Goal: Contribute content: Contribute content

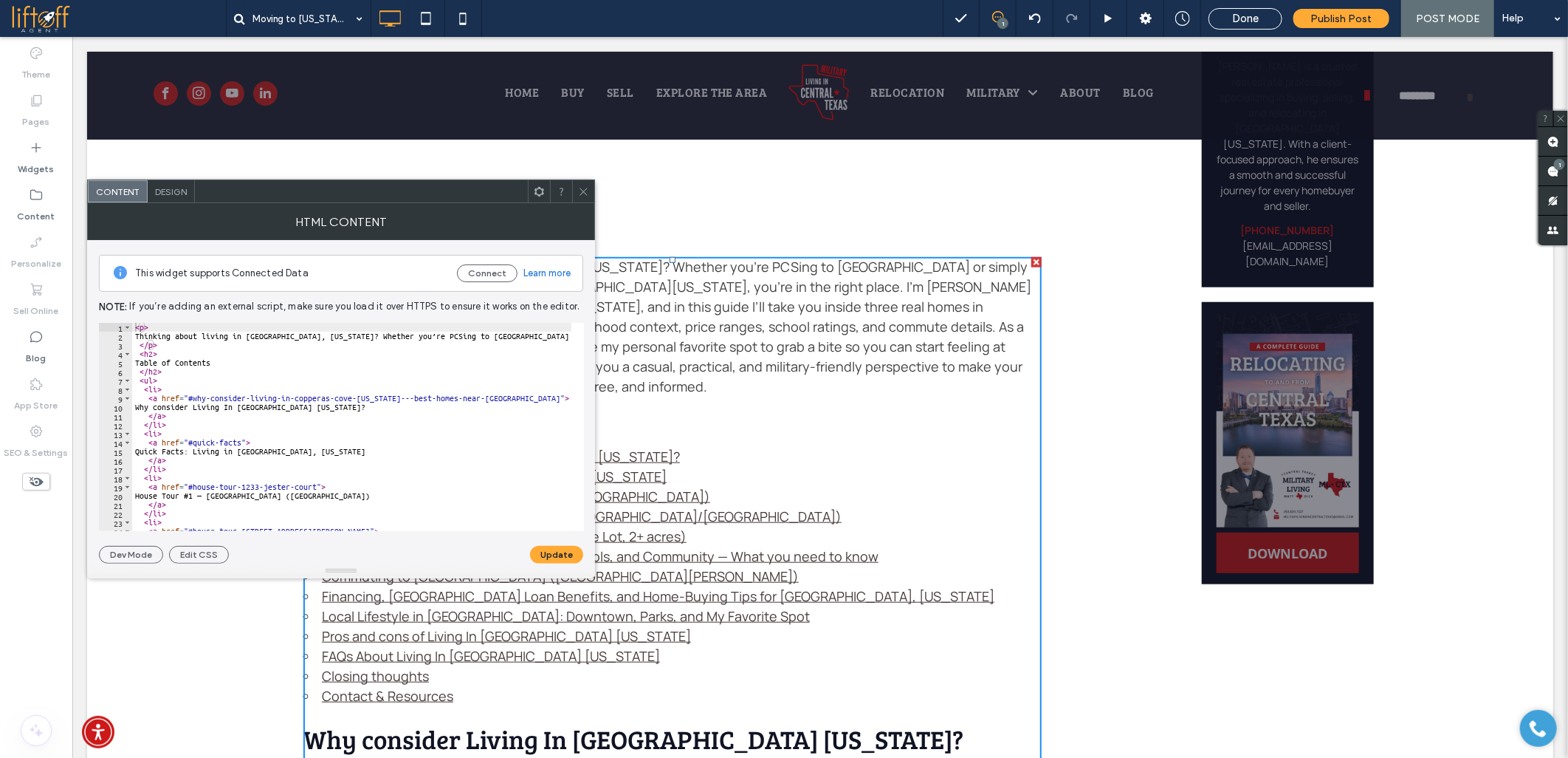
click at [586, 204] on div "HTML Content" at bounding box center [341, 222] width 508 height 37
click at [580, 187] on icon at bounding box center [583, 191] width 11 height 11
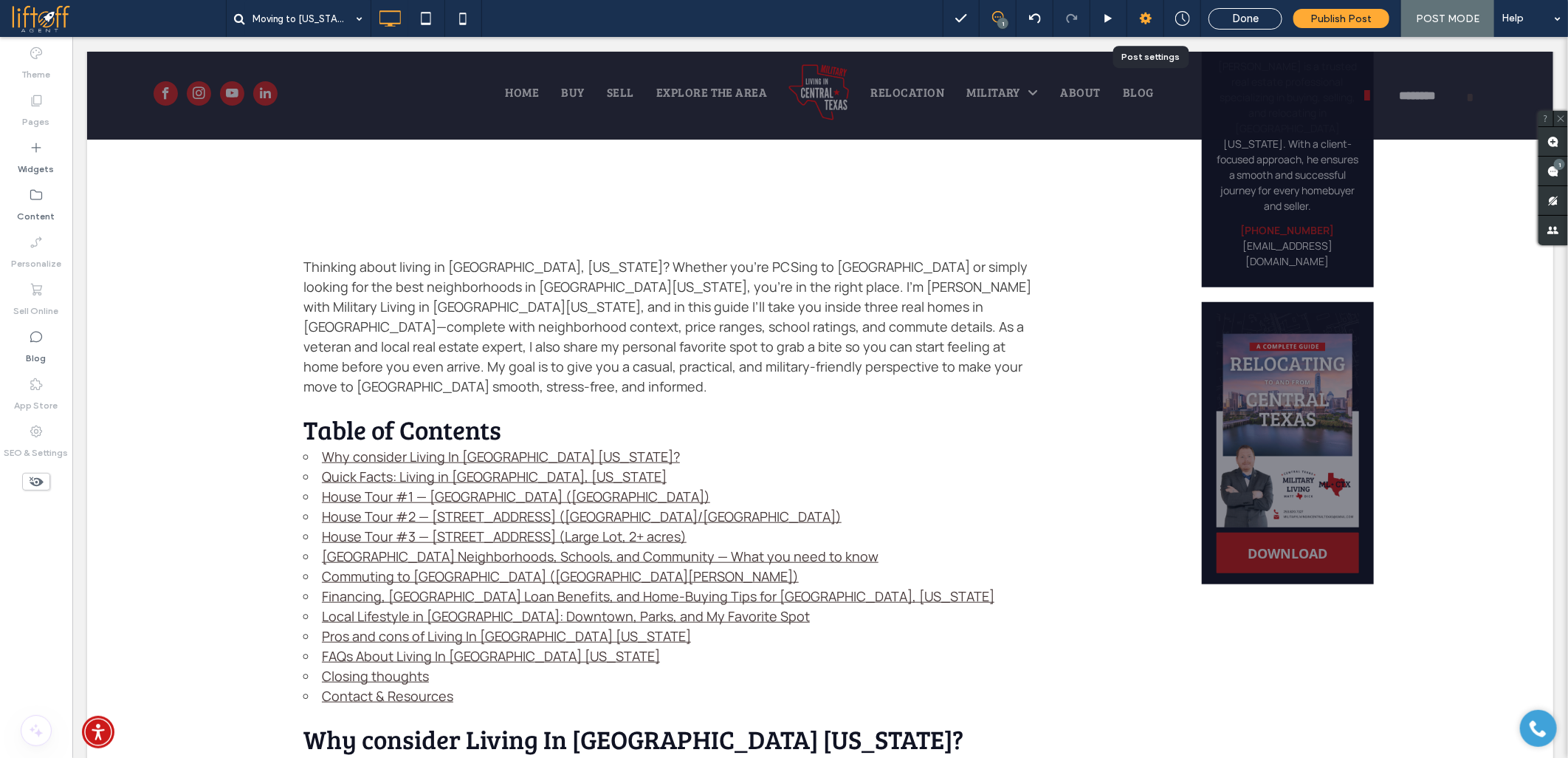
click at [1142, 24] on icon at bounding box center [1146, 19] width 15 height 15
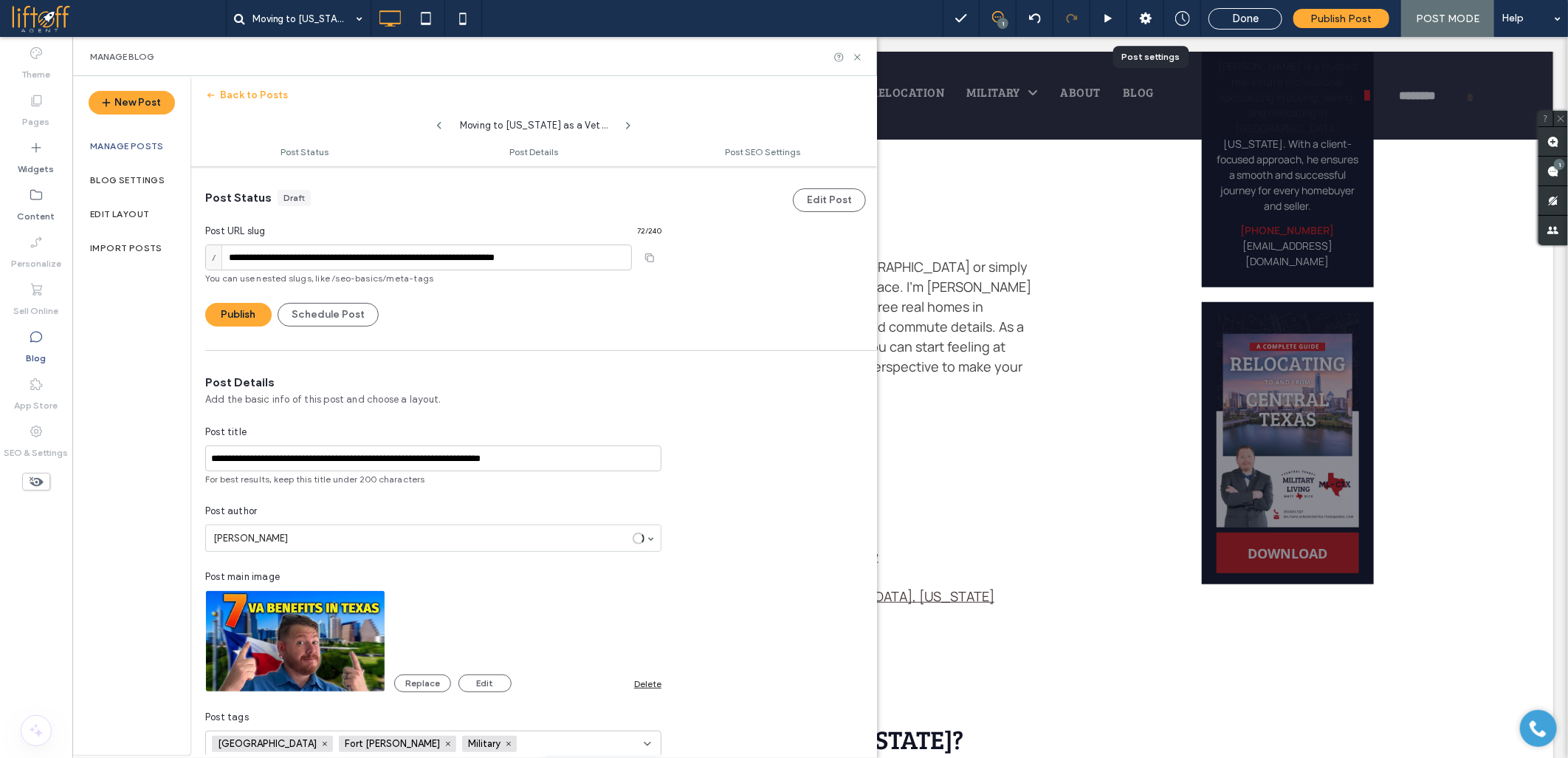
scroll to position [1, 0]
click at [313, 260] on input "**********" at bounding box center [419, 257] width 427 height 26
type input "**********"
paste input
type input "**********"
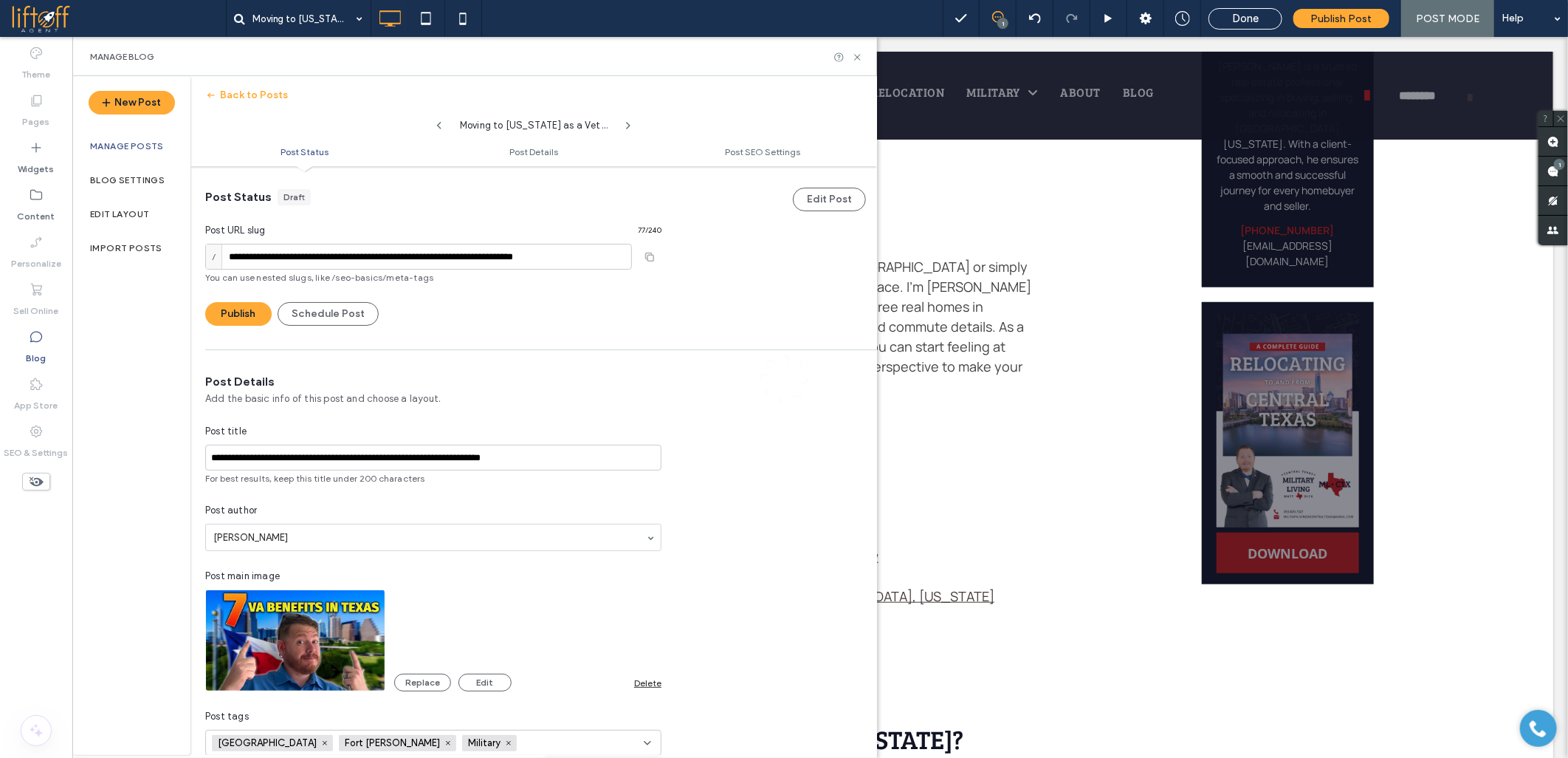
click at [455, 455] on div at bounding box center [784, 379] width 1568 height 758
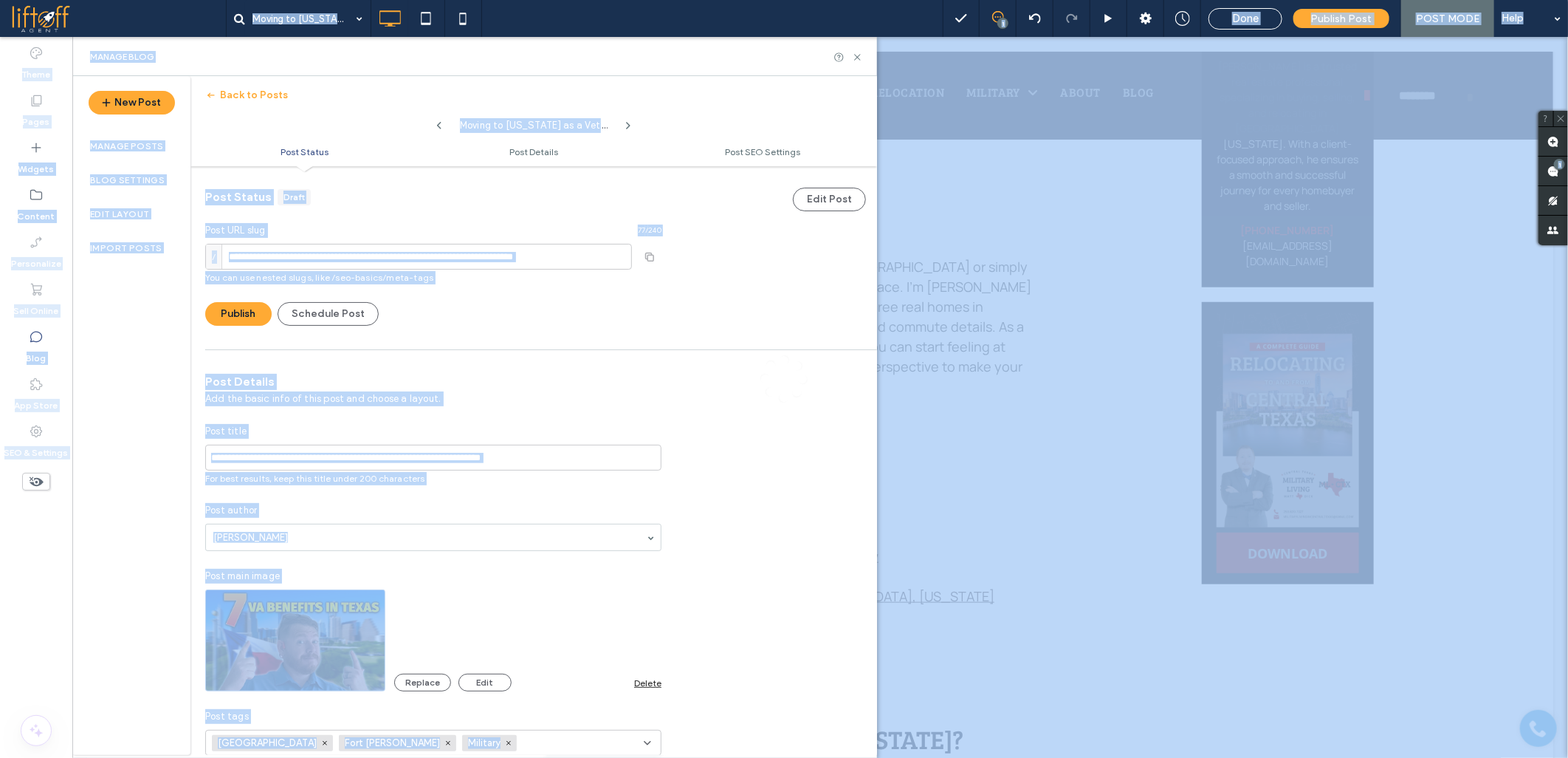
click at [423, 452] on div at bounding box center [784, 379] width 1568 height 758
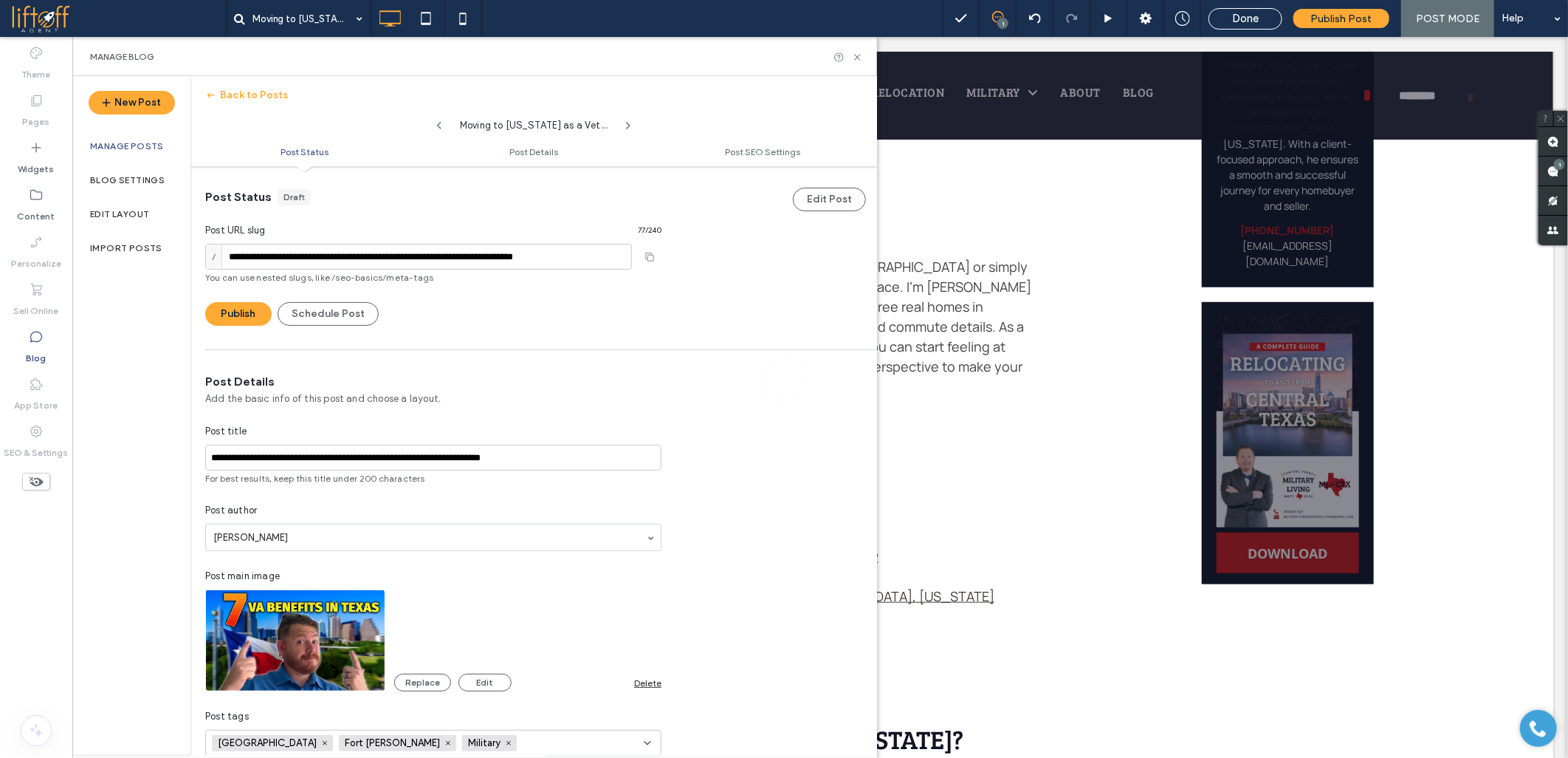
click at [434, 455] on div at bounding box center [784, 379] width 1568 height 758
click at [550, 458] on div at bounding box center [784, 379] width 1568 height 758
drag, startPoint x: 552, startPoint y: 458, endPoint x: 318, endPoint y: 448, distance: 234.2
click at [318, 448] on div at bounding box center [784, 379] width 1568 height 758
click at [297, 455] on div at bounding box center [784, 379] width 1568 height 758
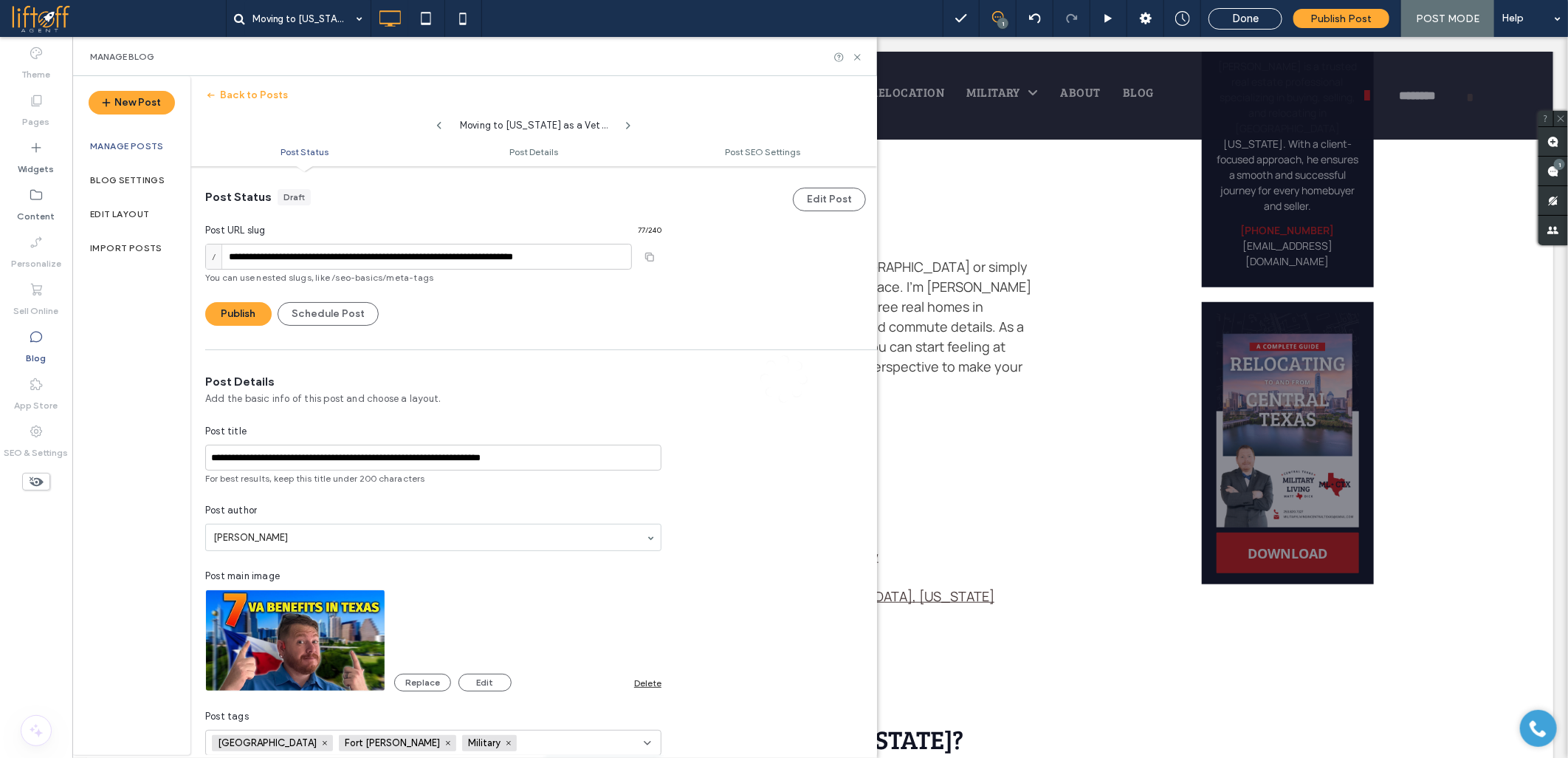
click at [295, 458] on div at bounding box center [784, 379] width 1568 height 758
click at [365, 462] on div at bounding box center [784, 379] width 1568 height 758
click at [404, 465] on input "**********" at bounding box center [433, 458] width 456 height 26
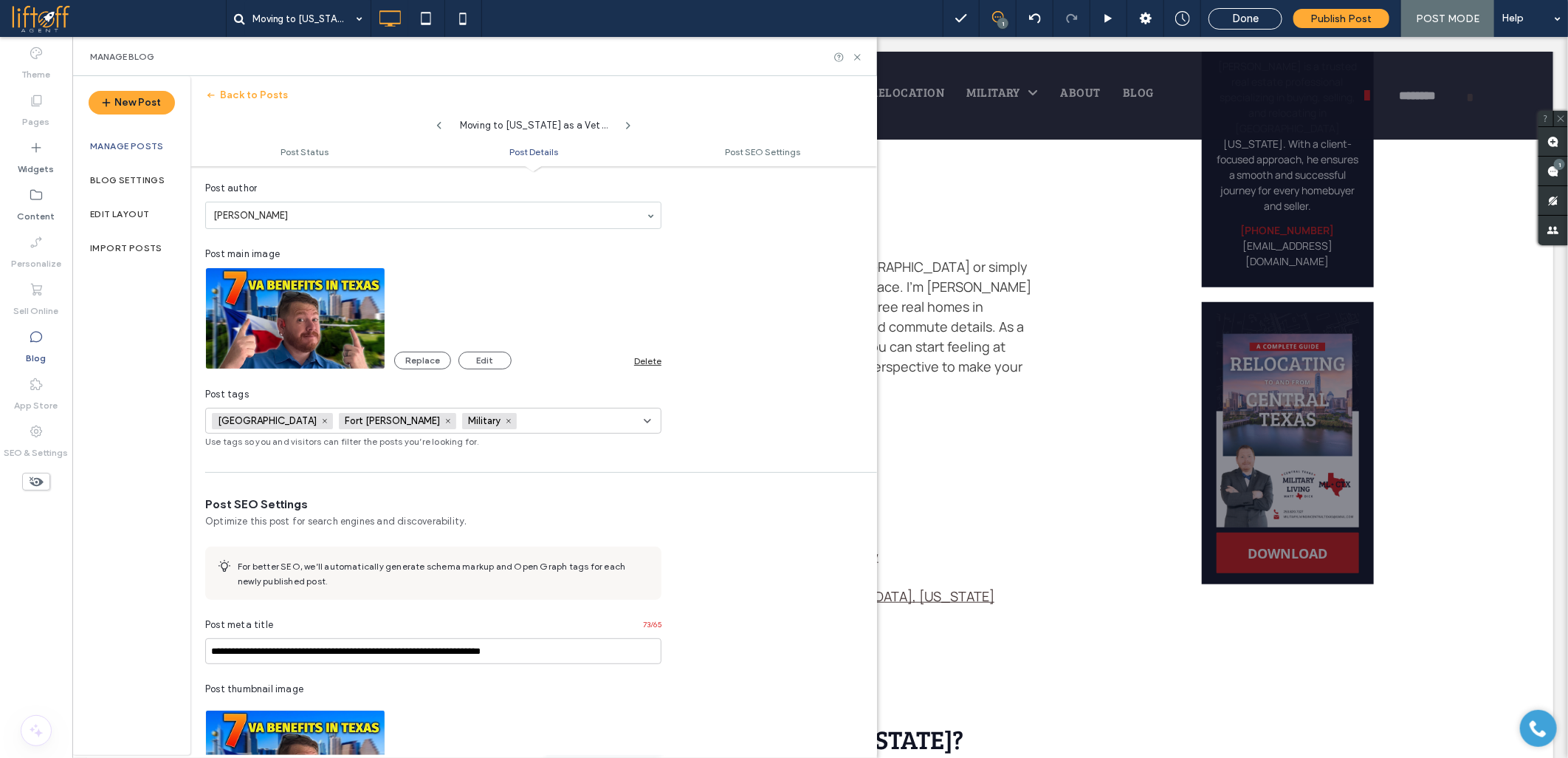
scroll to position [329, 0]
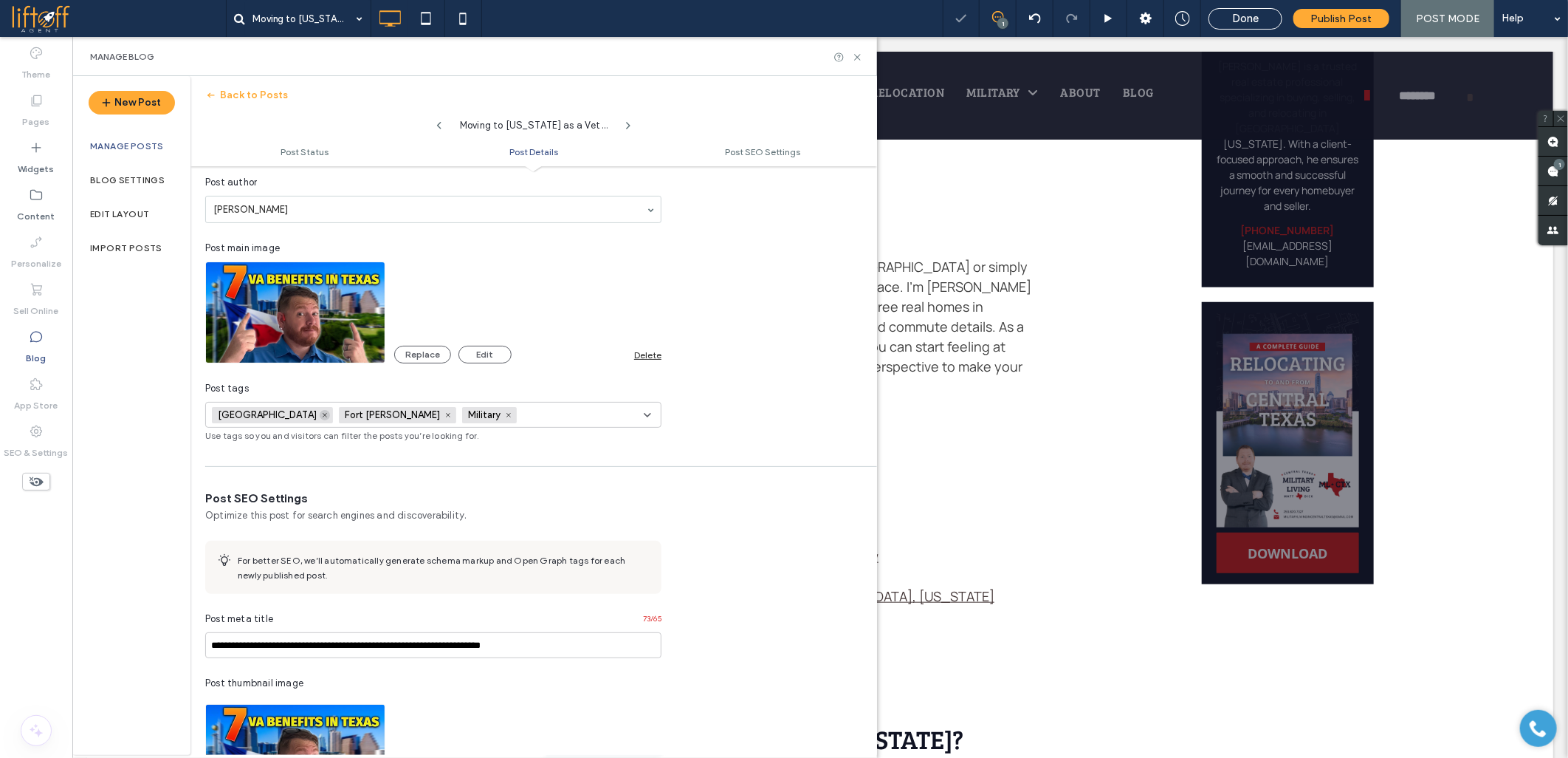
click at [321, 414] on icon at bounding box center [325, 415] width 7 height 7
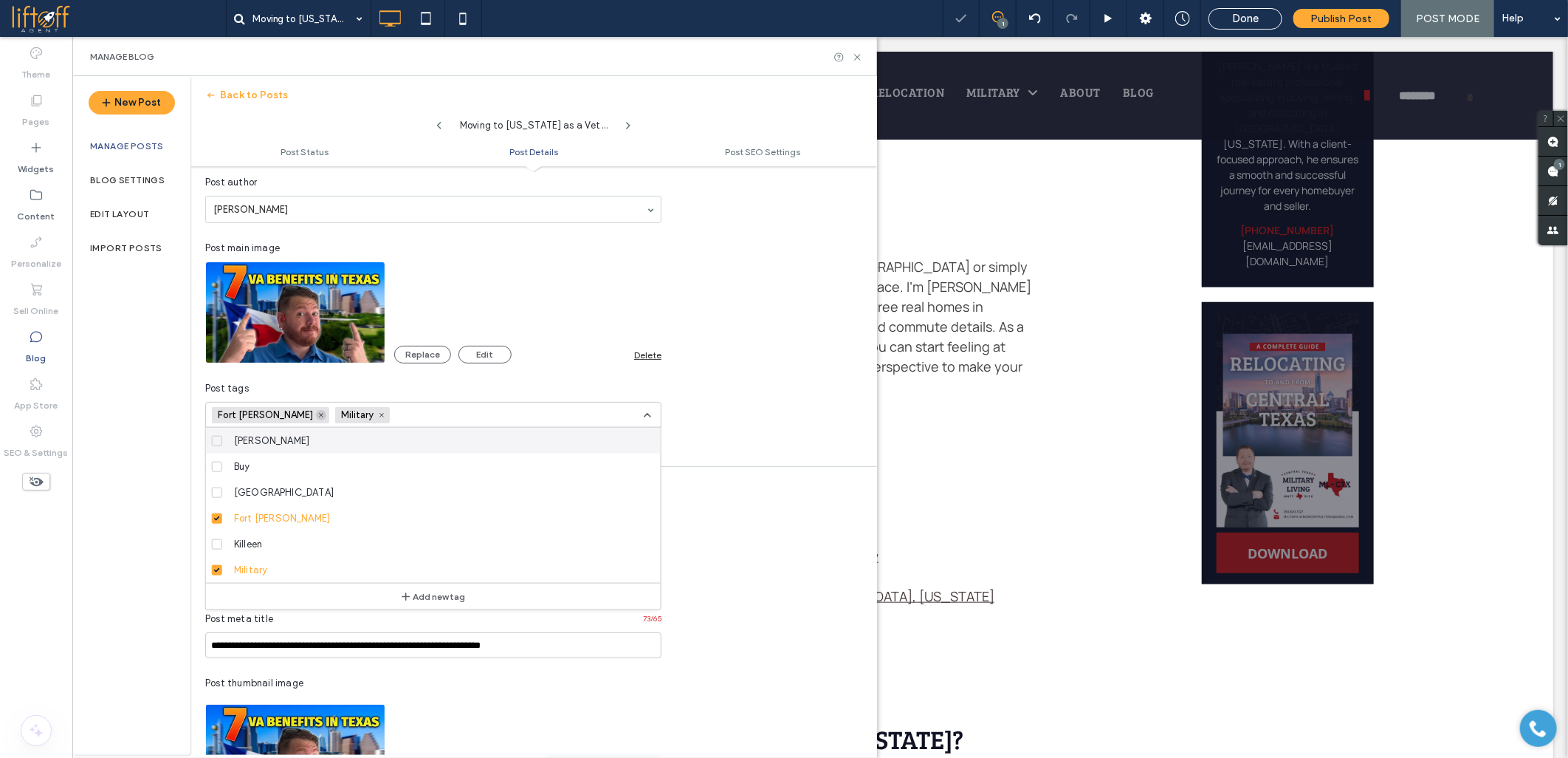
click at [317, 414] on icon at bounding box center [321, 415] width 7 height 7
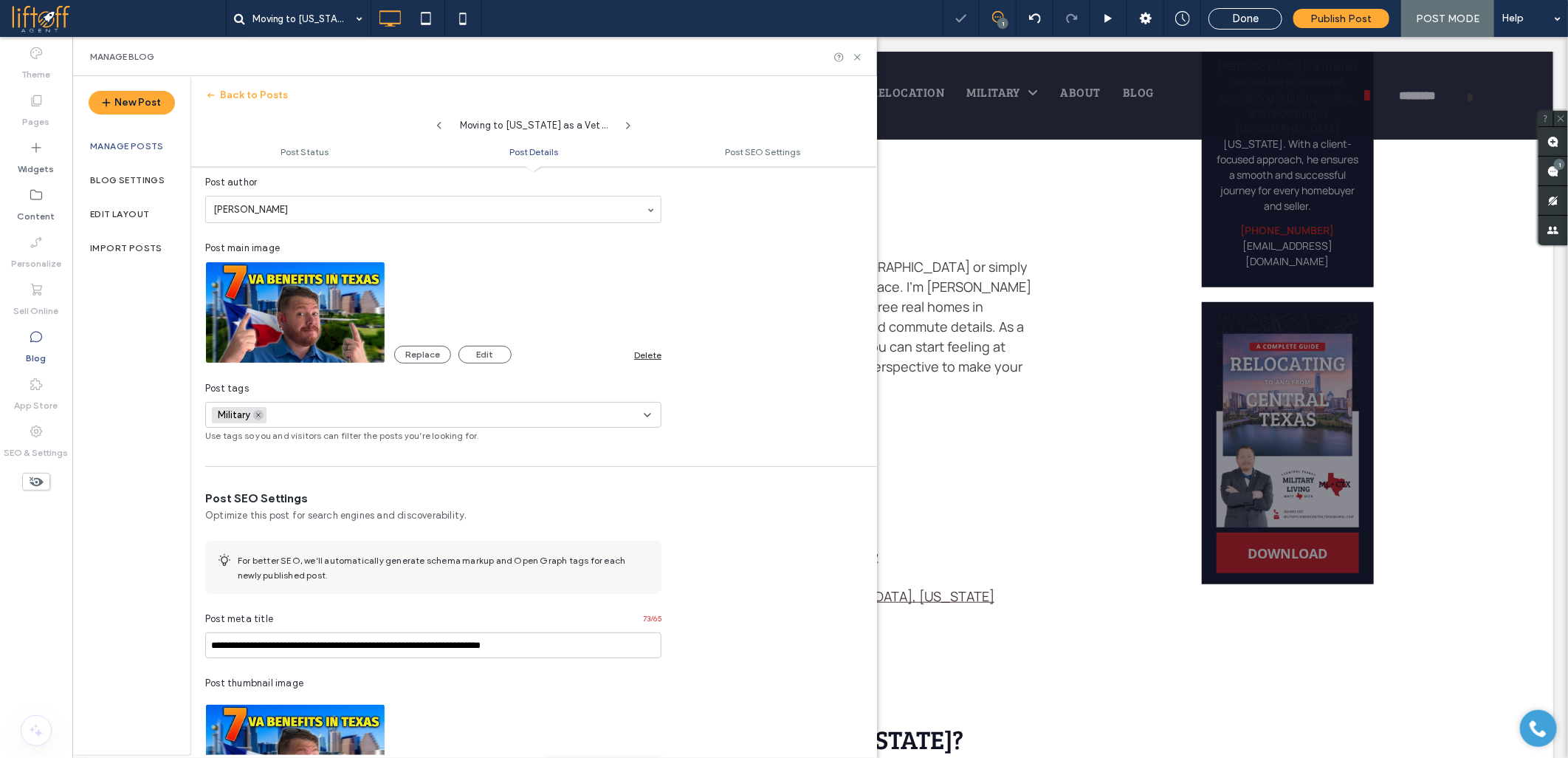
click at [255, 418] on icon at bounding box center [259, 415] width 7 height 7
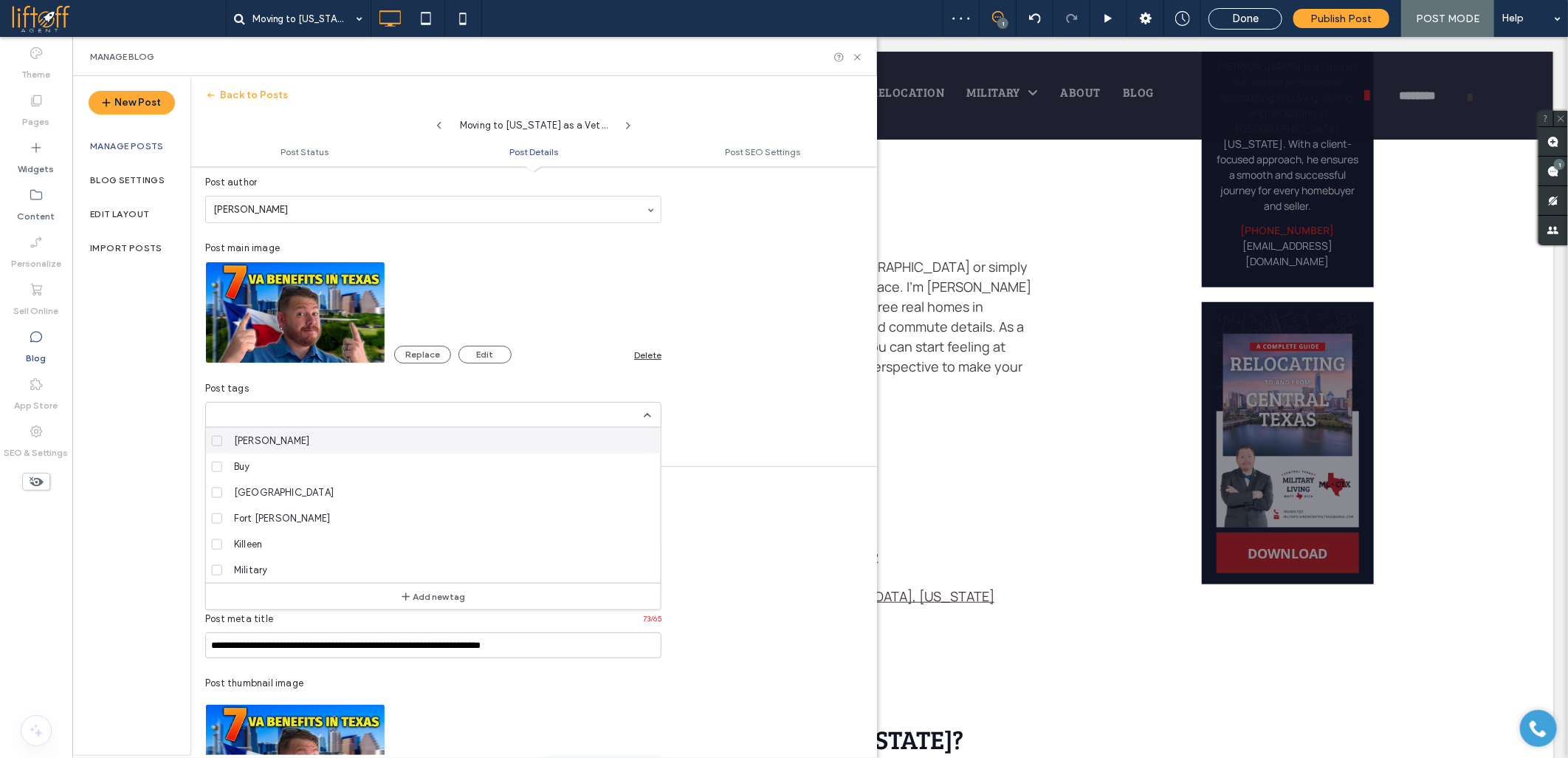
click at [255, 412] on input at bounding box center [262, 415] width 102 height 12
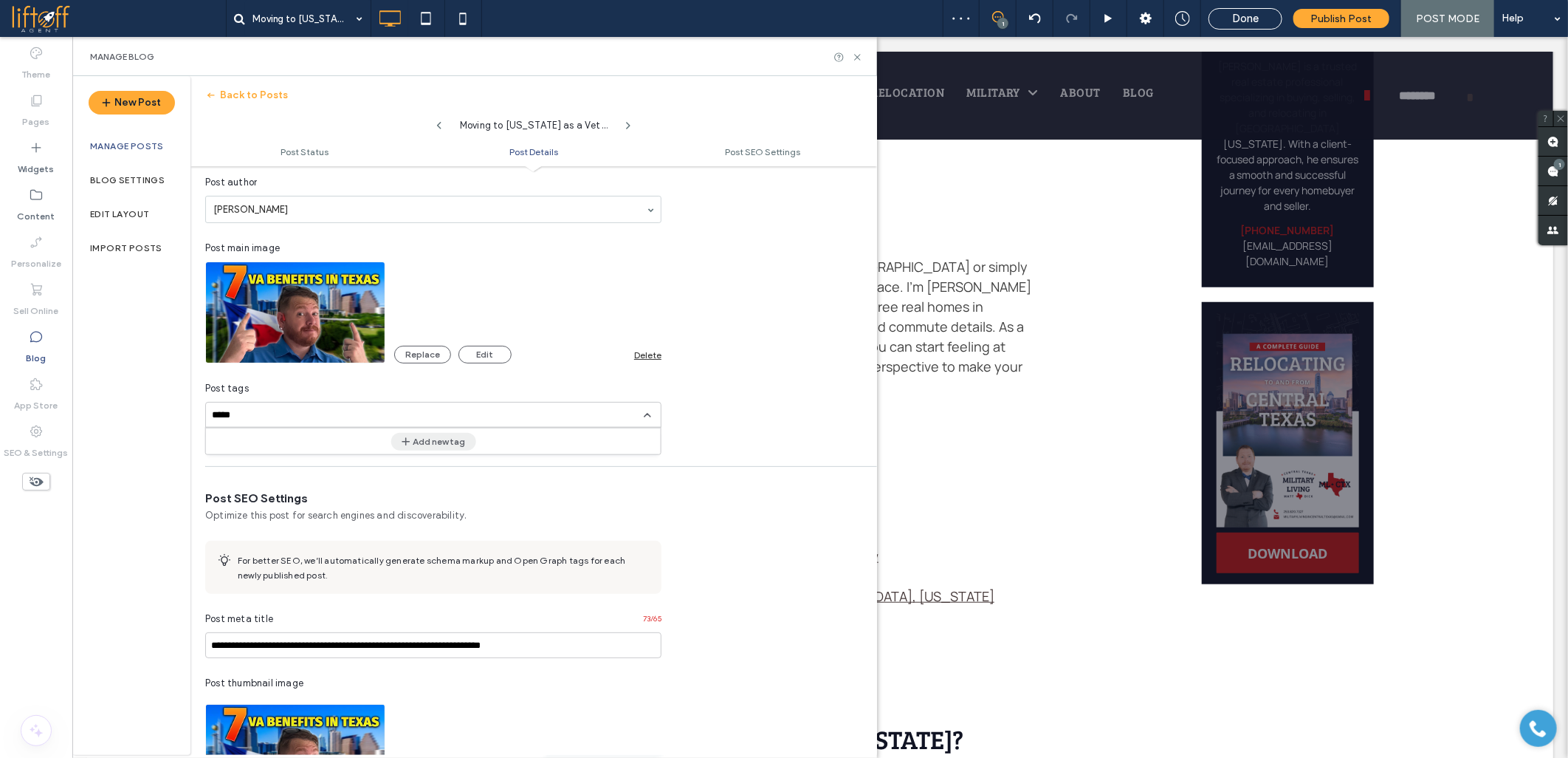
type input "*****"
click at [434, 447] on button "Add new tag" at bounding box center [433, 441] width 85 height 18
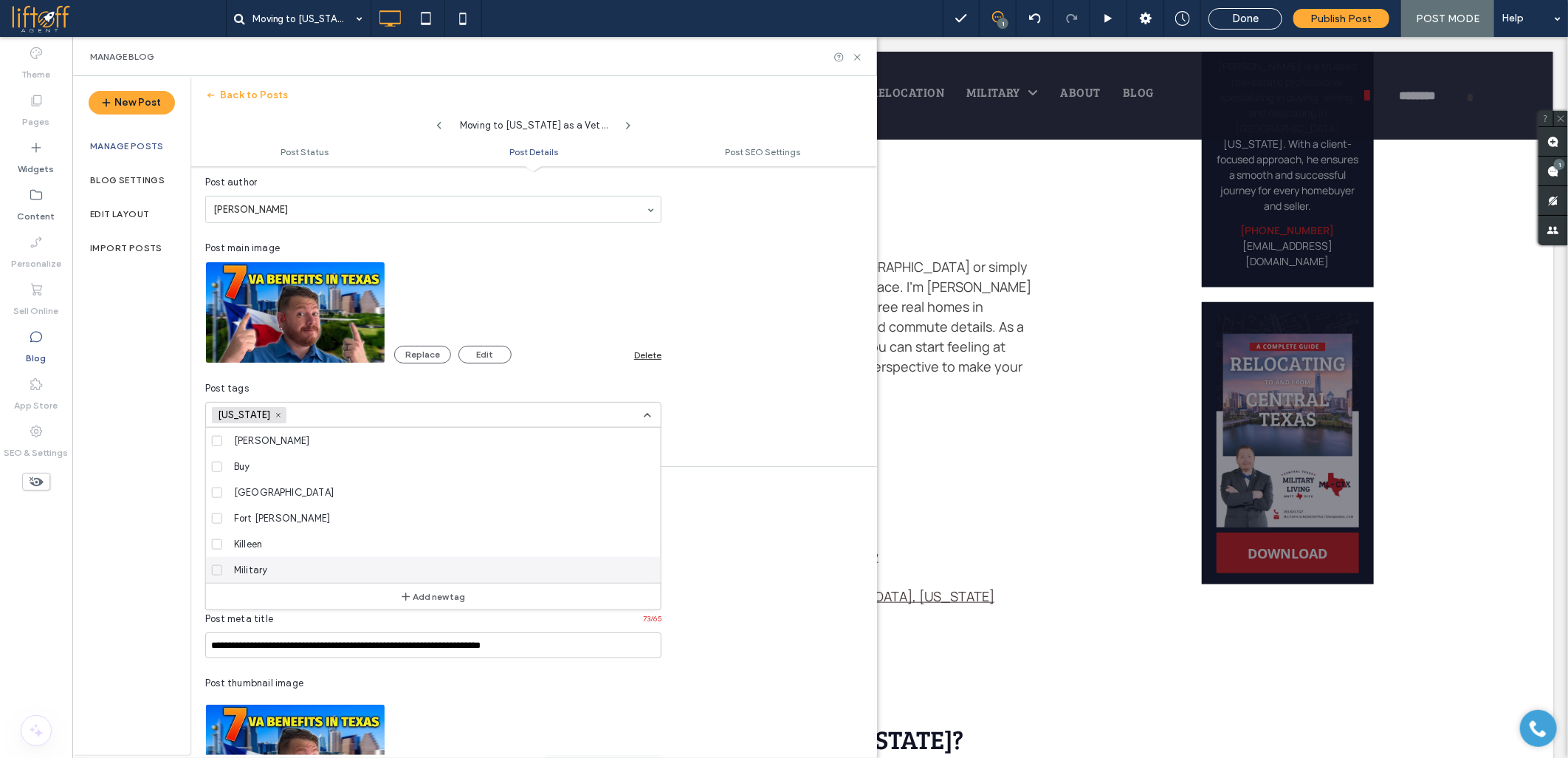
scroll to position [129, 0]
click at [274, 412] on icon at bounding box center [278, 415] width 7 height 7
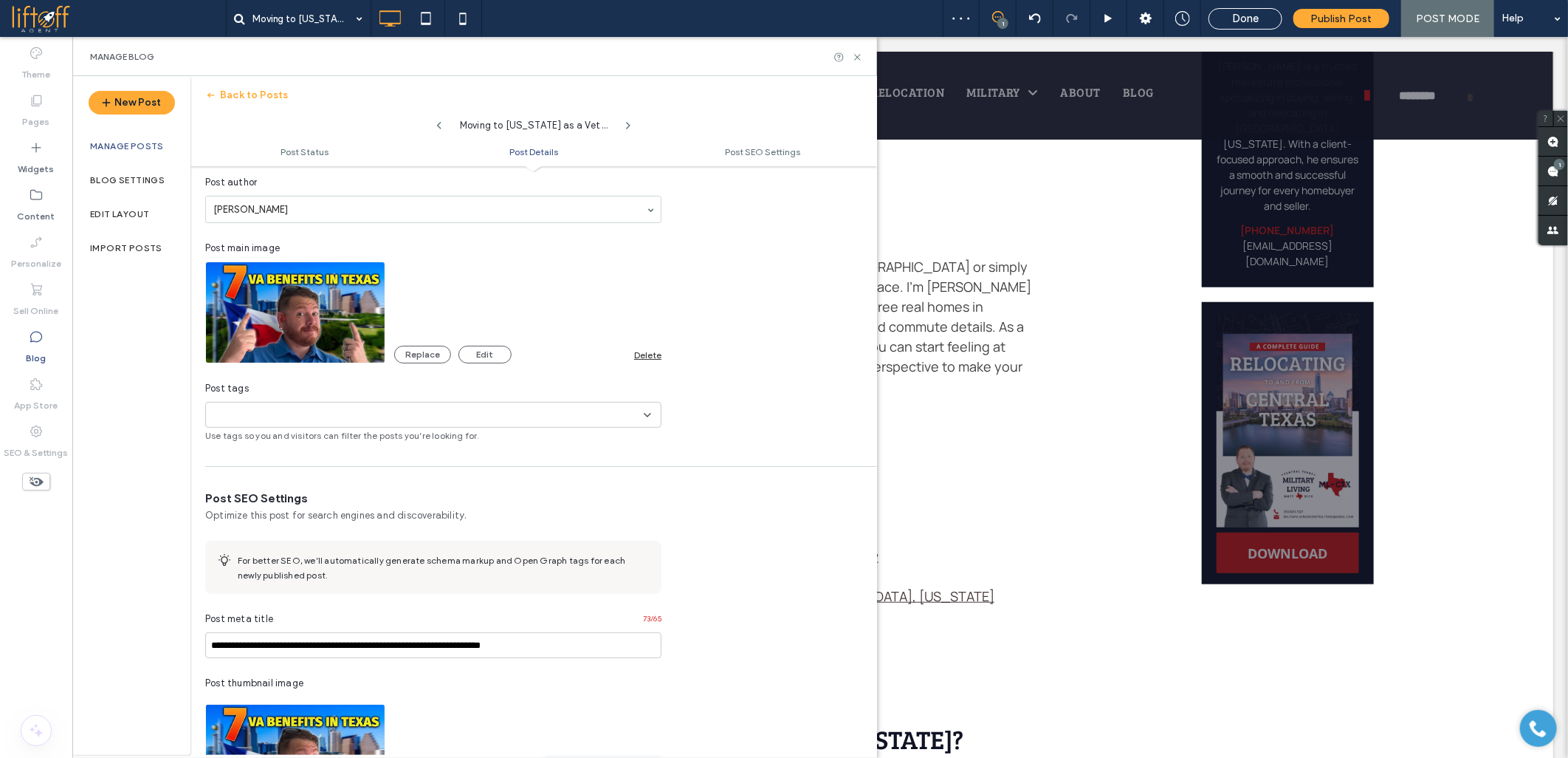
click at [251, 412] on div at bounding box center [784, 379] width 1568 height 758
click at [264, 417] on input at bounding box center [262, 415] width 102 height 12
type input "*"
type input "**********"
click at [433, 449] on button "Add new tag" at bounding box center [433, 441] width 85 height 18
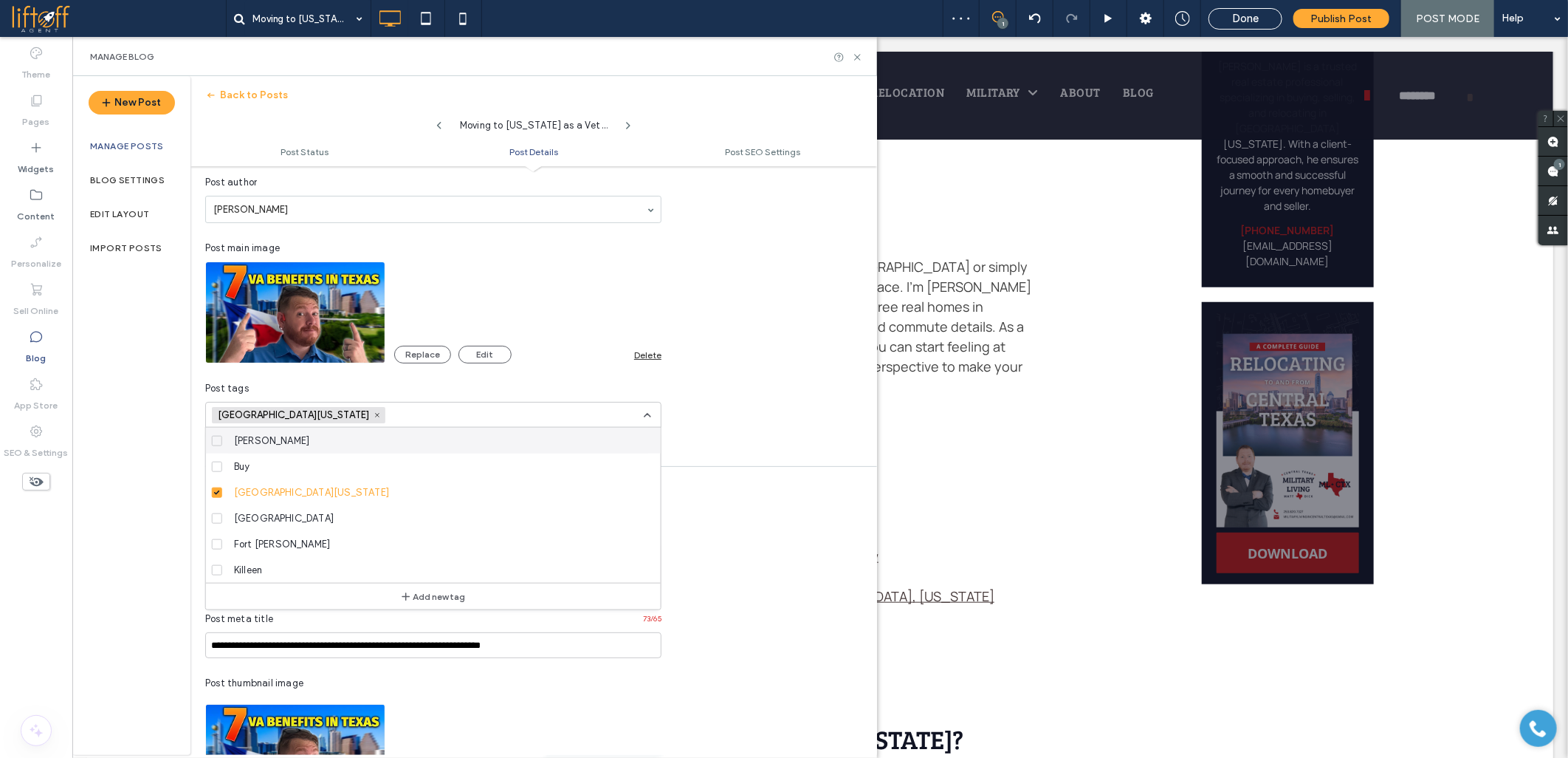
click at [649, 414] on icon at bounding box center [647, 415] width 12 height 12
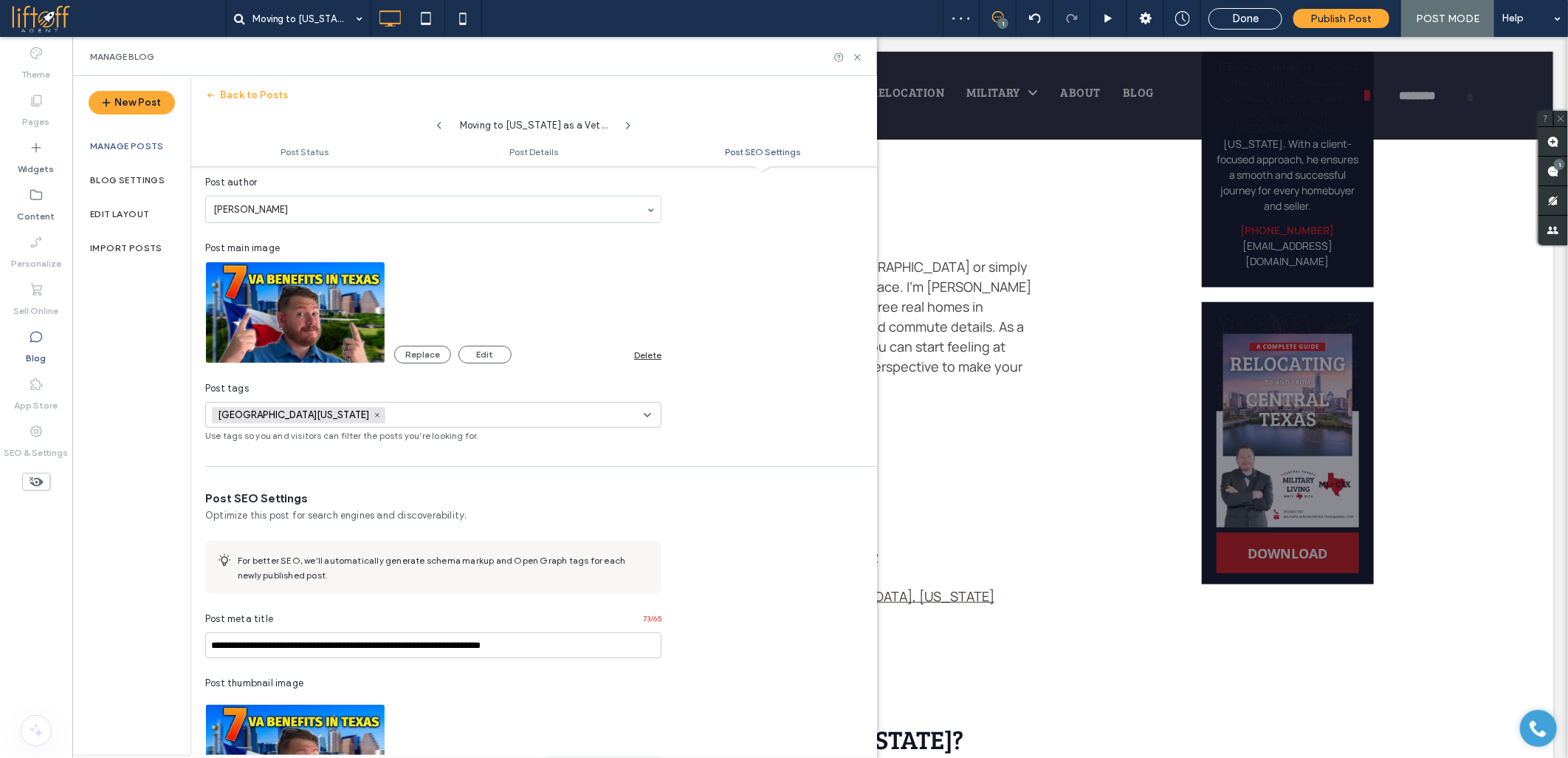
scroll to position [708, 0]
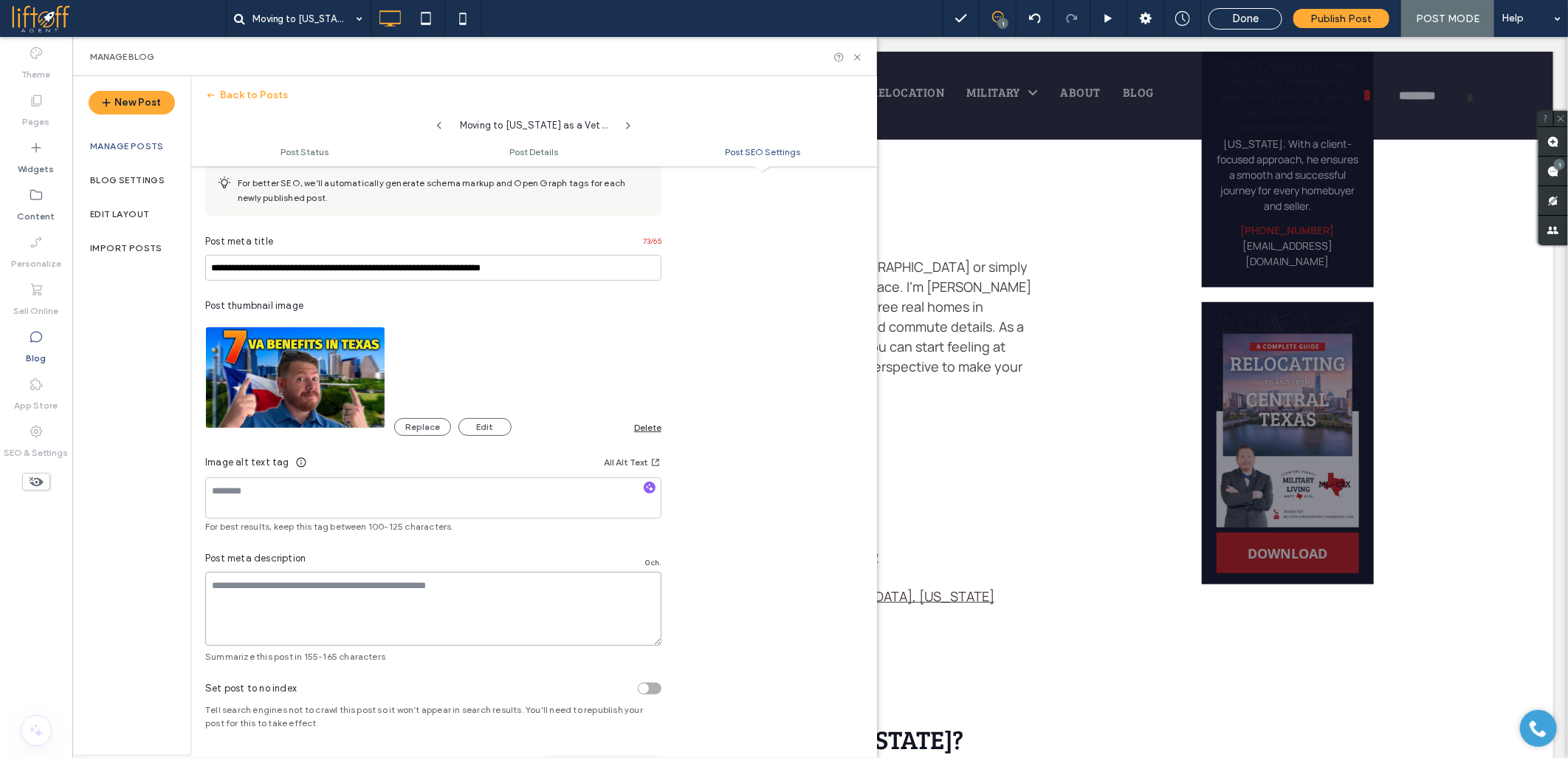
click at [446, 595] on textarea at bounding box center [433, 609] width 456 height 74
paste textarea "**********"
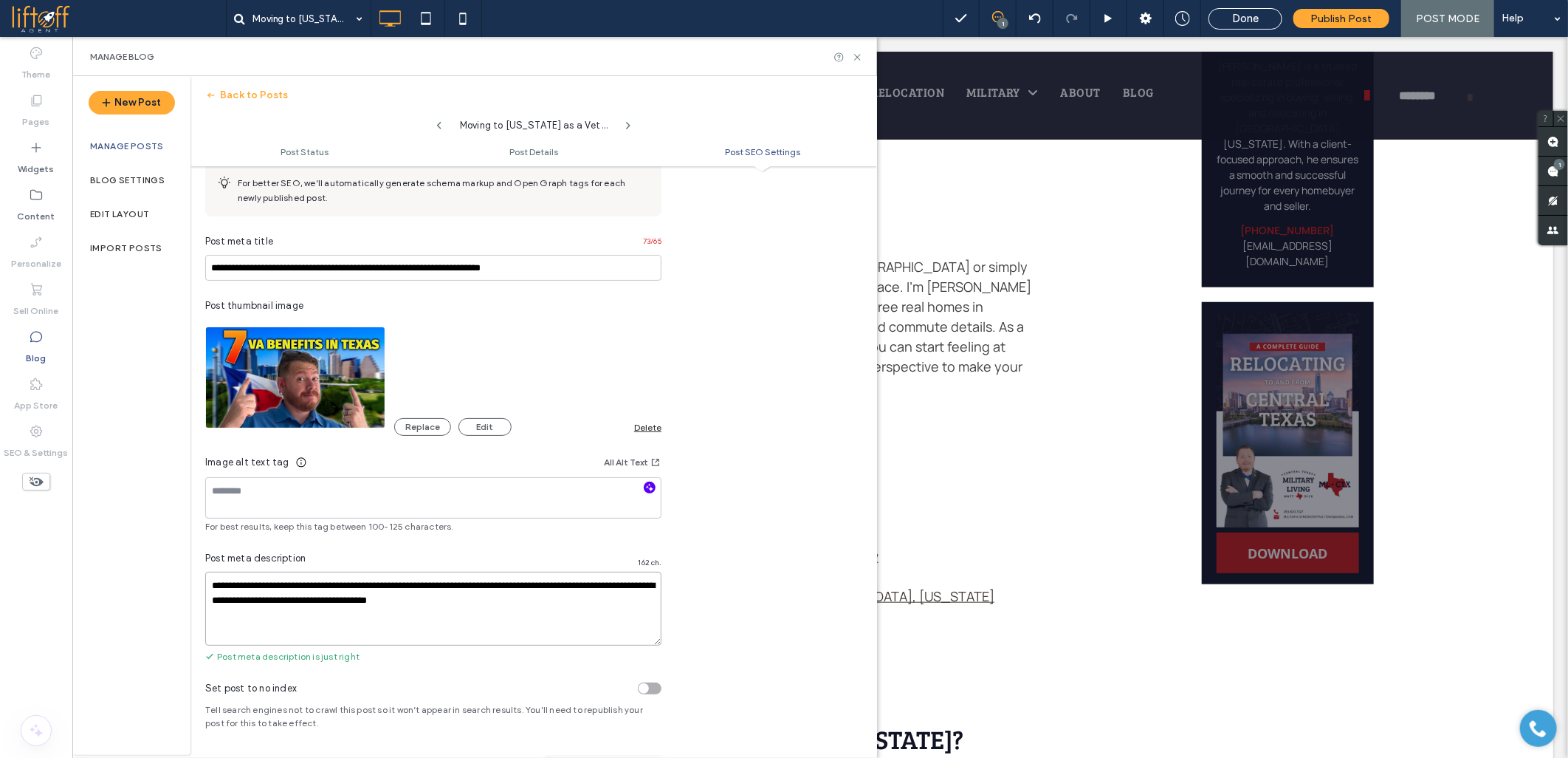
type textarea "**********"
click at [652, 484] on icon "button" at bounding box center [649, 487] width 10 height 10
click at [282, 262] on input "**********" at bounding box center [433, 268] width 456 height 26
type textarea "**********"
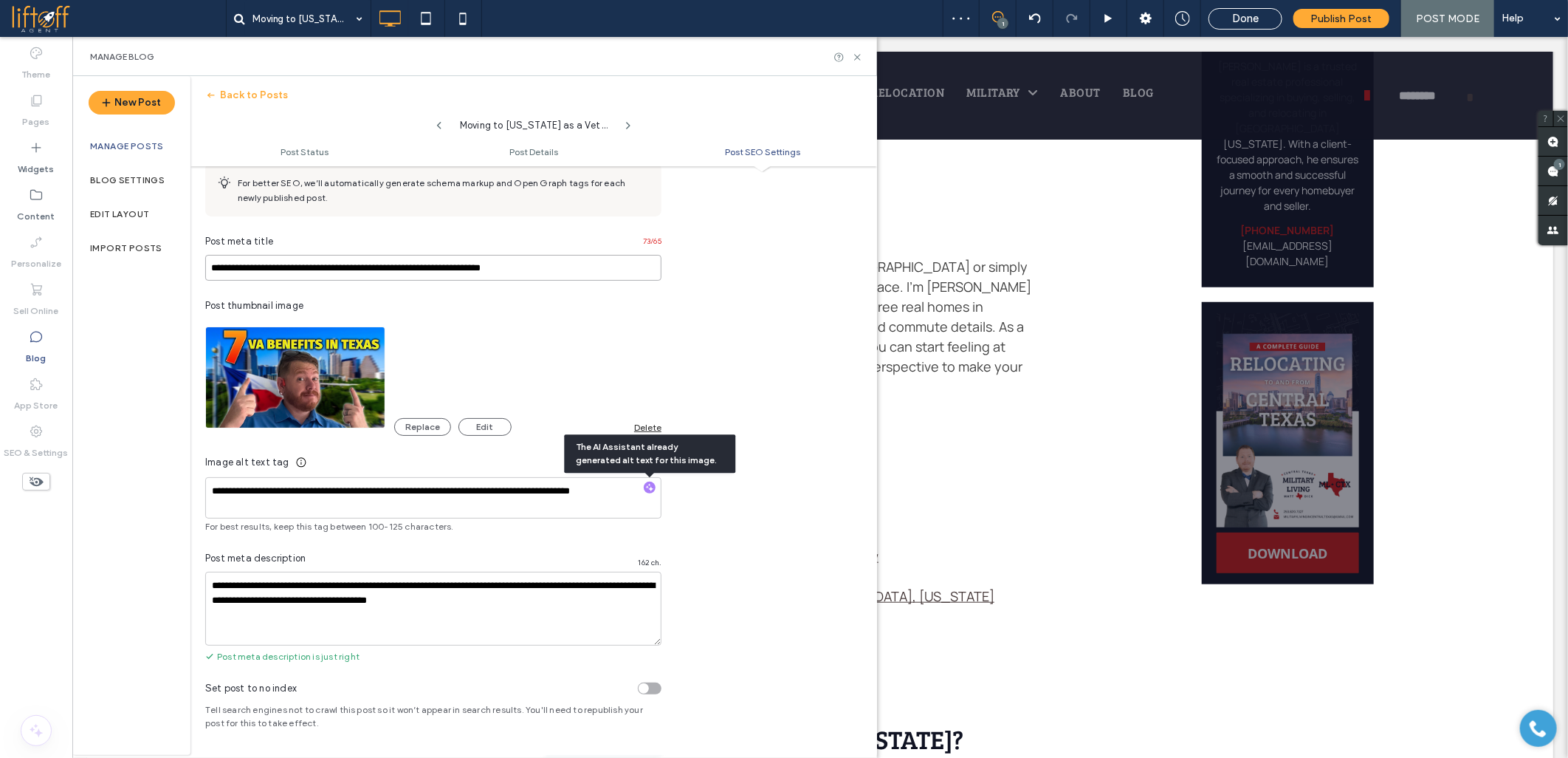
paste input
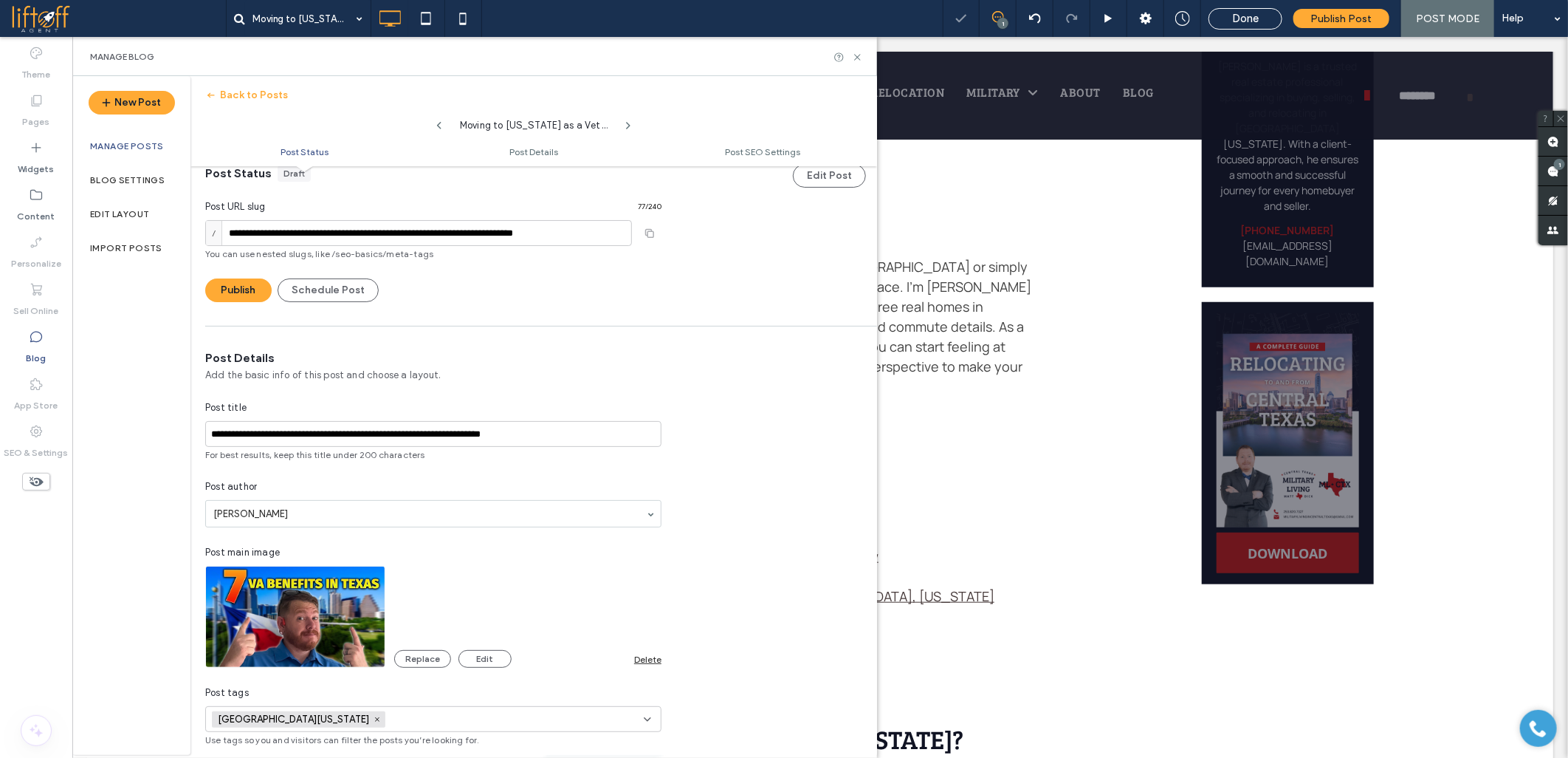
scroll to position [0, 0]
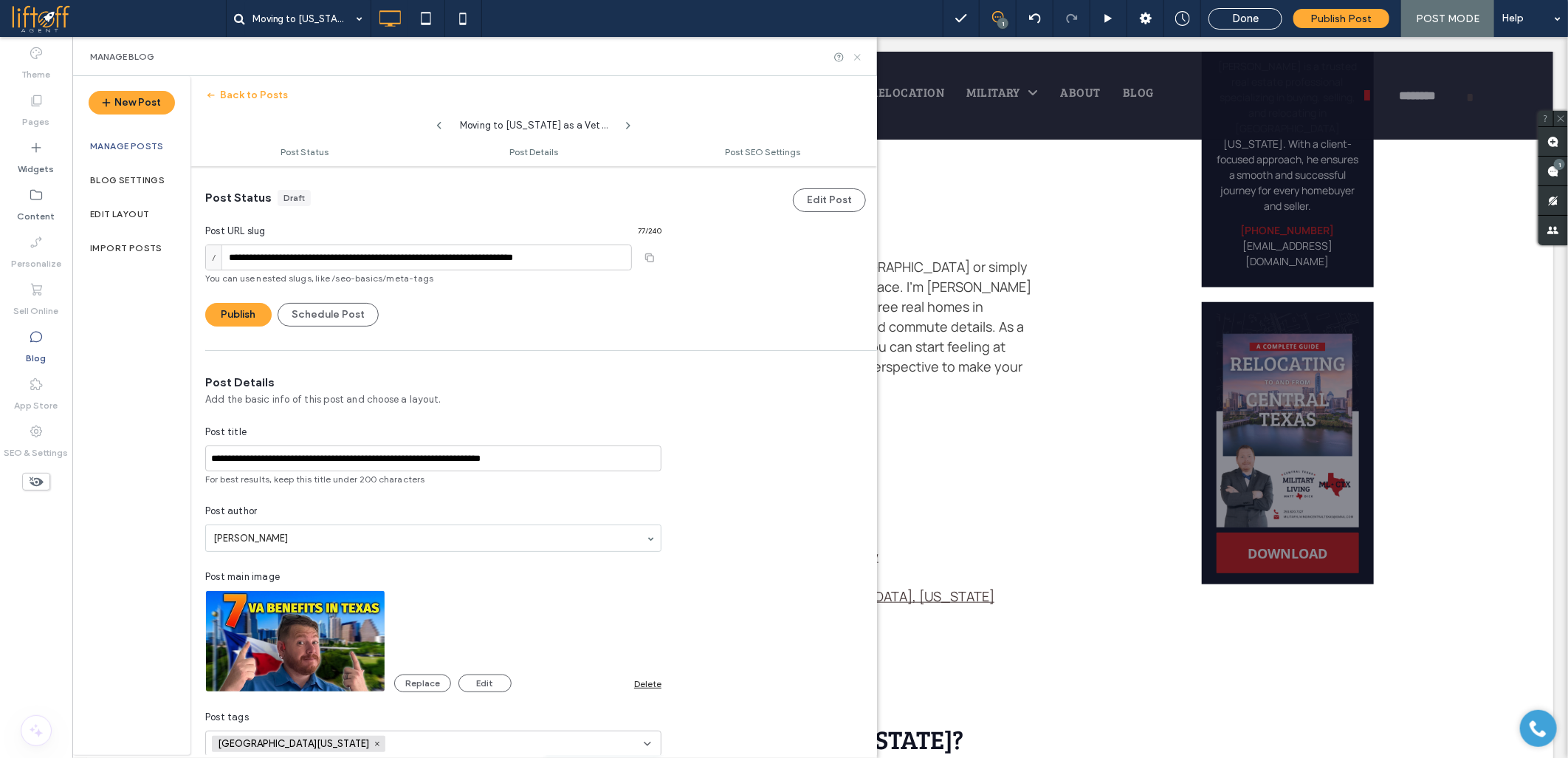
type input "**********"
drag, startPoint x: 859, startPoint y: 54, endPoint x: 793, endPoint y: 64, distance: 66.8
click at [859, 57] on icon at bounding box center [857, 57] width 11 height 11
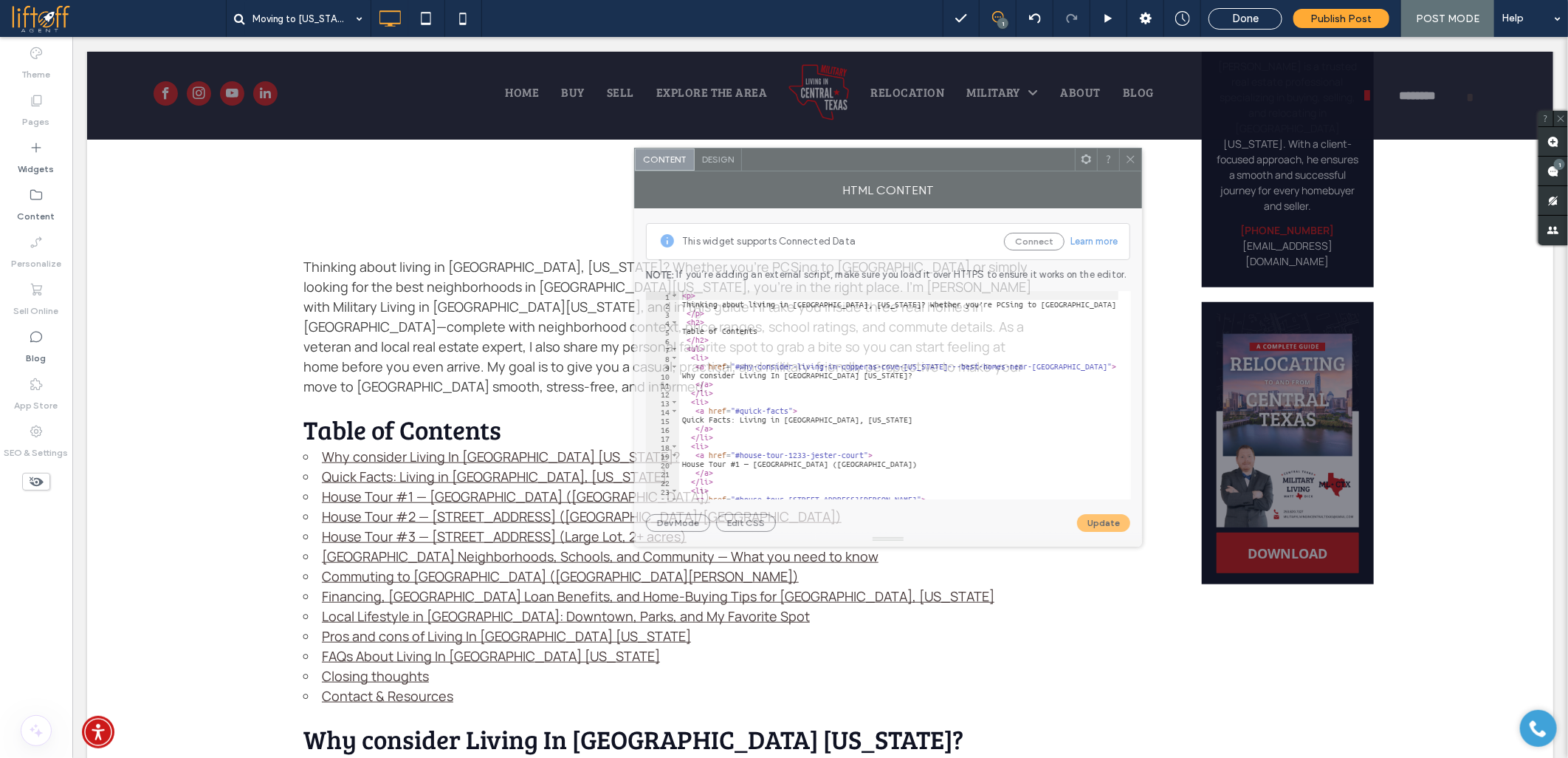
drag, startPoint x: 406, startPoint y: 196, endPoint x: 953, endPoint y: 159, distance: 548.2
click at [953, 159] on div at bounding box center [908, 159] width 333 height 22
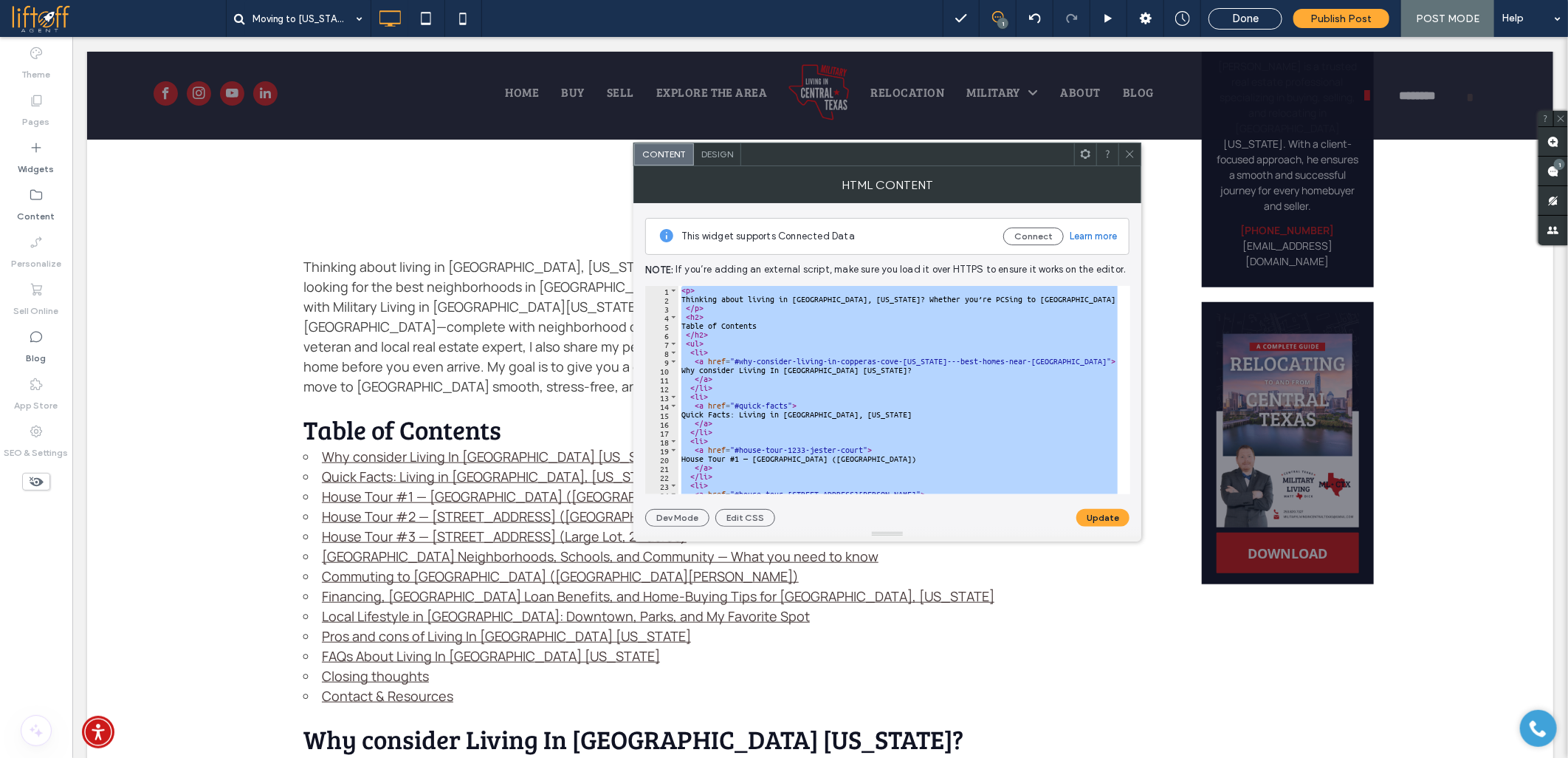
paste textarea "**********"
type textarea "**********"
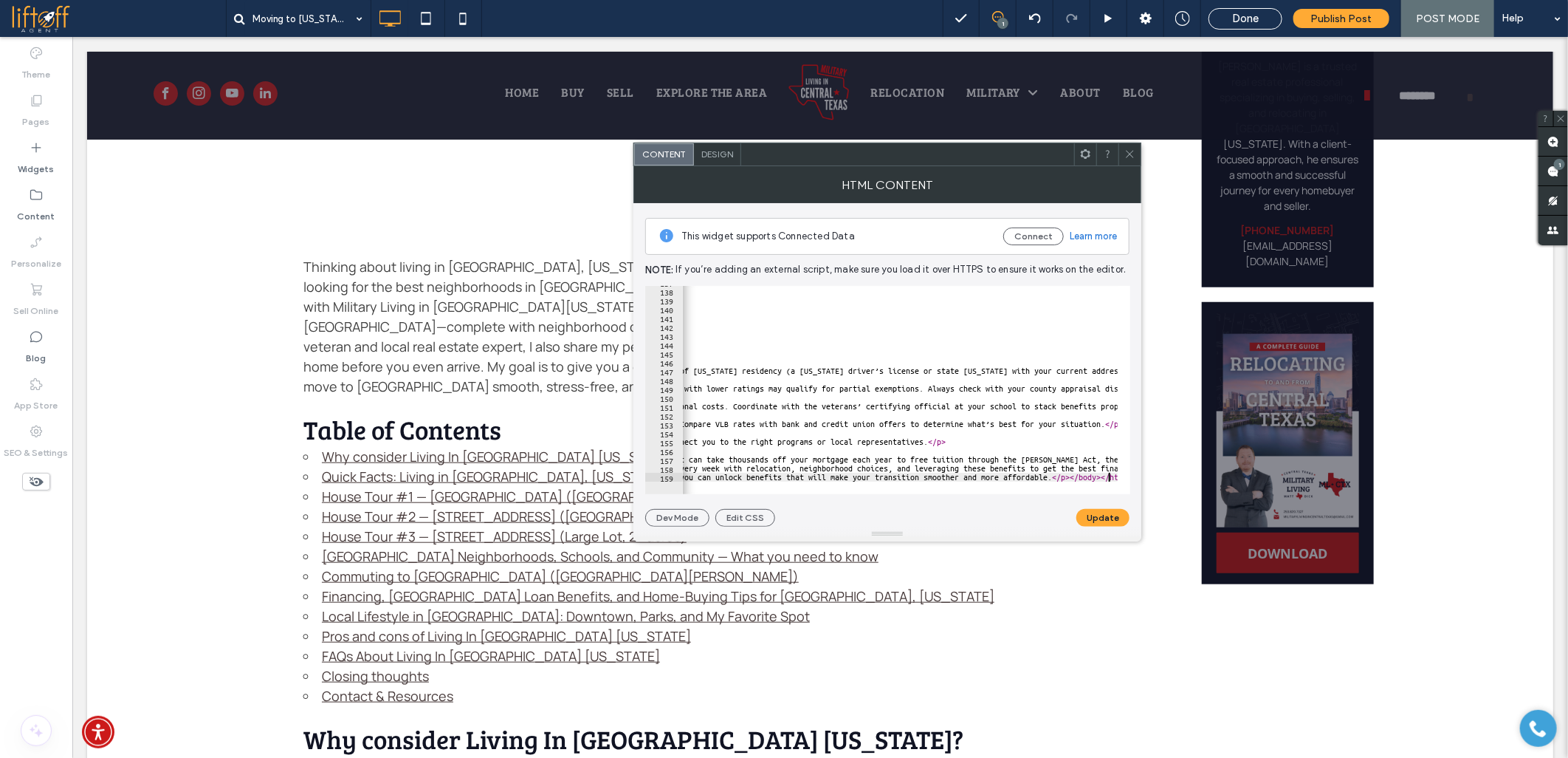
scroll to position [0, 626]
click at [1097, 513] on button "Update" at bounding box center [1103, 518] width 53 height 18
click at [1135, 151] on icon at bounding box center [1130, 154] width 11 height 11
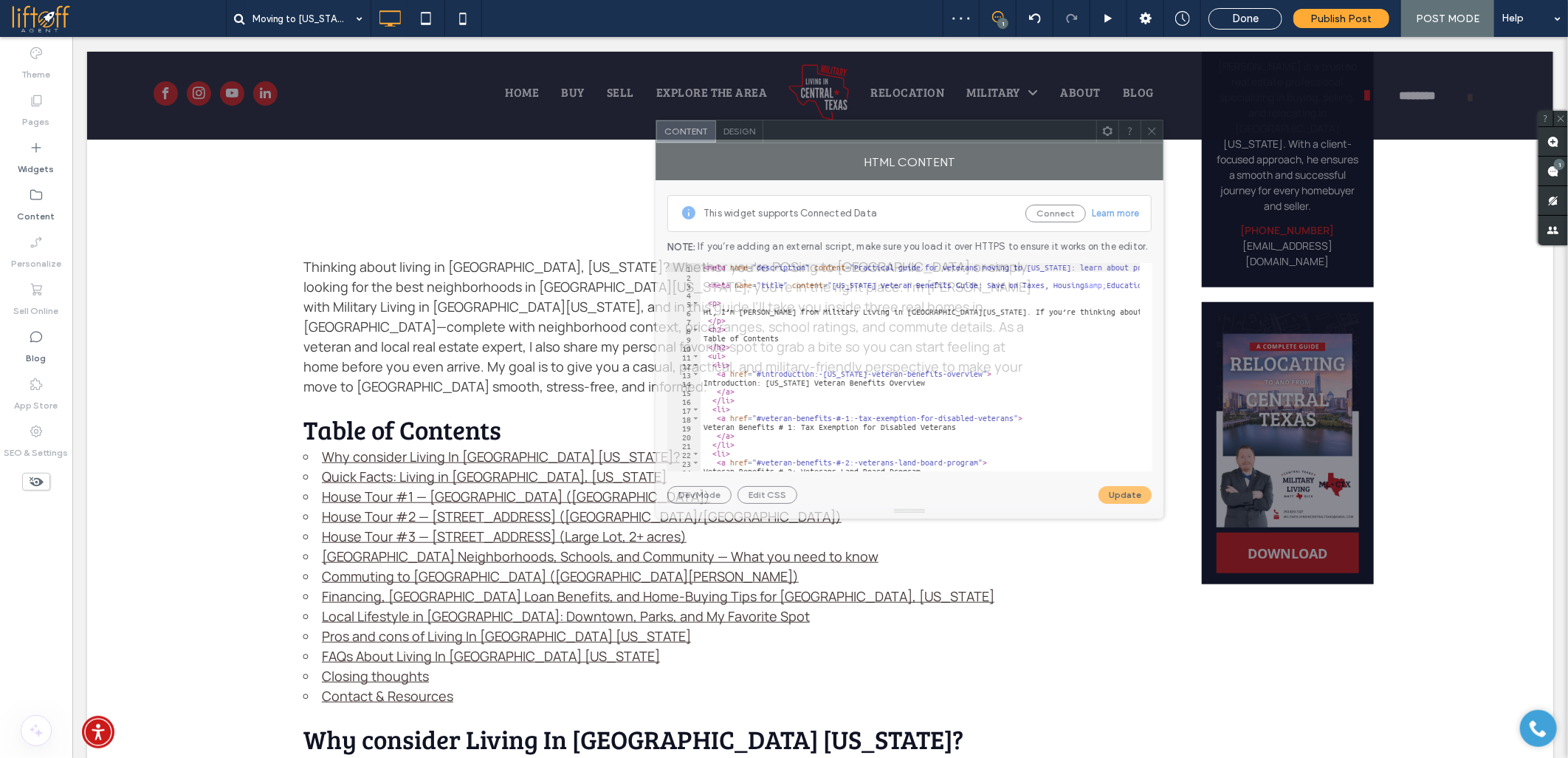
drag, startPoint x: 288, startPoint y: 198, endPoint x: 856, endPoint y: 137, distance: 571.3
click at [856, 137] on div at bounding box center [930, 131] width 333 height 22
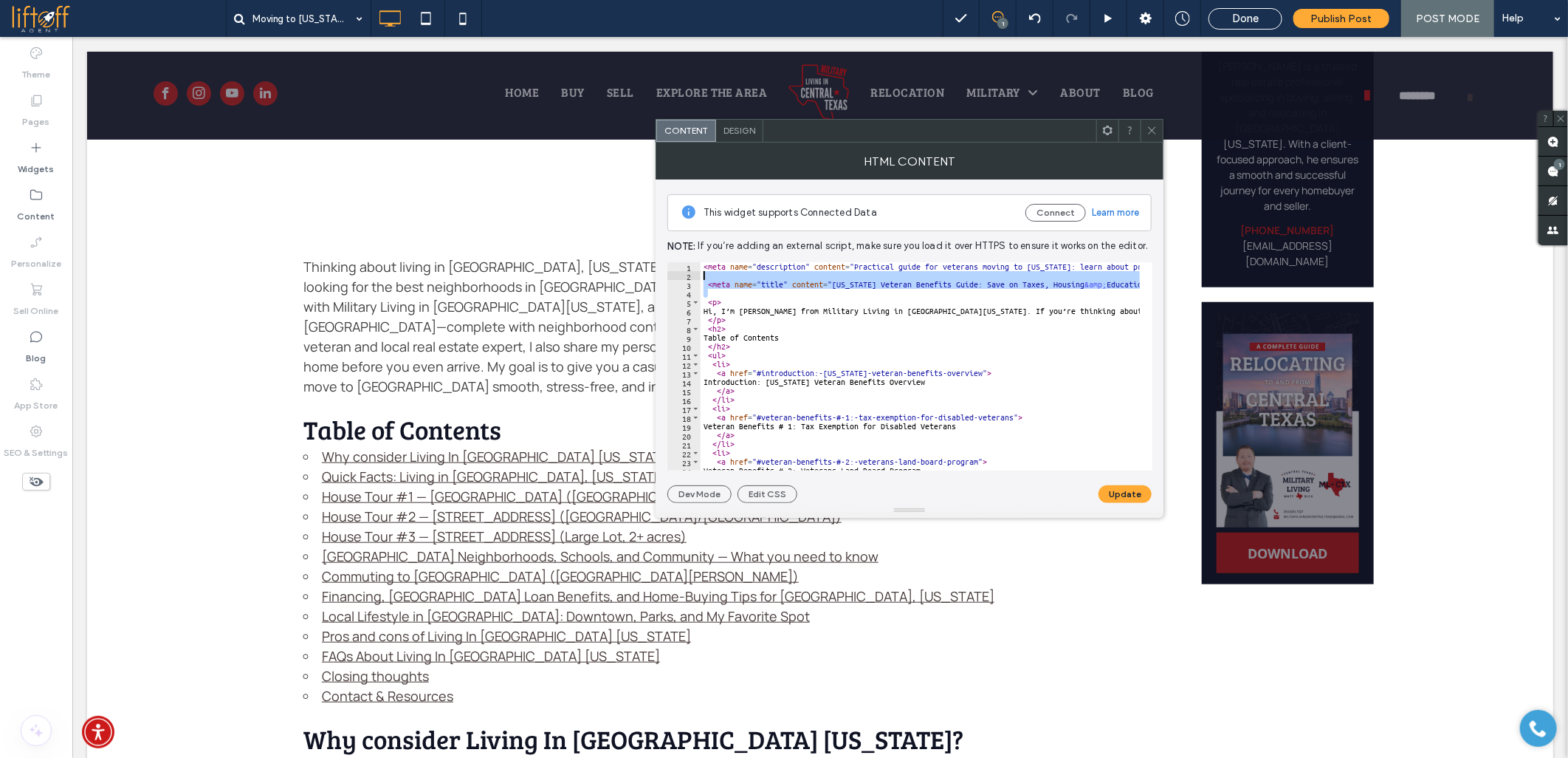
drag, startPoint x: 730, startPoint y: 294, endPoint x: 681, endPoint y: 254, distance: 63.3
click at [681, 254] on div "This widget supports Connected Data Connect Learn more Note: If you’re adding a…" at bounding box center [909, 341] width 484 height 323
type textarea "**********"
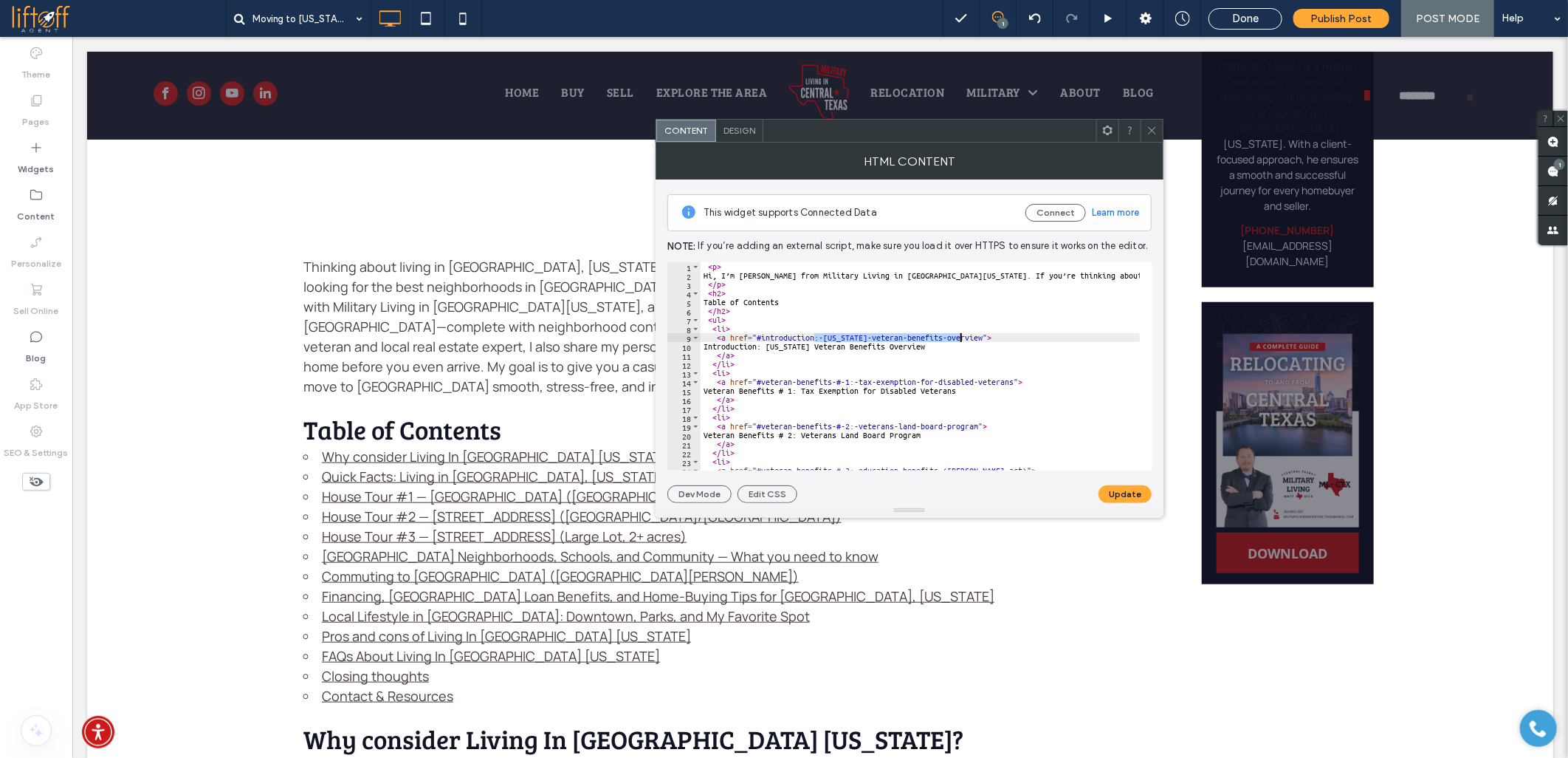
drag, startPoint x: 814, startPoint y: 337, endPoint x: 961, endPoint y: 334, distance: 147.0
drag, startPoint x: 836, startPoint y: 380, endPoint x: 1014, endPoint y: 382, distance: 178.0
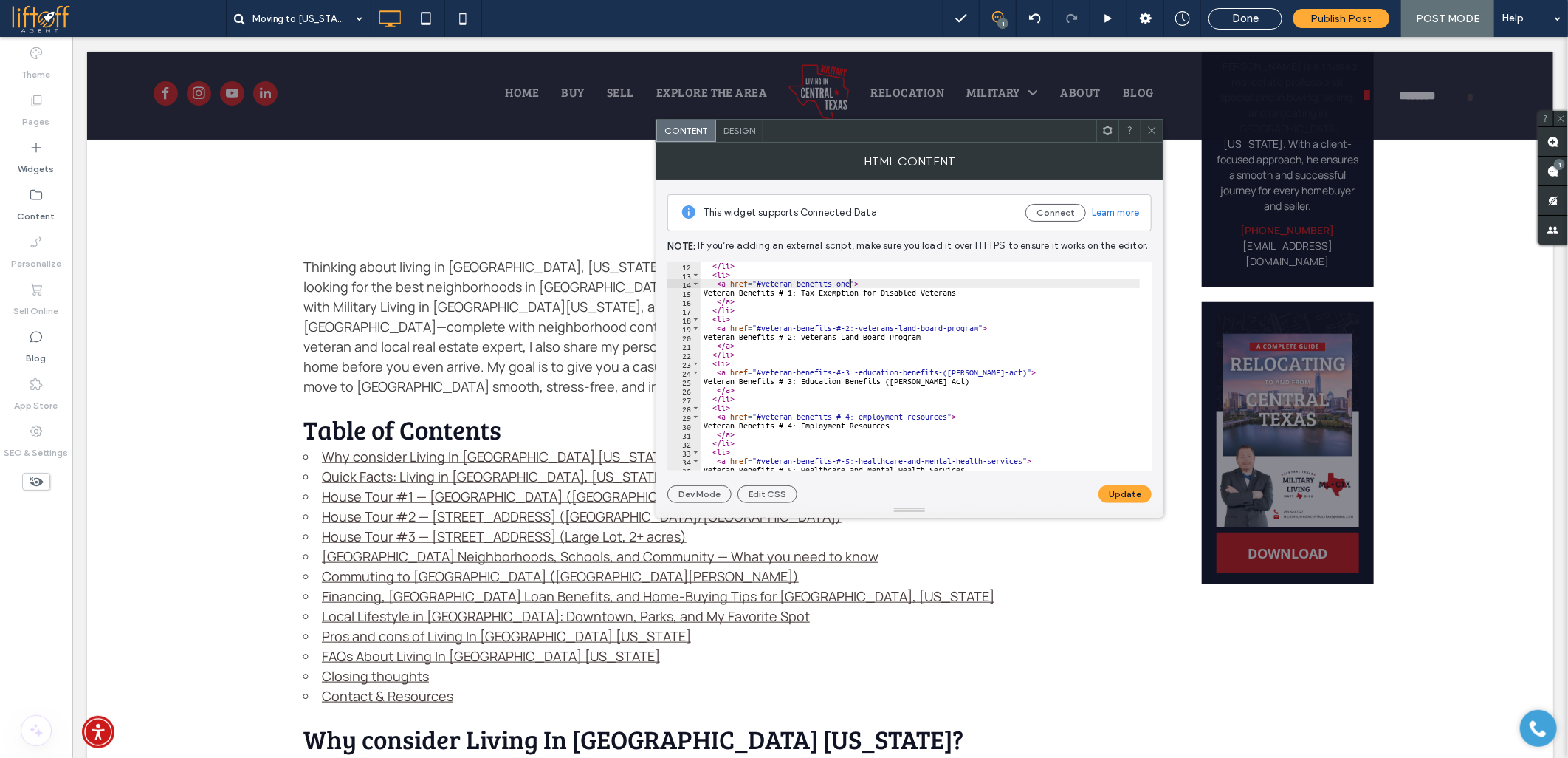
scroll to position [98, 0]
drag, startPoint x: 835, startPoint y: 328, endPoint x: 976, endPoint y: 326, distance: 141.0
drag, startPoint x: 837, startPoint y: 372, endPoint x: 1008, endPoint y: 372, distance: 171.0
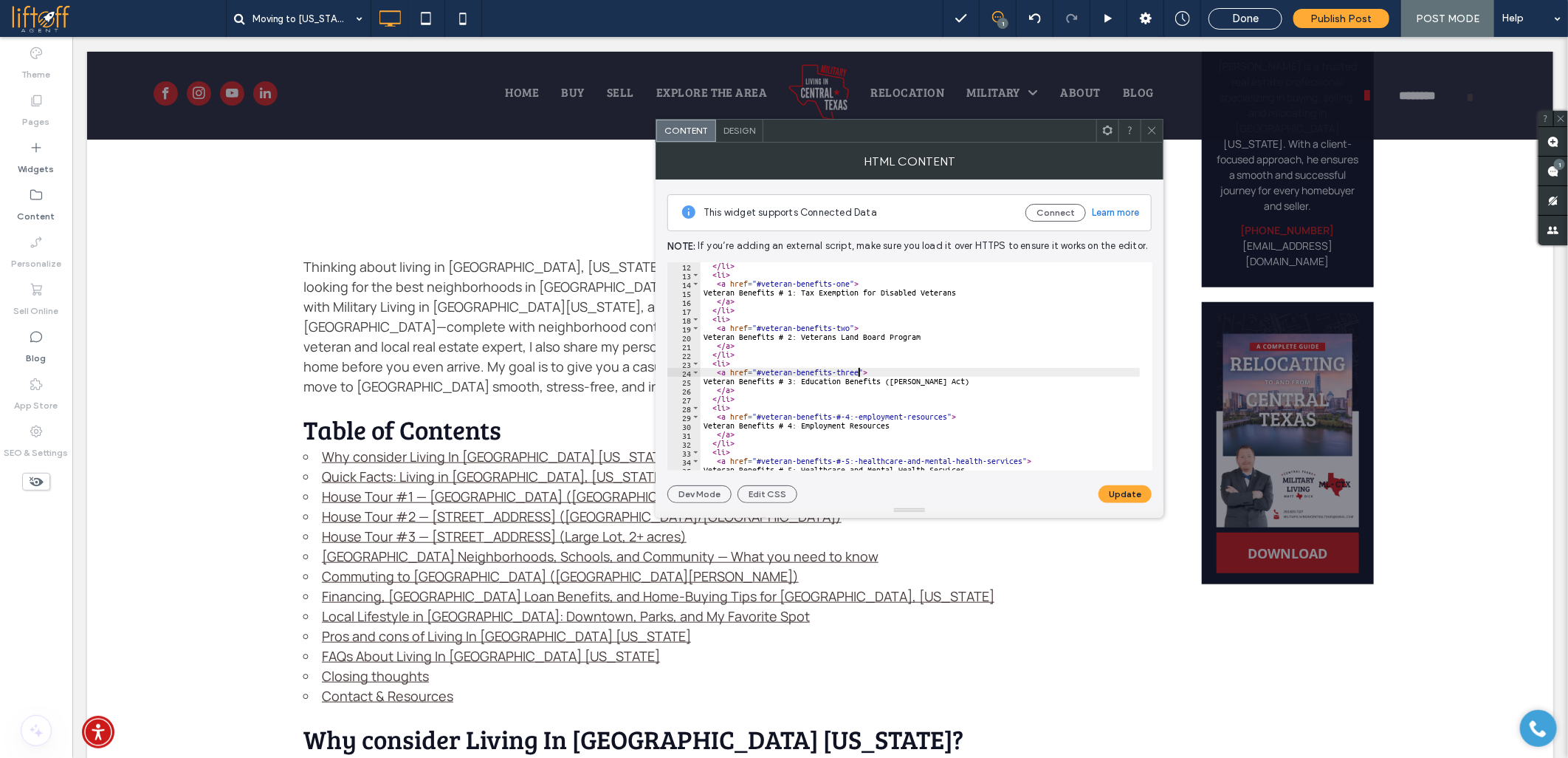
scroll to position [148, 0]
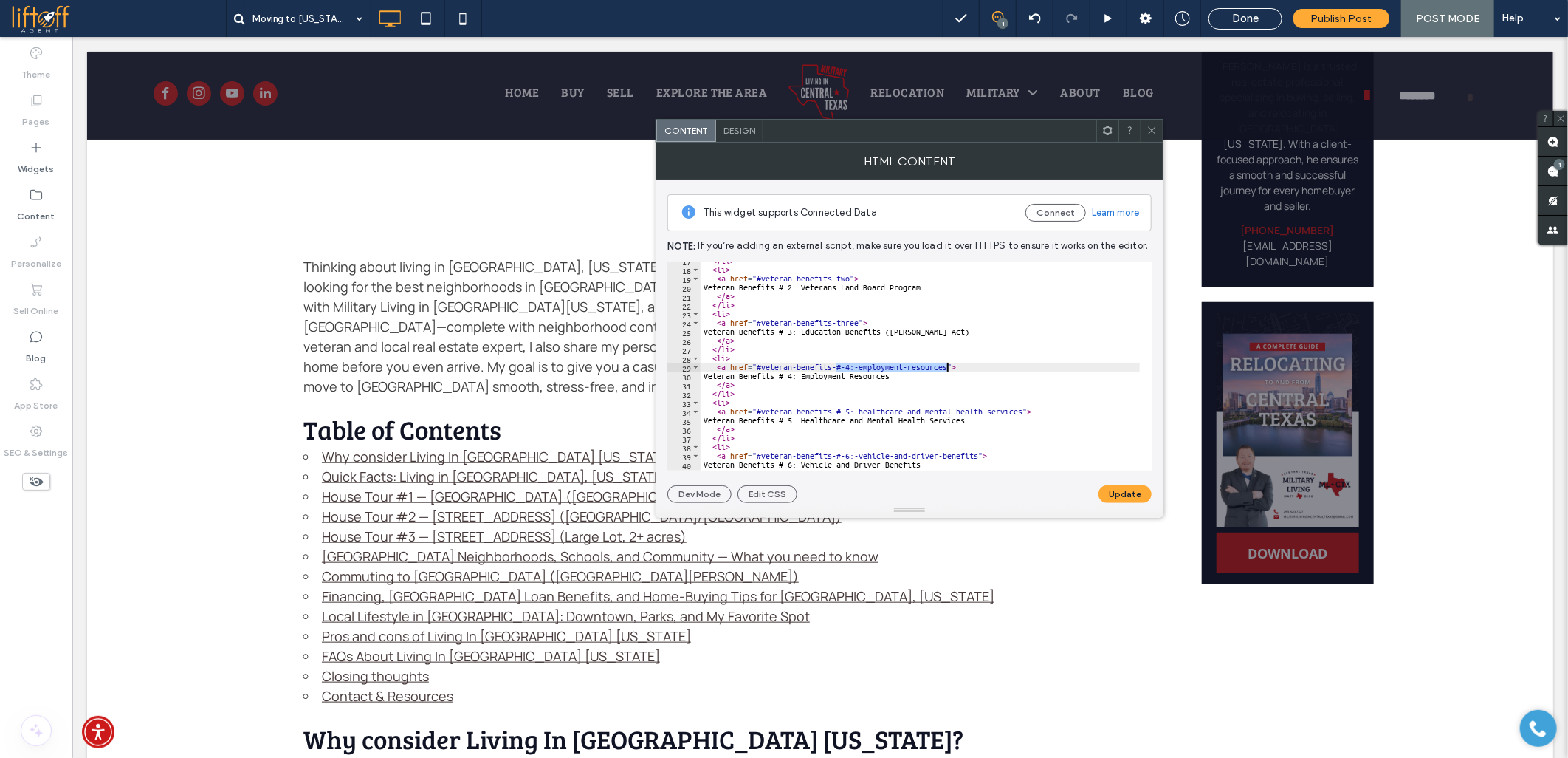
drag, startPoint x: 836, startPoint y: 363, endPoint x: 946, endPoint y: 364, distance: 110.0
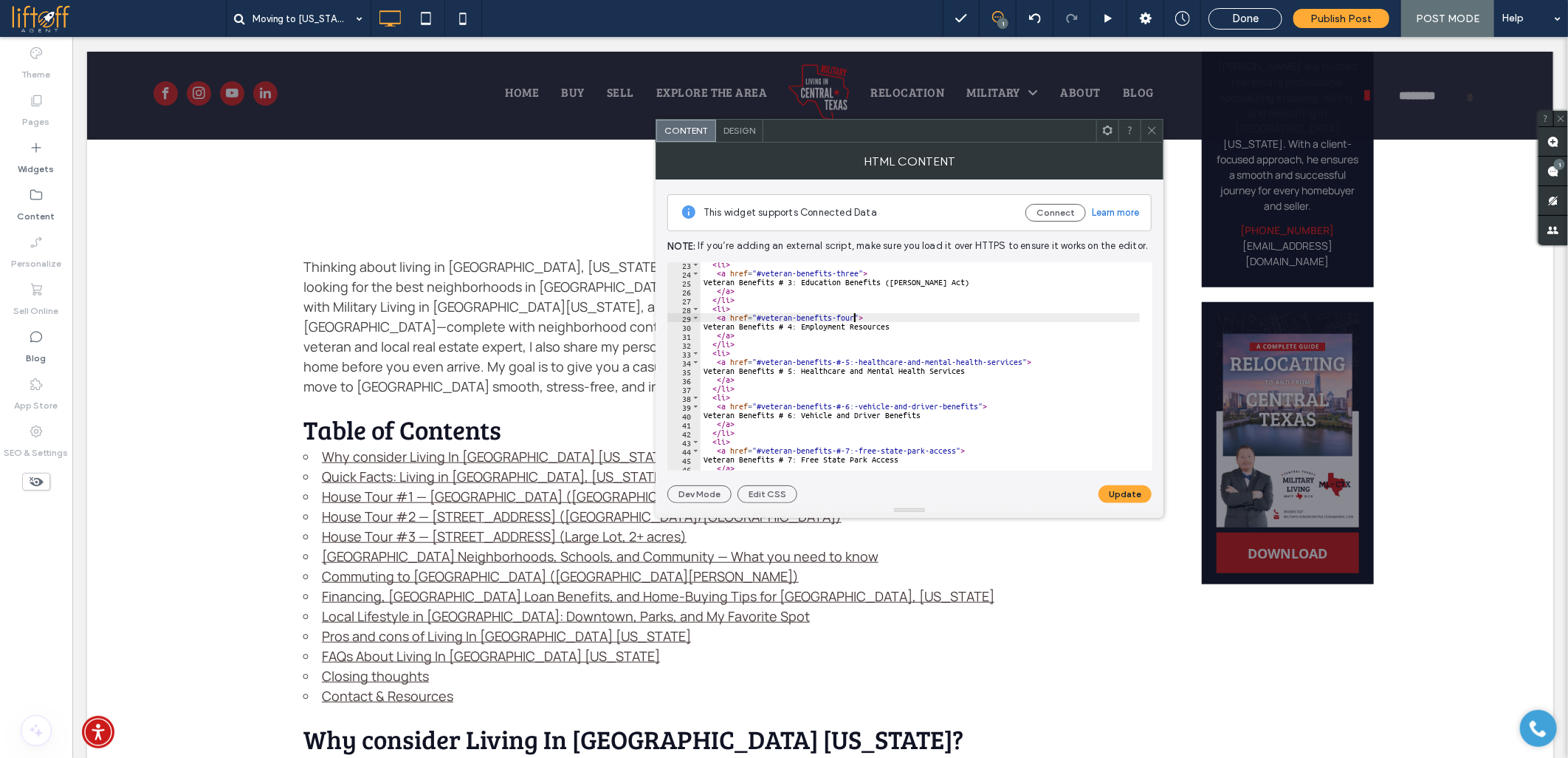
scroll to position [246, 0]
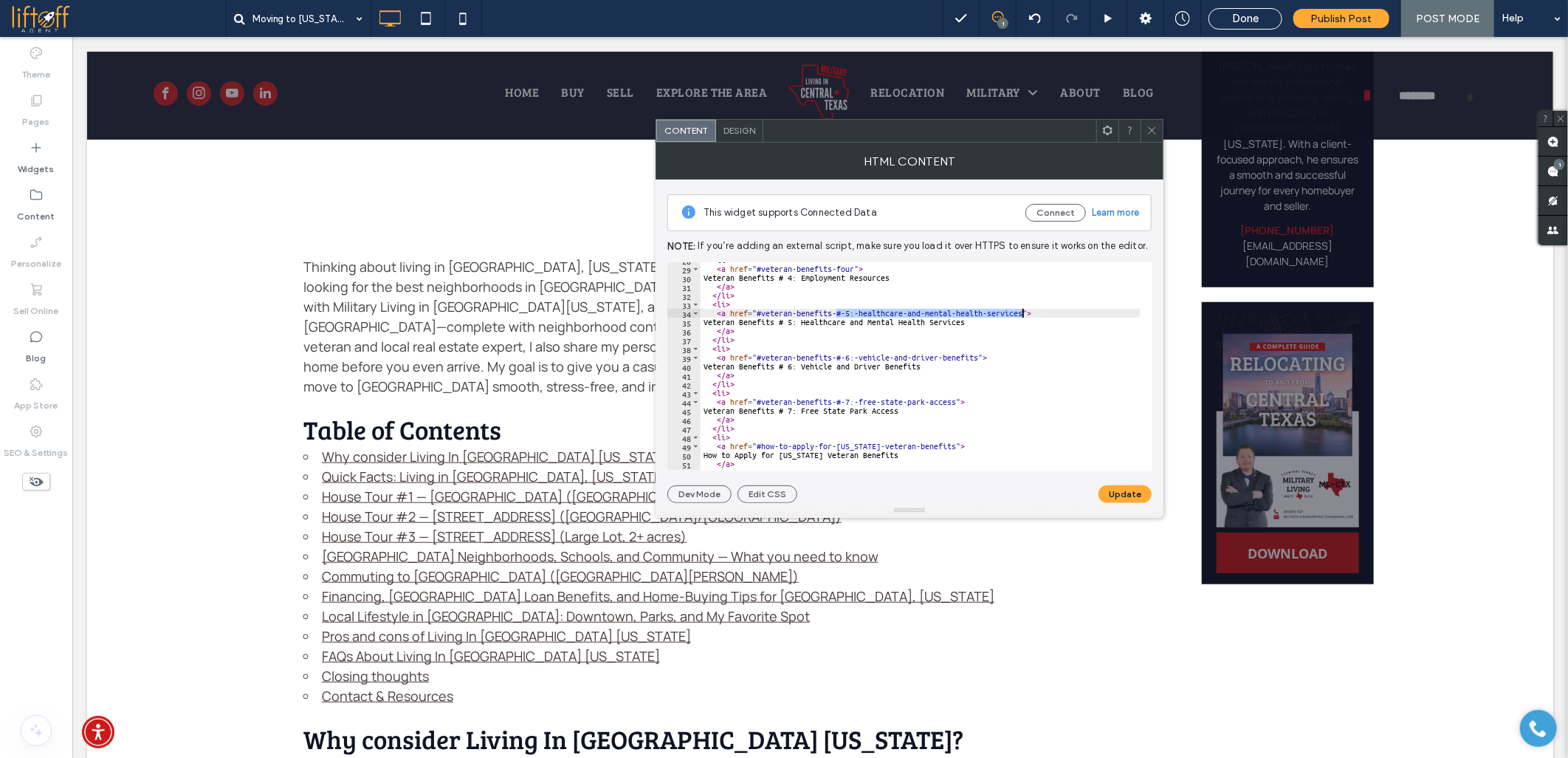
drag, startPoint x: 838, startPoint y: 312, endPoint x: 1022, endPoint y: 312, distance: 184.0
drag, startPoint x: 836, startPoint y: 357, endPoint x: 977, endPoint y: 357, distance: 141.0
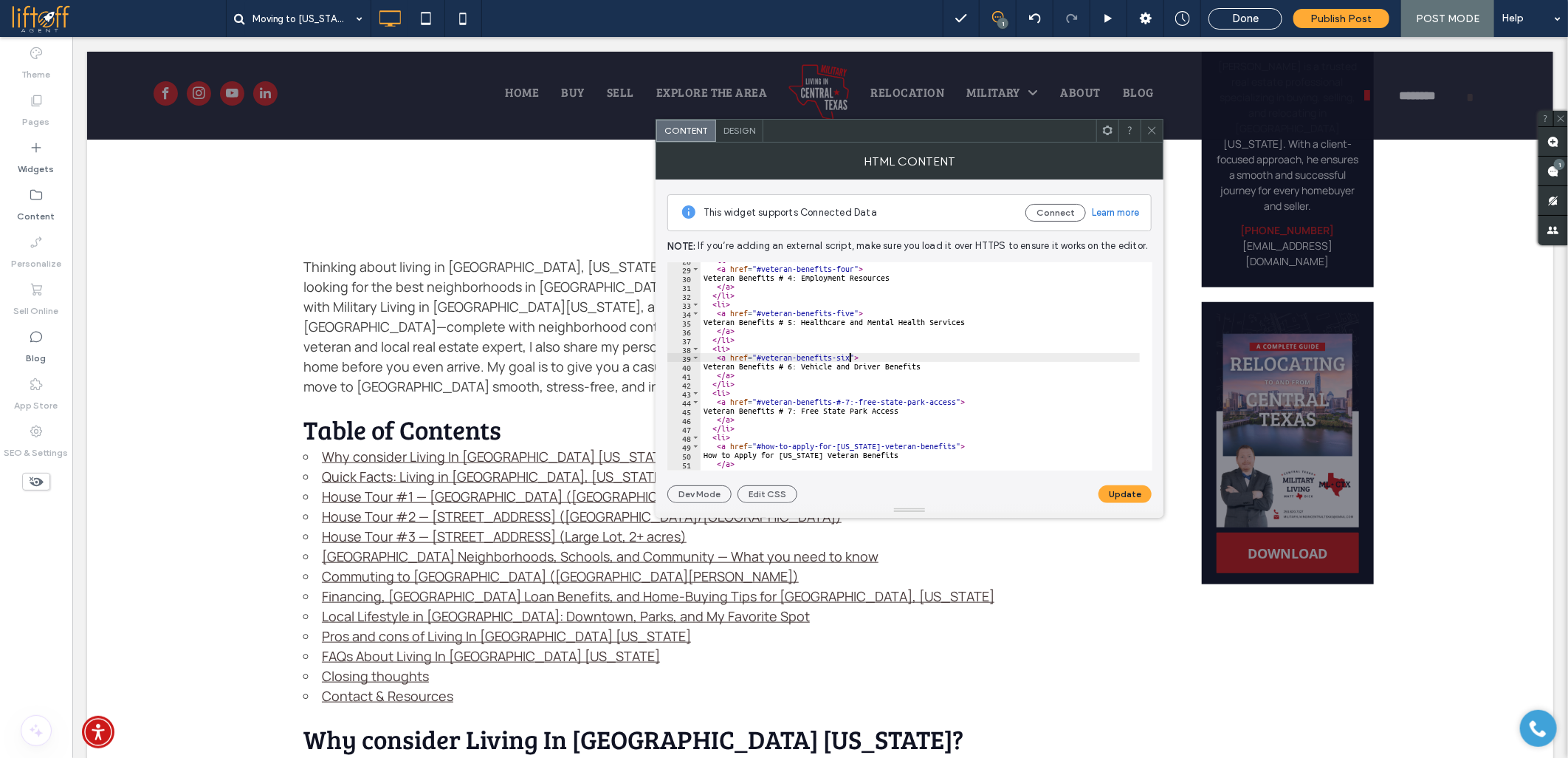
scroll to position [295, 0]
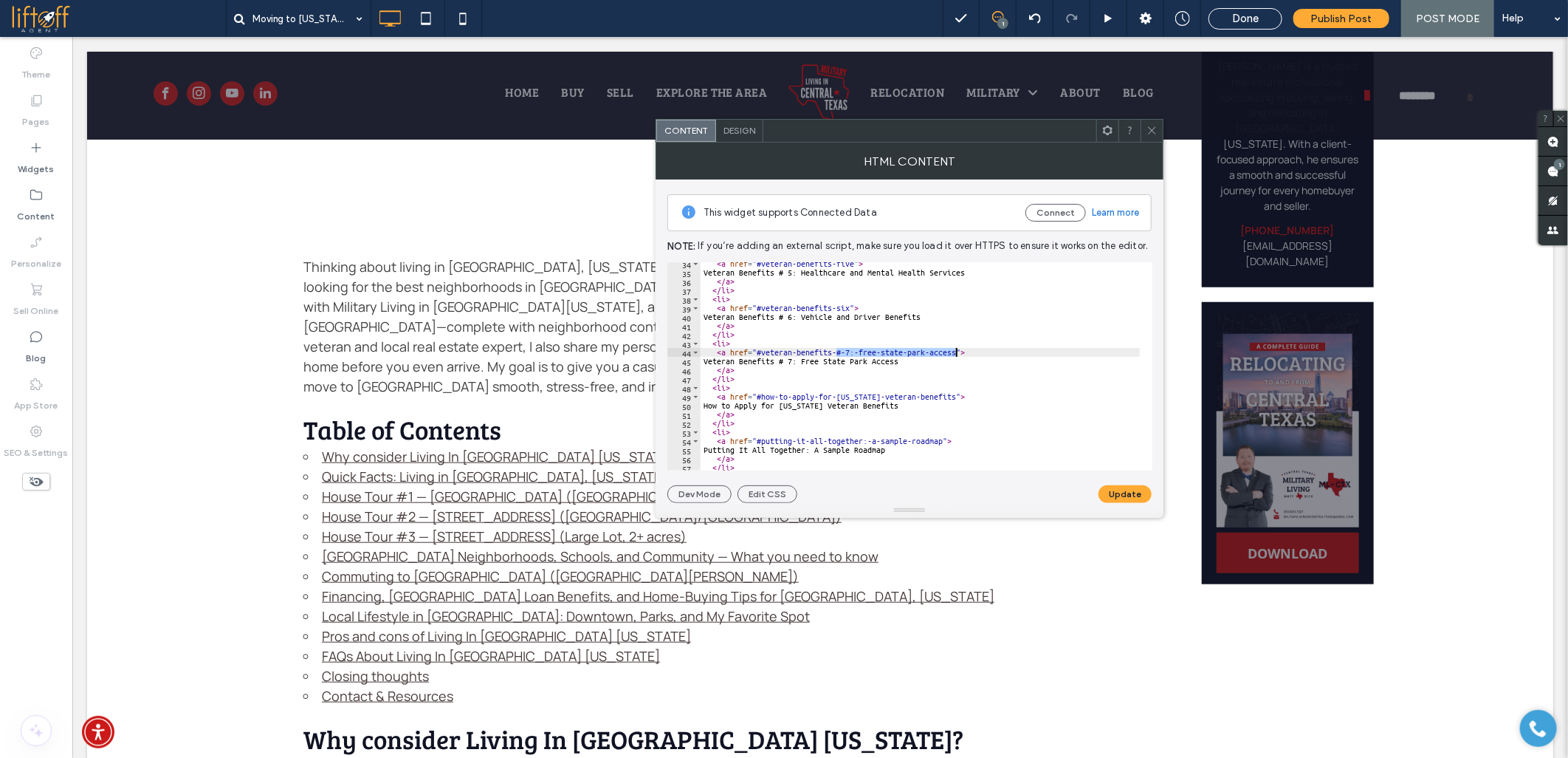
drag, startPoint x: 836, startPoint y: 350, endPoint x: 960, endPoint y: 343, distance: 124.2
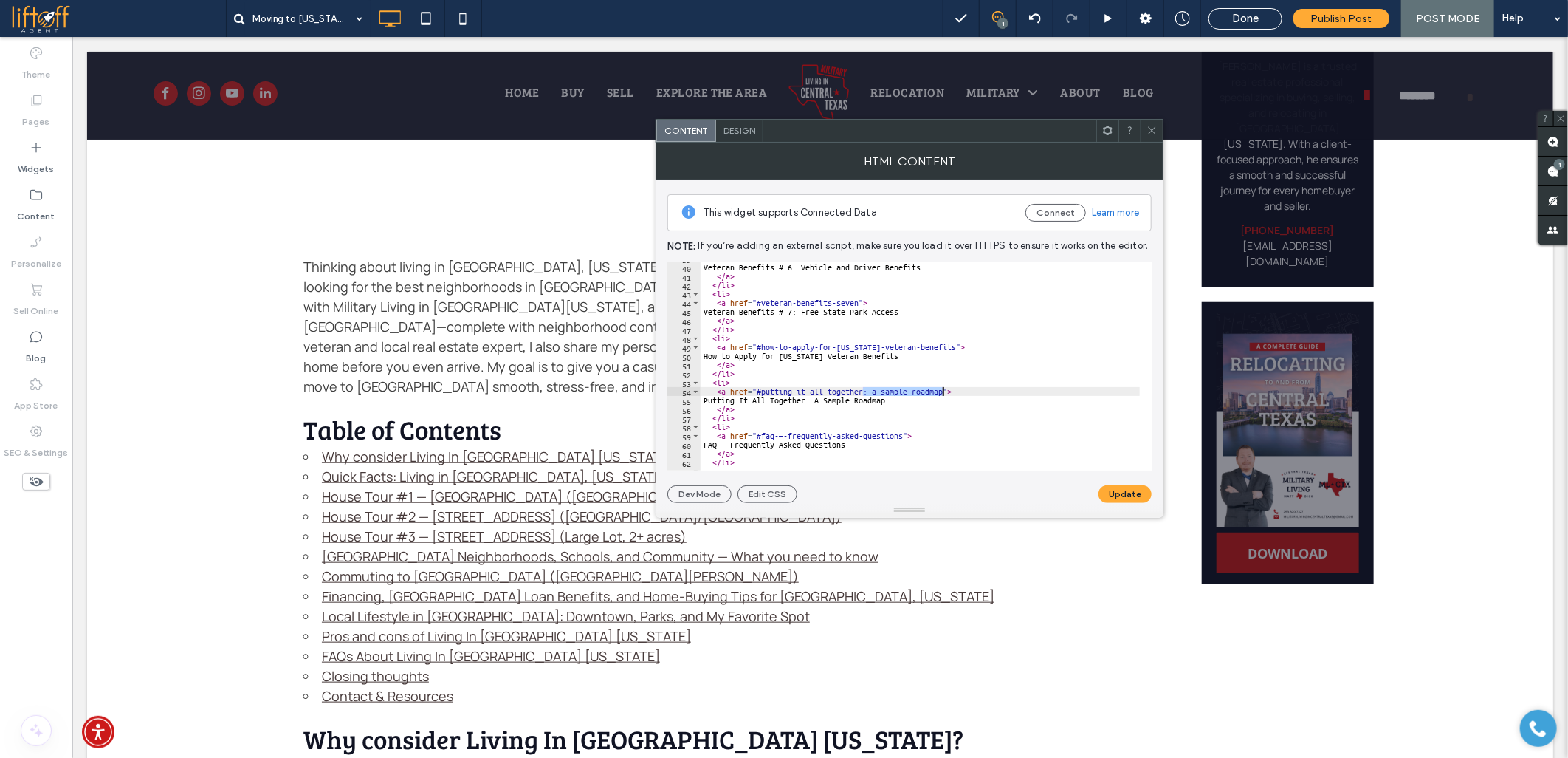
drag, startPoint x: 861, startPoint y: 392, endPoint x: 942, endPoint y: 389, distance: 81.1
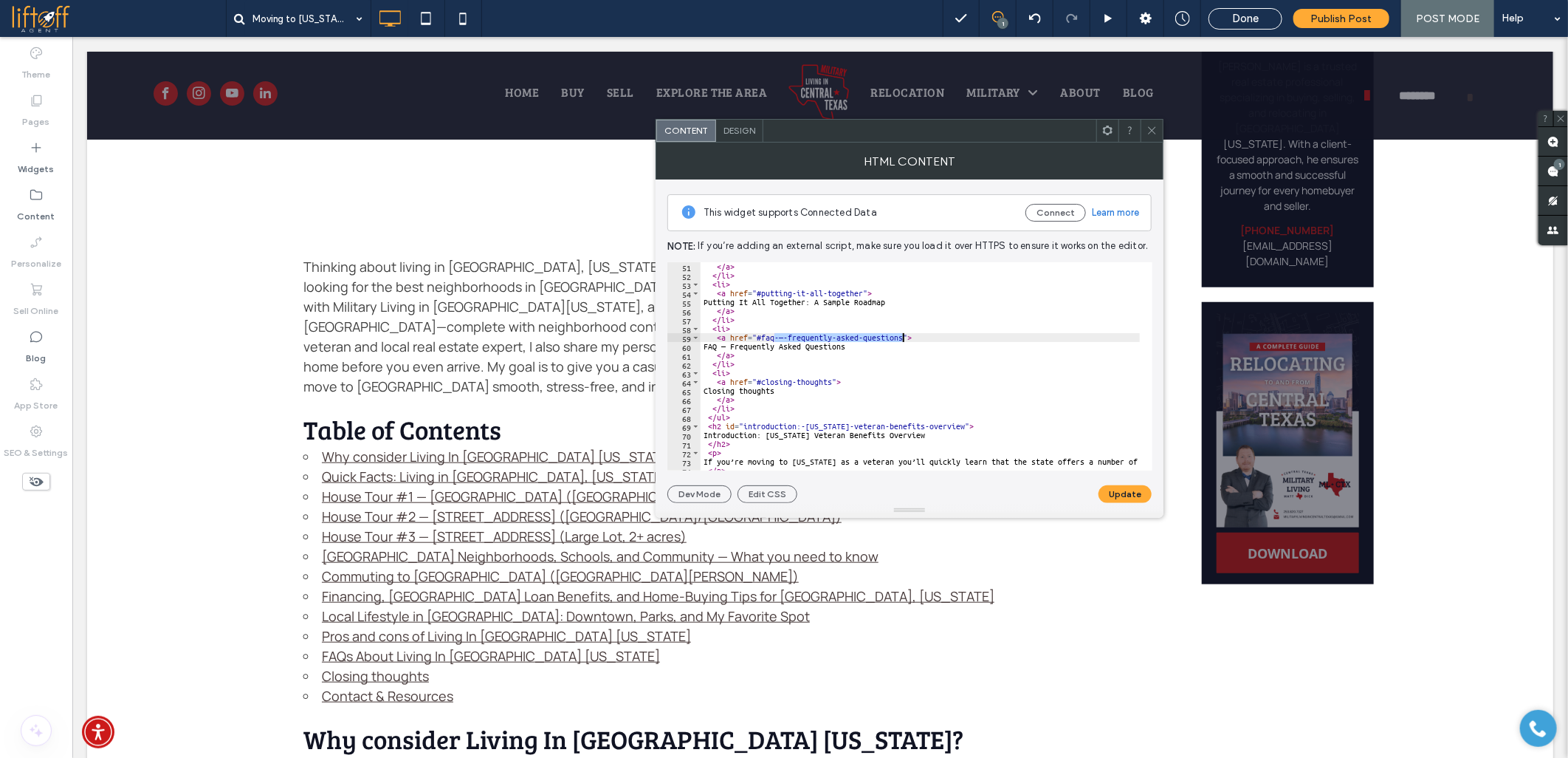
drag, startPoint x: 773, startPoint y: 336, endPoint x: 904, endPoint y: 337, distance: 131.0
drag, startPoint x: 721, startPoint y: 349, endPoint x: 875, endPoint y: 347, distance: 154.0
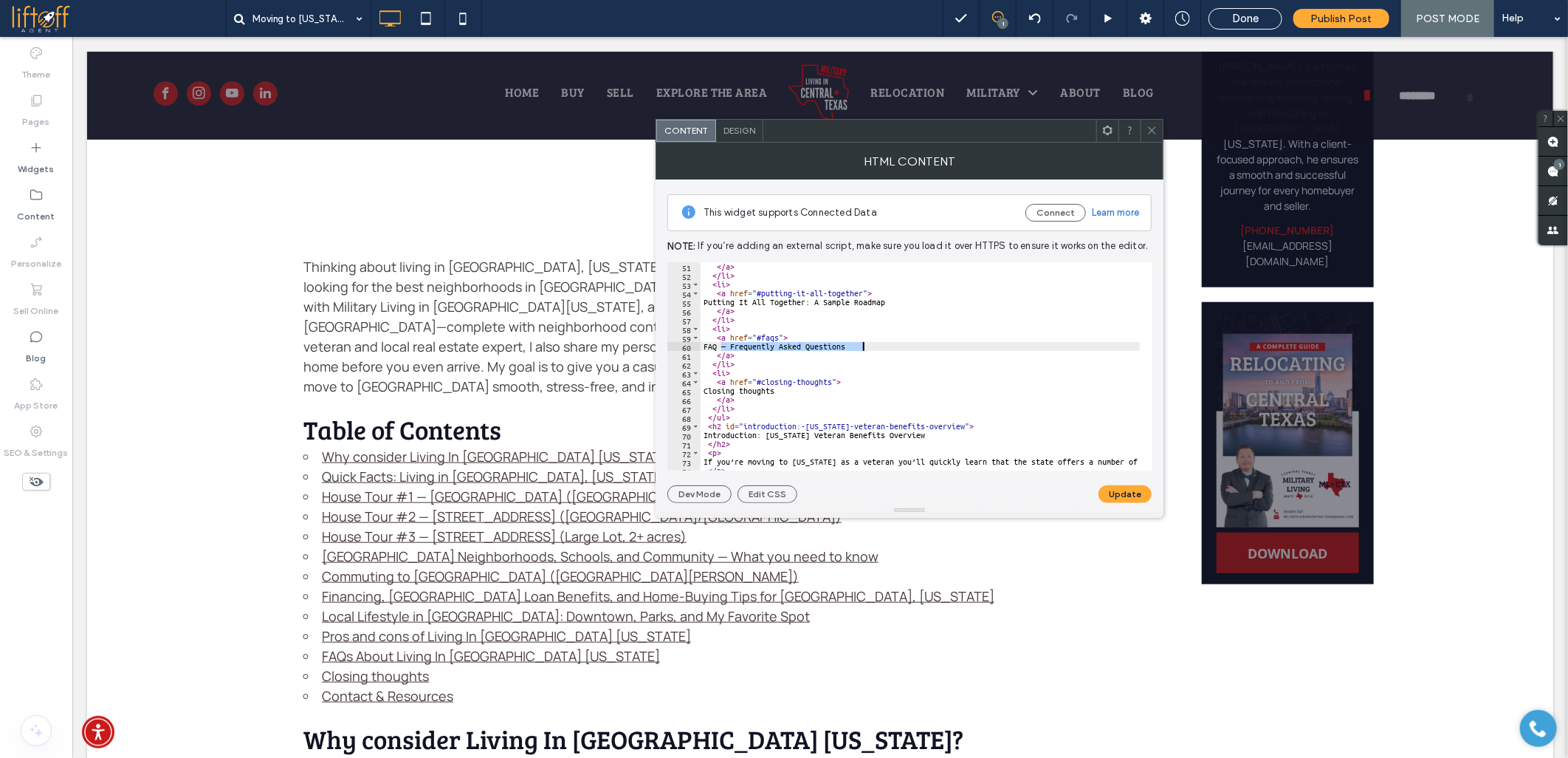
paste textarea "*******"
drag, startPoint x: 796, startPoint y: 426, endPoint x: 942, endPoint y: 426, distance: 146.0
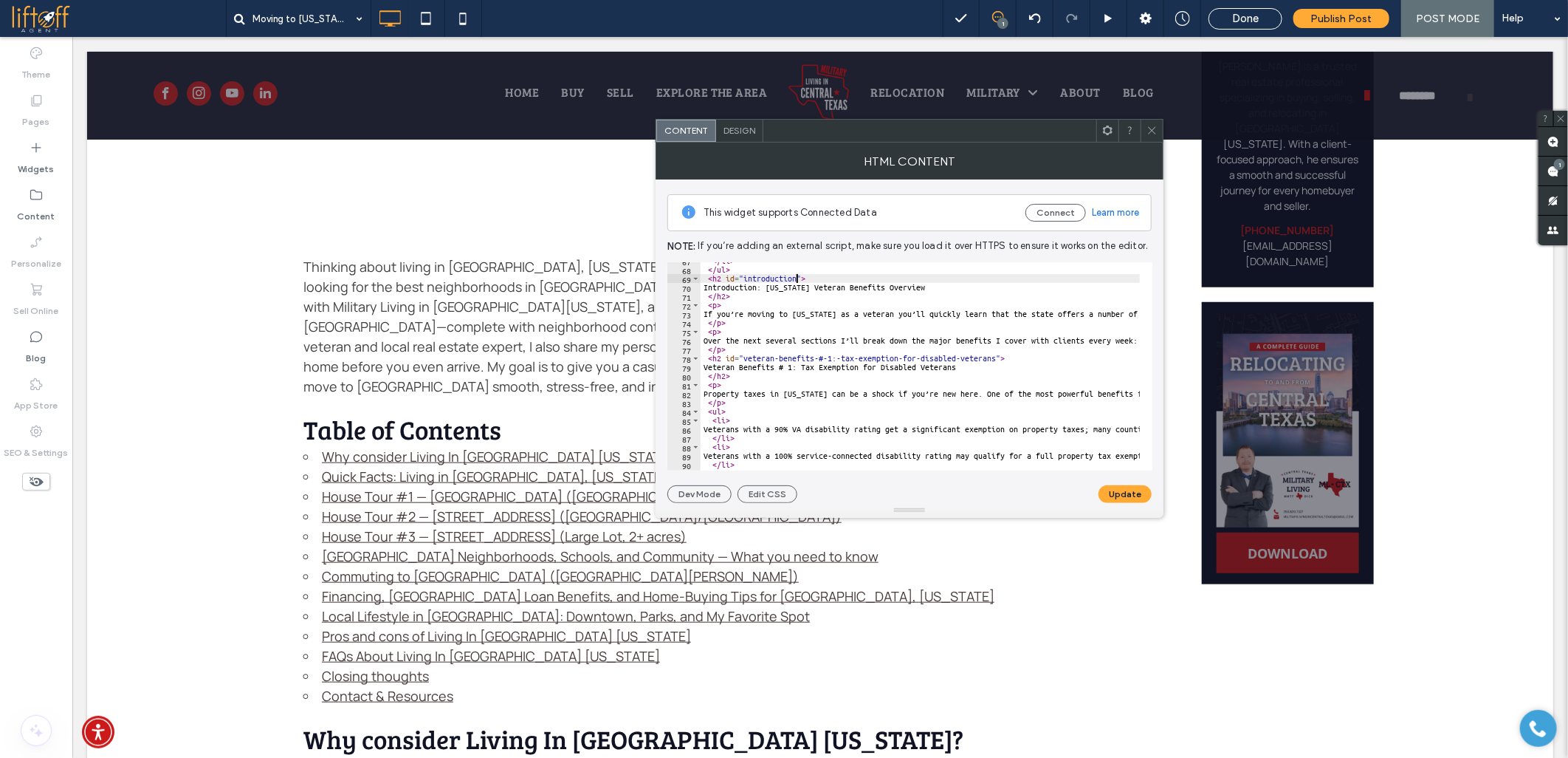
scroll to position [591, 0]
drag, startPoint x: 820, startPoint y: 356, endPoint x: 993, endPoint y: 356, distance: 173.0
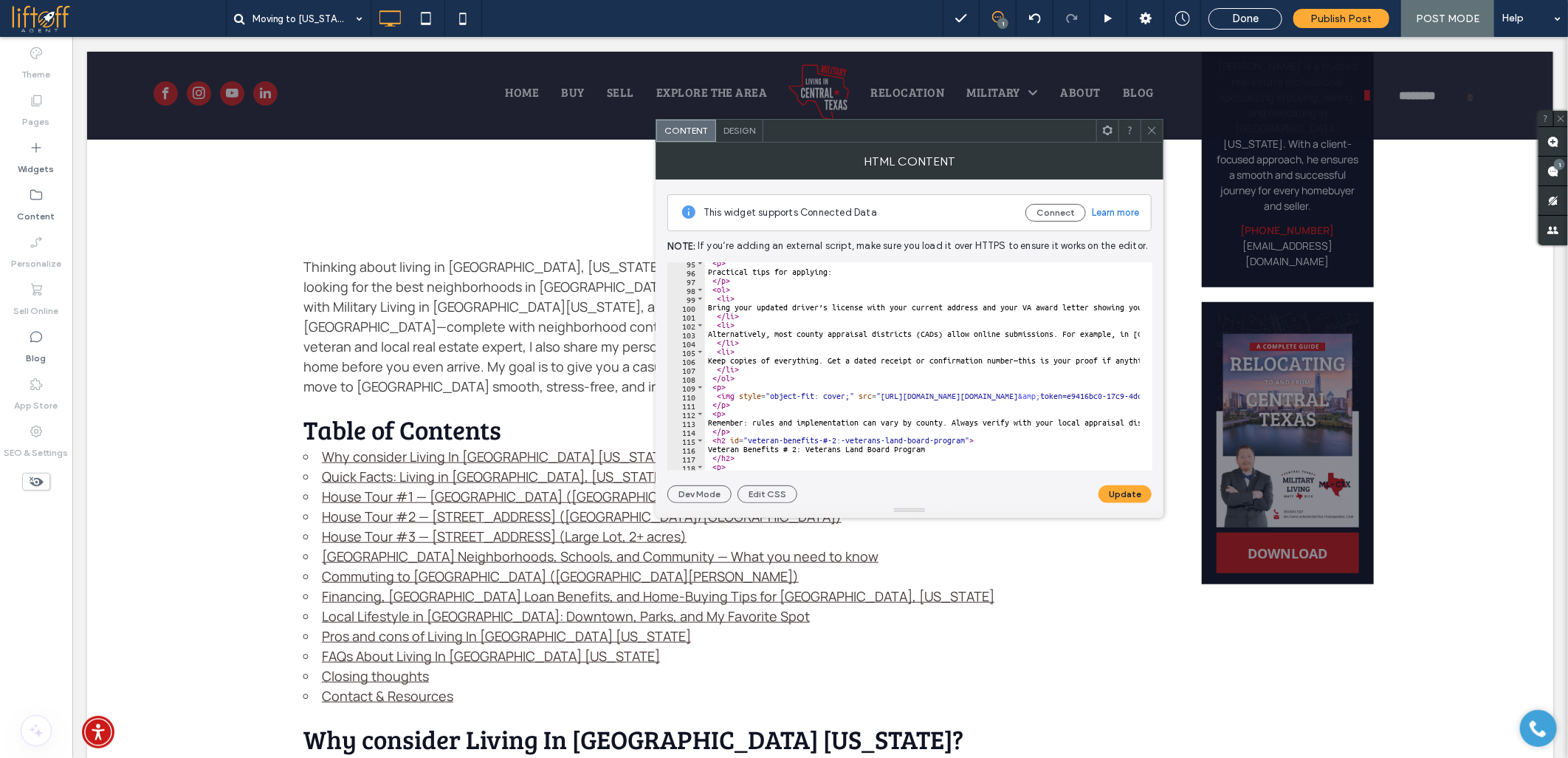
scroll to position [935, 0]
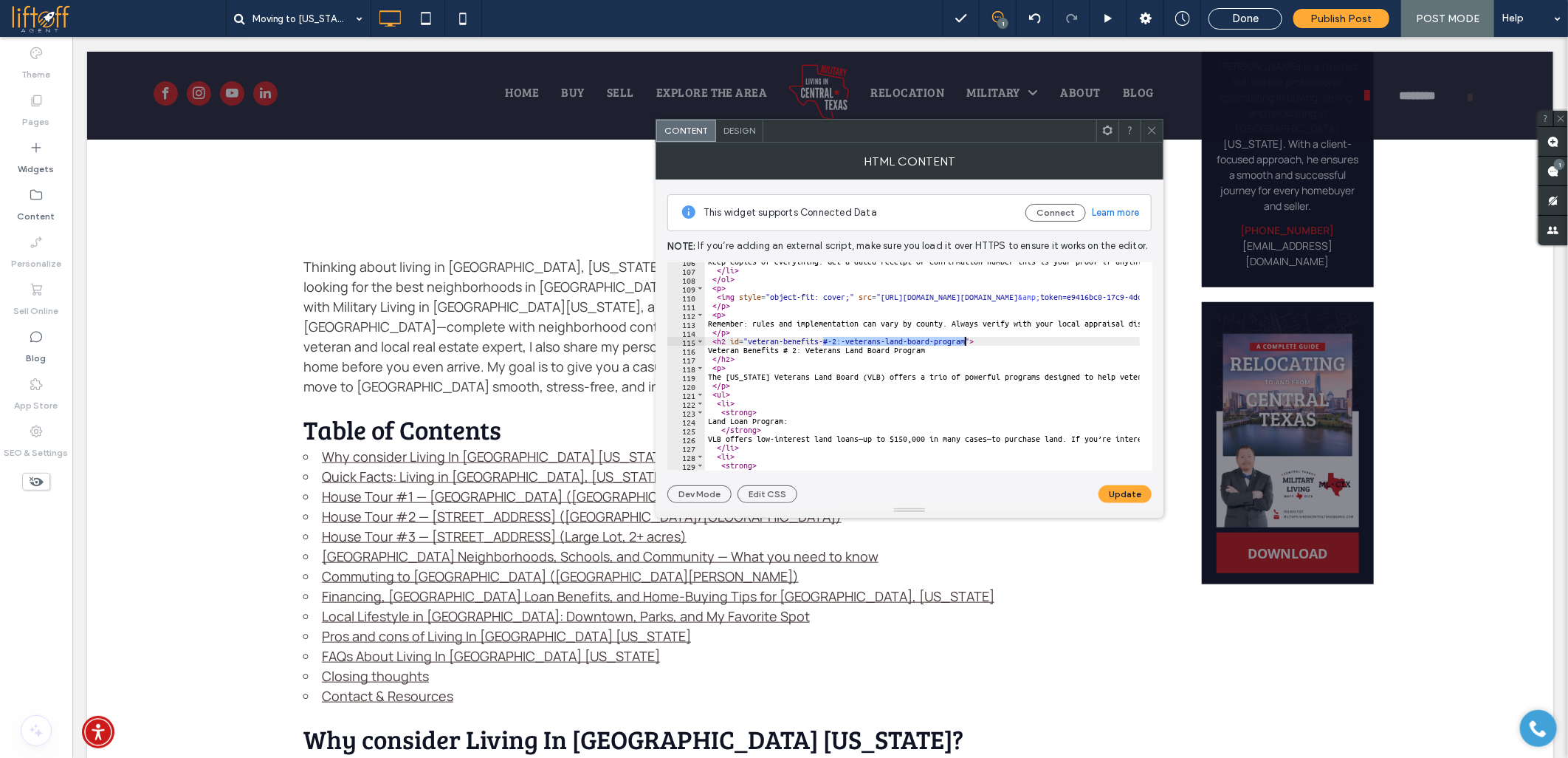
drag, startPoint x: 822, startPoint y: 342, endPoint x: 963, endPoint y: 340, distance: 141.0
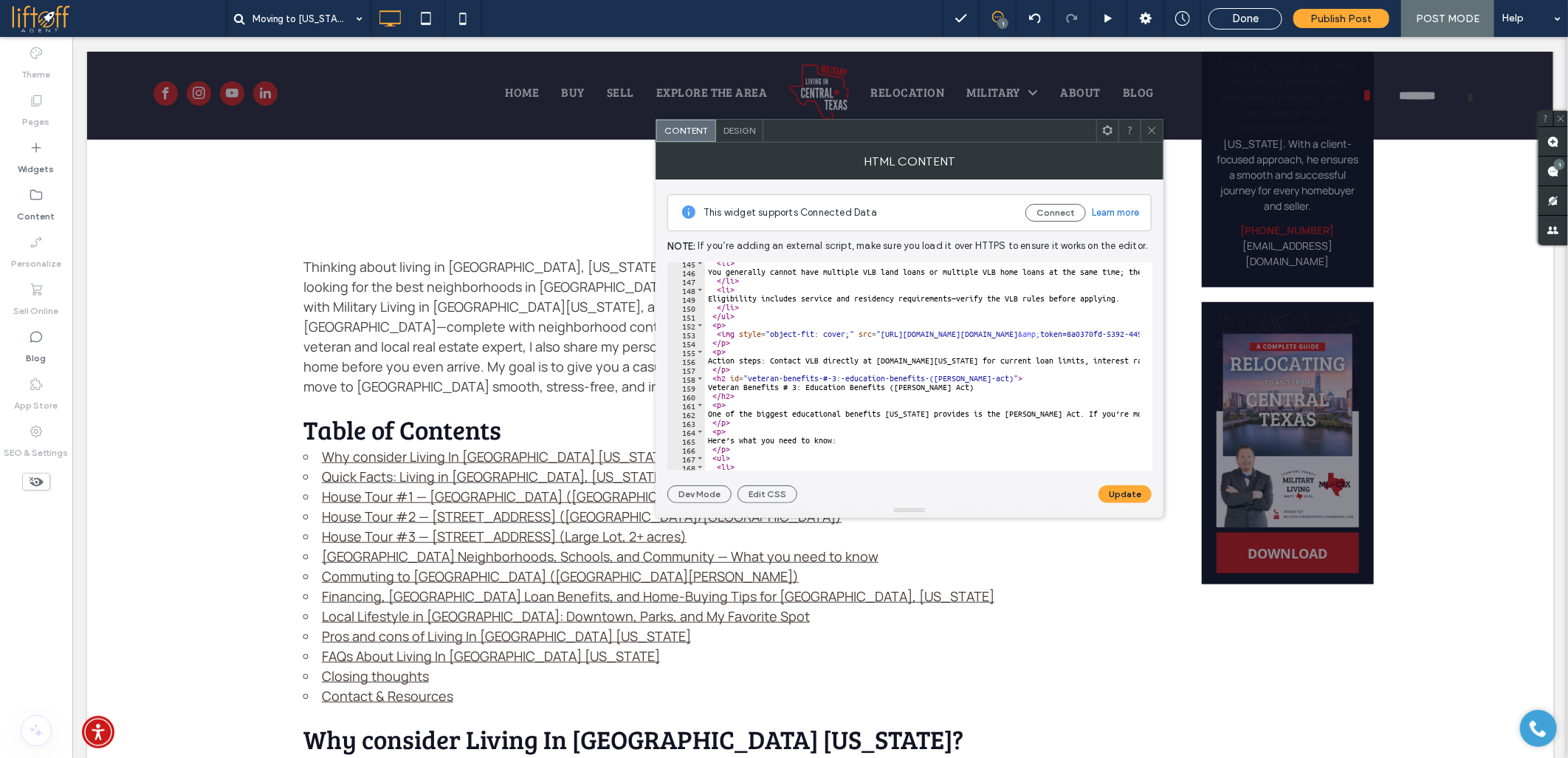
scroll to position [1280, 0]
drag, startPoint x: 821, startPoint y: 374, endPoint x: 879, endPoint y: 375, distance: 58.0
click at [832, 382] on div "< li > You generally cannot have multiple VLB land loans or multiple VLB home l…" at bounding box center [922, 366] width 435 height 208
drag, startPoint x: 823, startPoint y: 379, endPoint x: 993, endPoint y: 378, distance: 170.0
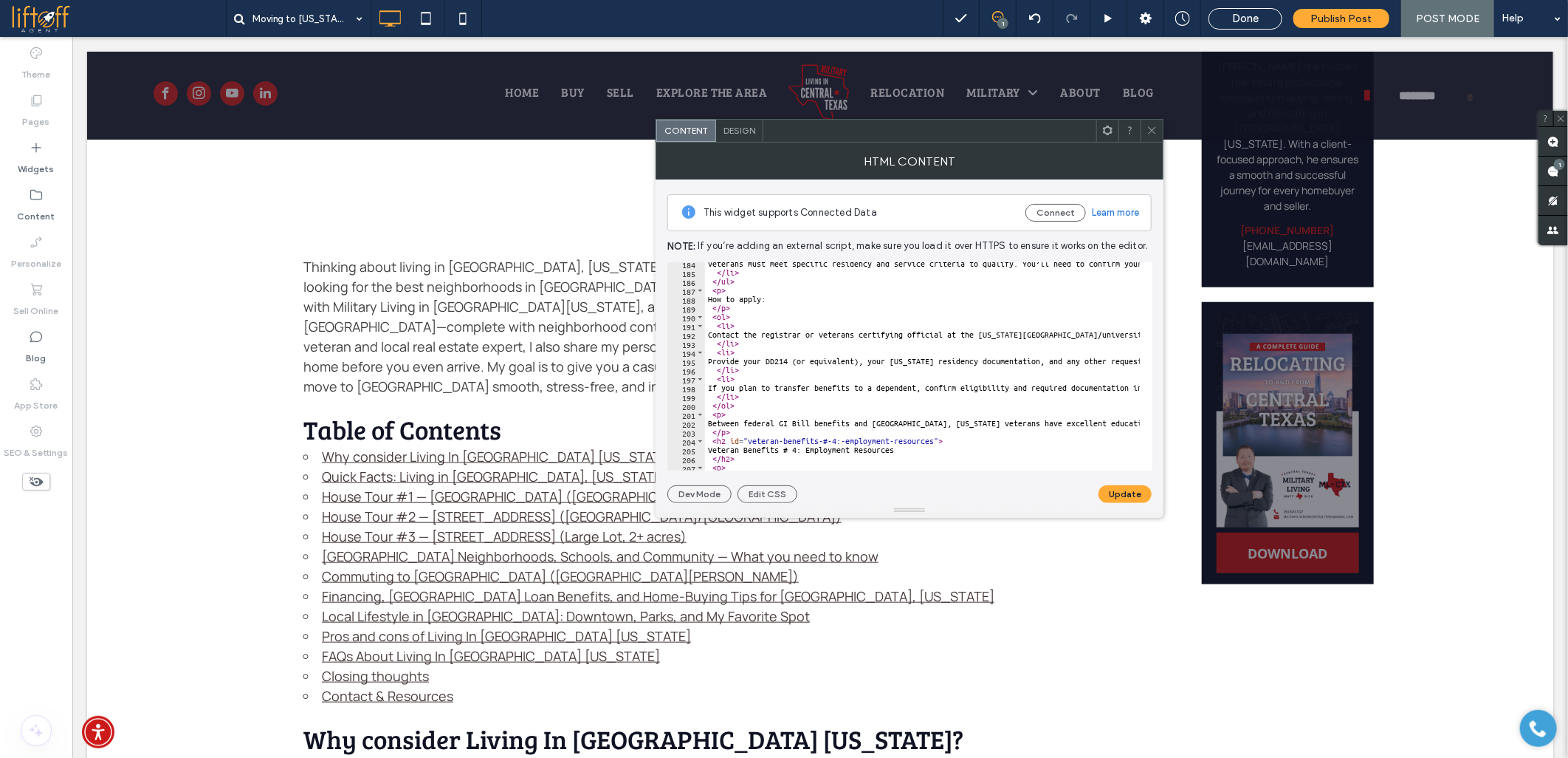
scroll to position [1674, 0]
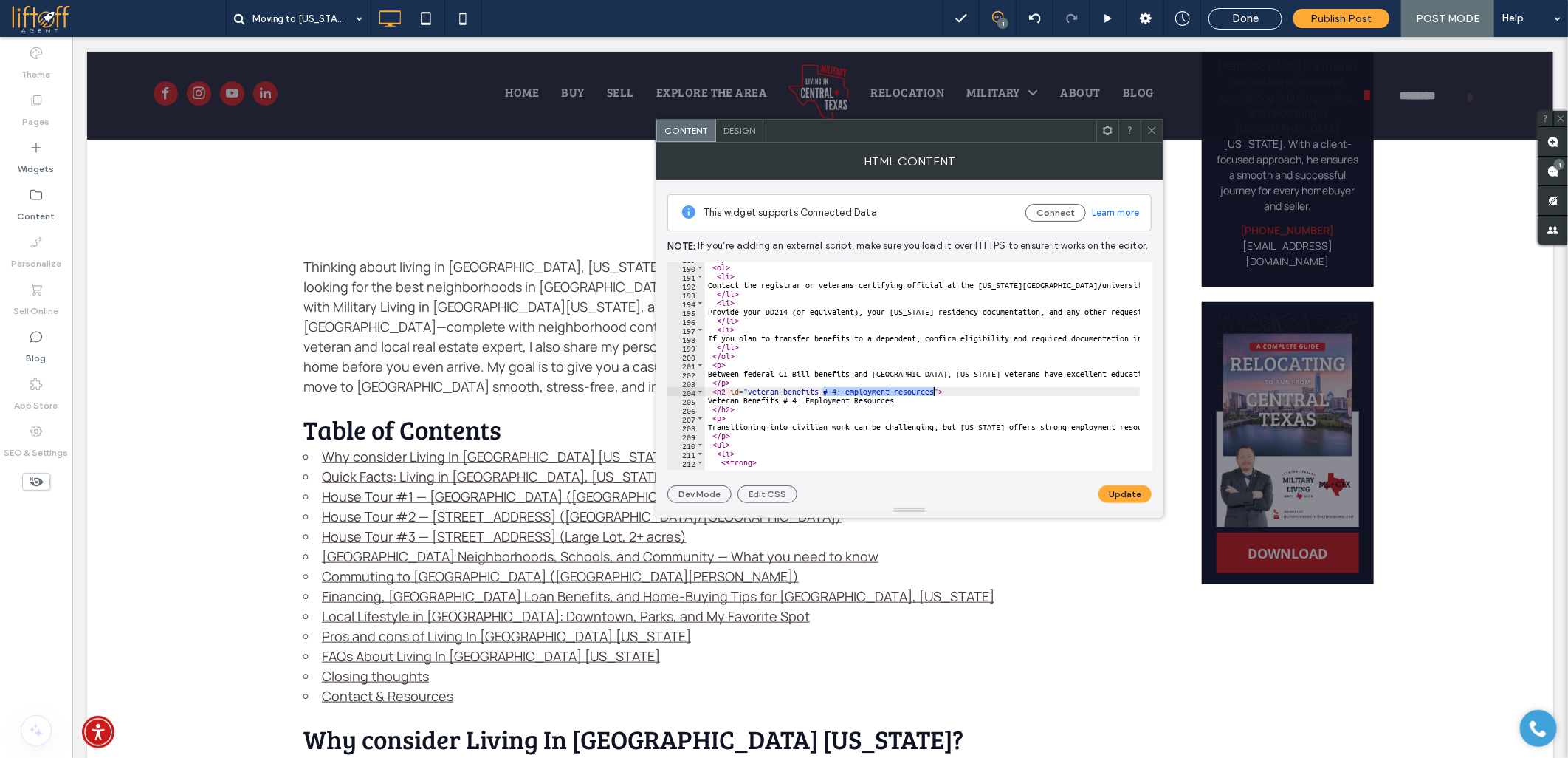
drag, startPoint x: 821, startPoint y: 392, endPoint x: 933, endPoint y: 393, distance: 112.0
click at [1106, 487] on button "Update" at bounding box center [1125, 494] width 53 height 18
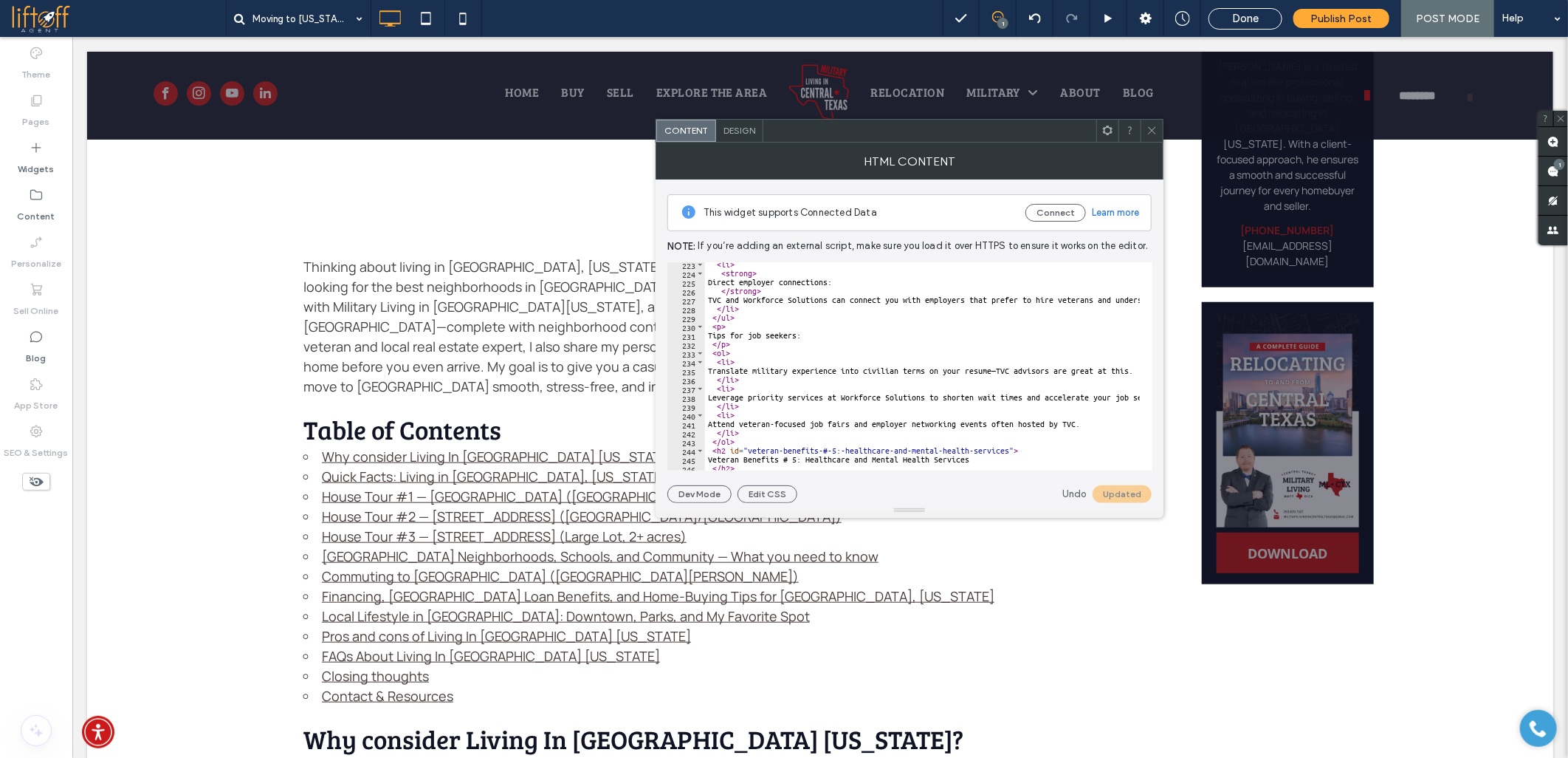
scroll to position [2019, 0]
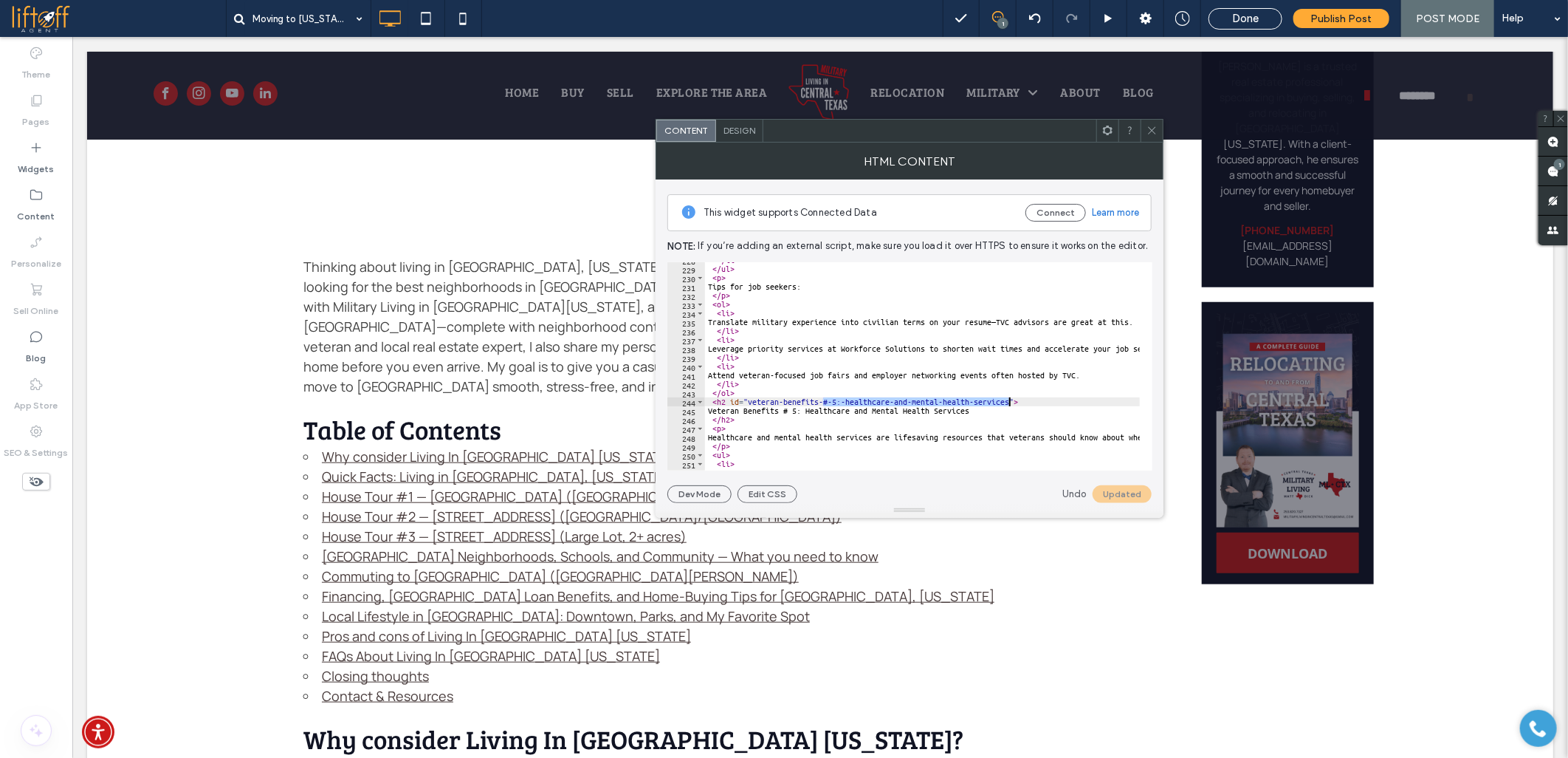
drag, startPoint x: 821, startPoint y: 400, endPoint x: 1008, endPoint y: 400, distance: 187.0
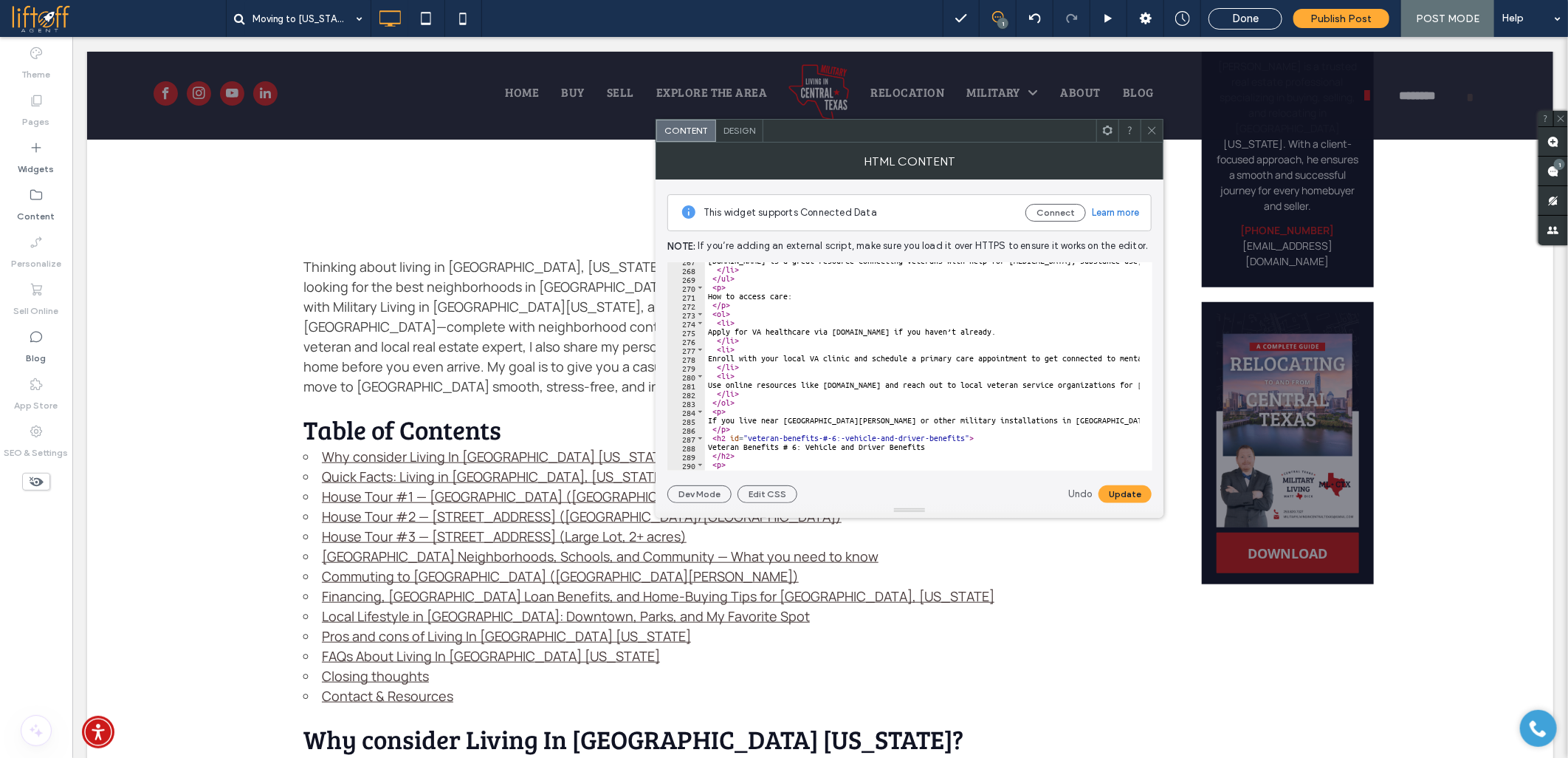
scroll to position [2413, 0]
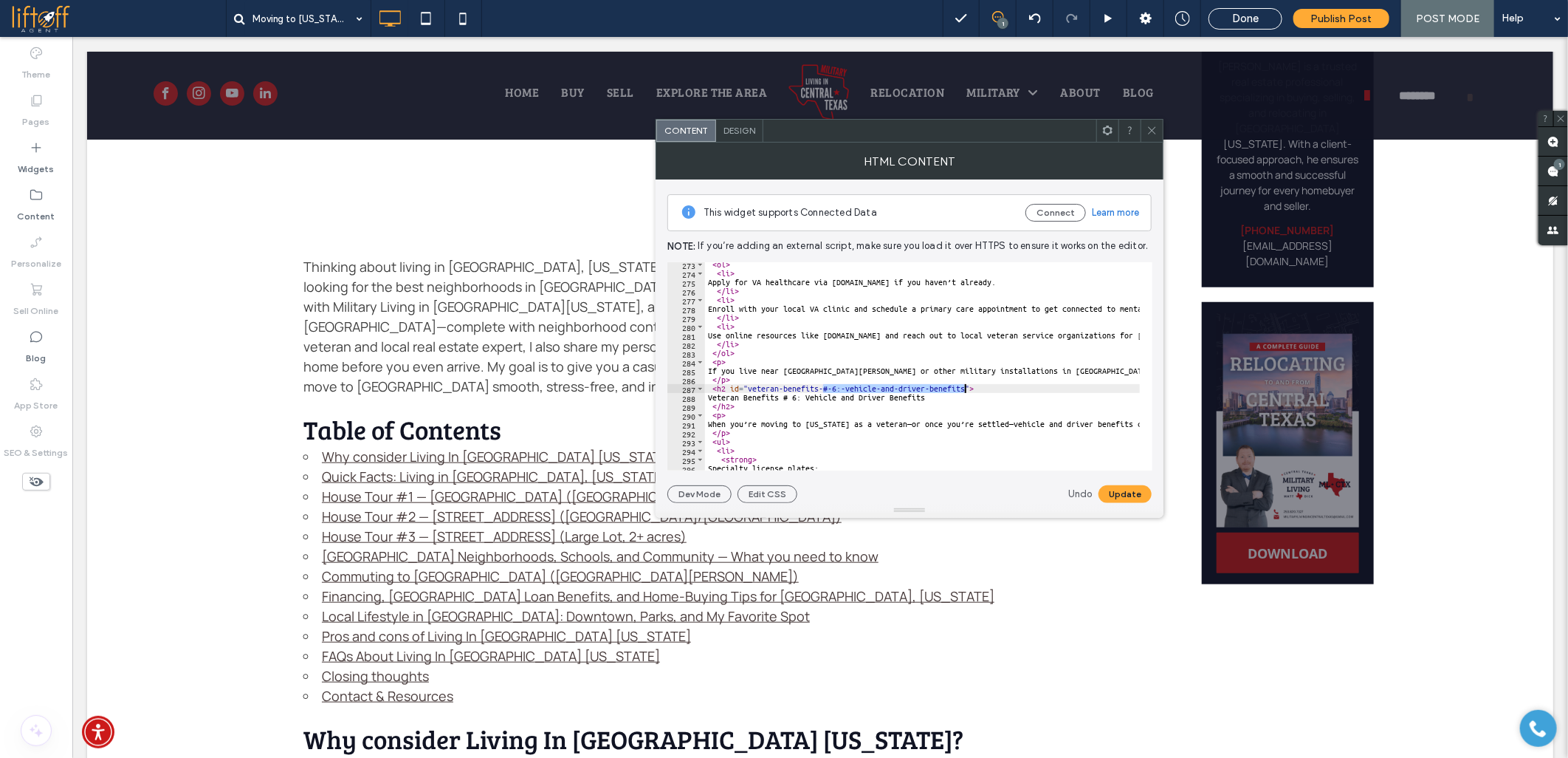
drag, startPoint x: 823, startPoint y: 389, endPoint x: 963, endPoint y: 385, distance: 140.1
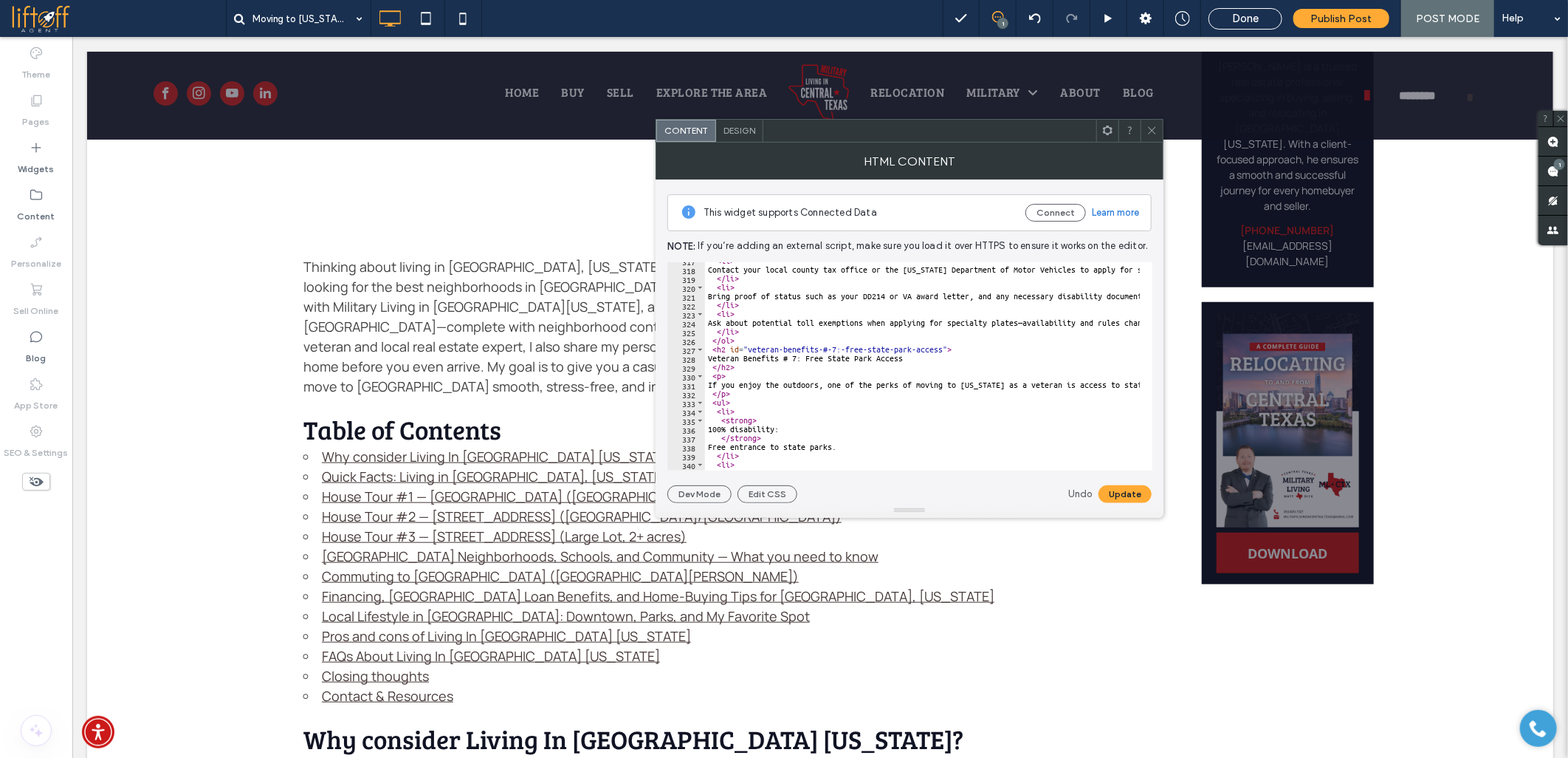
scroll to position [2807, 0]
drag, startPoint x: 820, startPoint y: 348, endPoint x: 943, endPoint y: 346, distance: 123.0
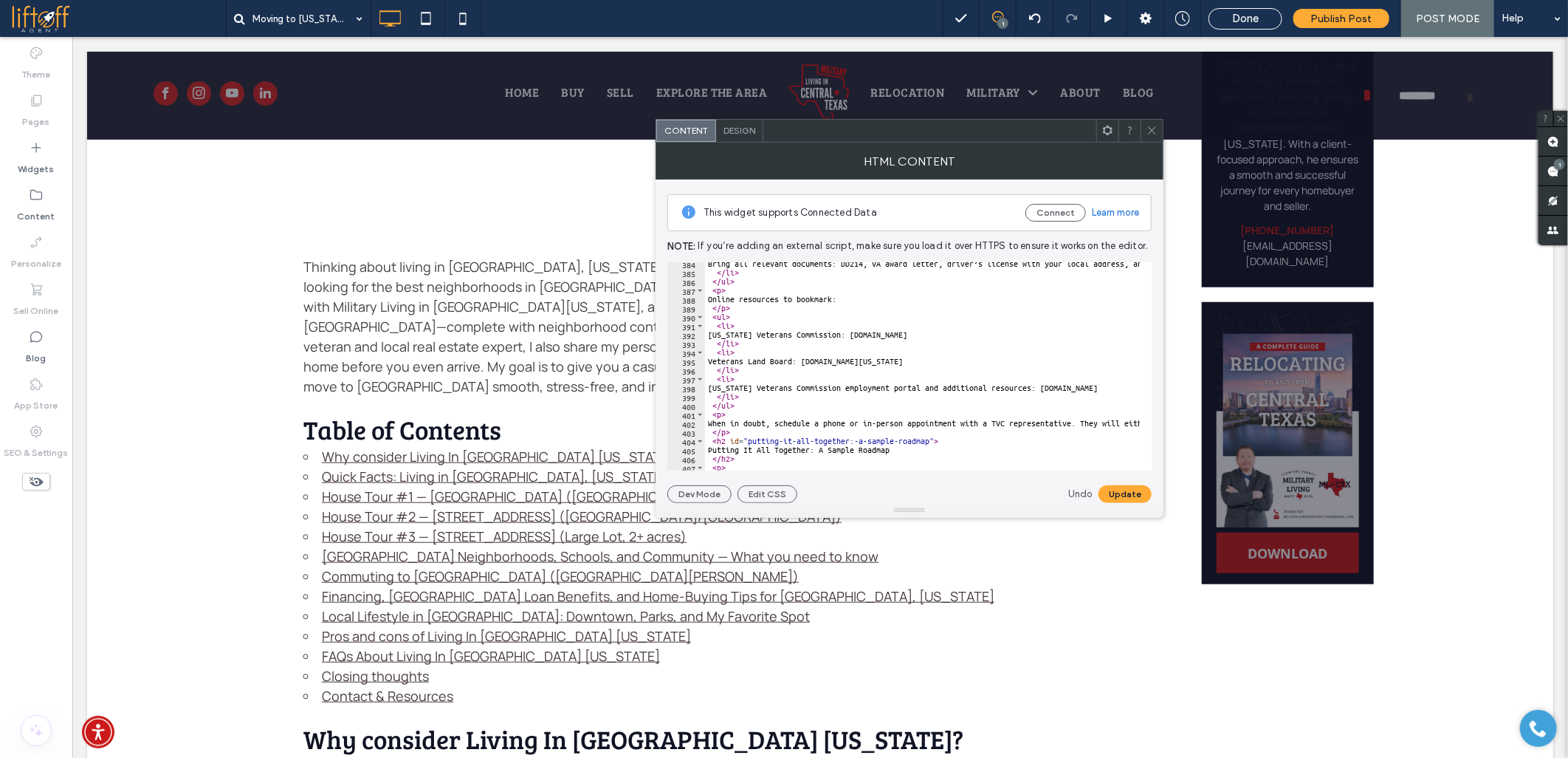
scroll to position [3447, 0]
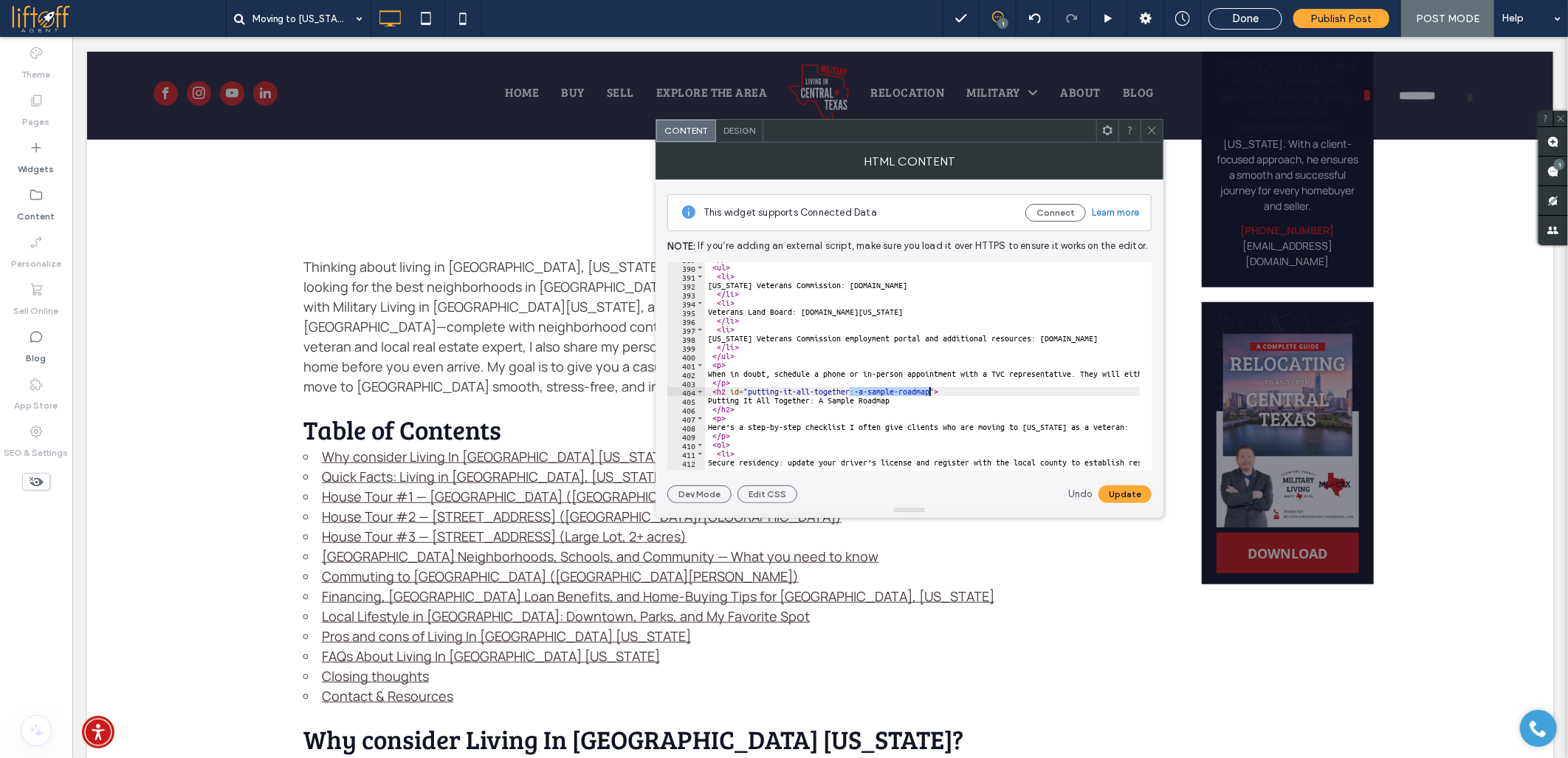
drag, startPoint x: 850, startPoint y: 392, endPoint x: 929, endPoint y: 393, distance: 79.0
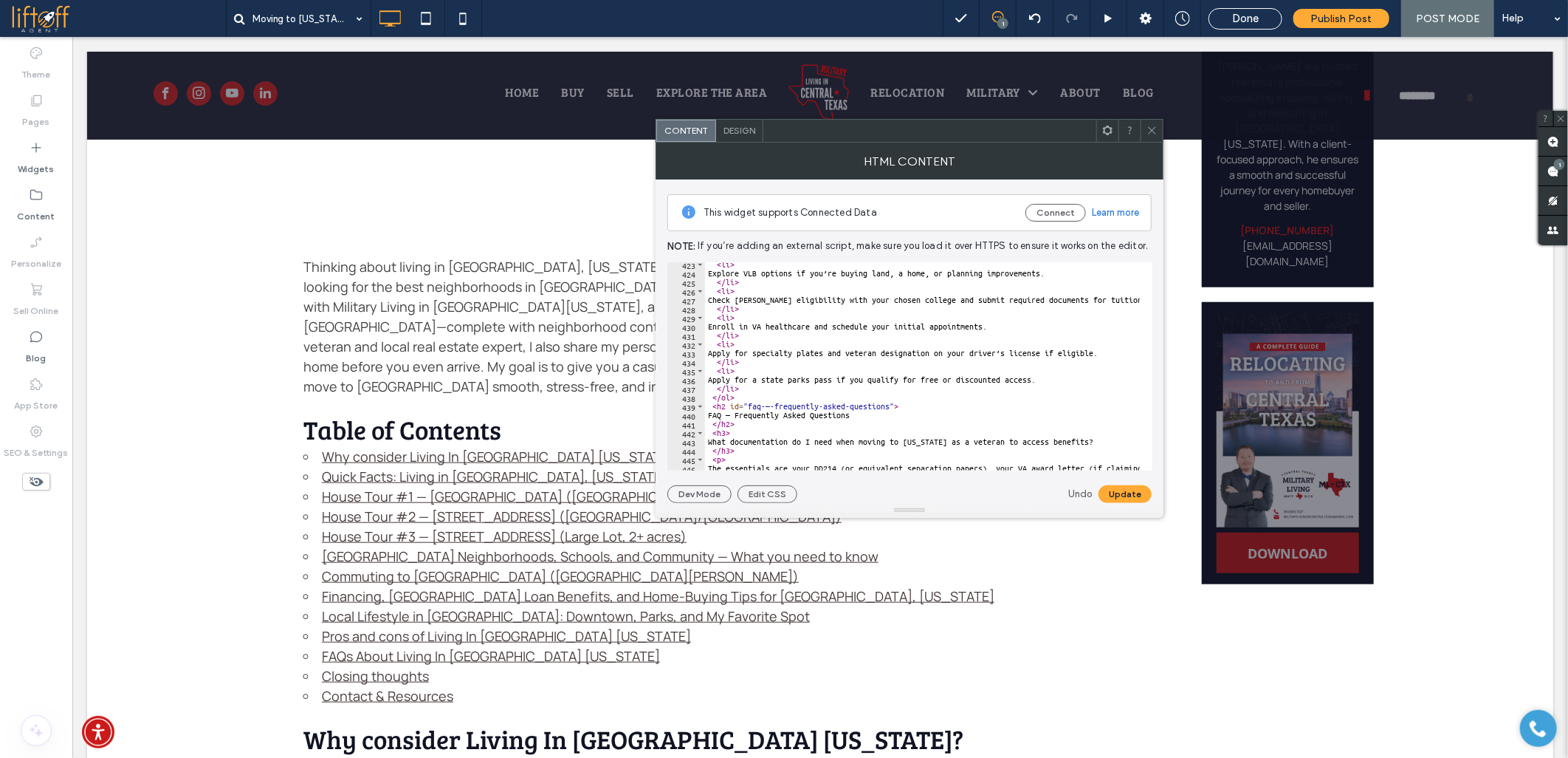
scroll to position [3791, 0]
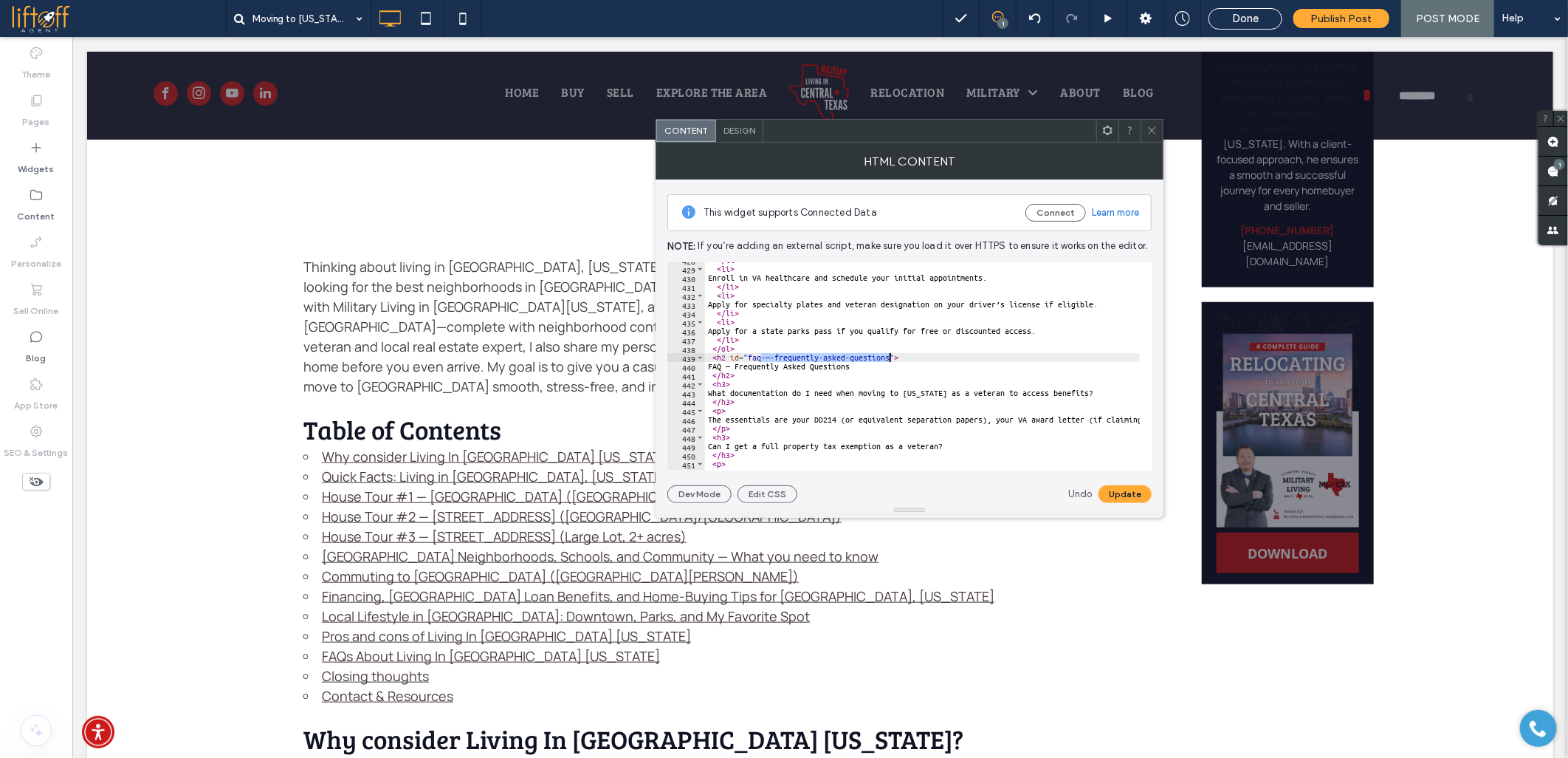
drag, startPoint x: 759, startPoint y: 358, endPoint x: 890, endPoint y: 355, distance: 131.0
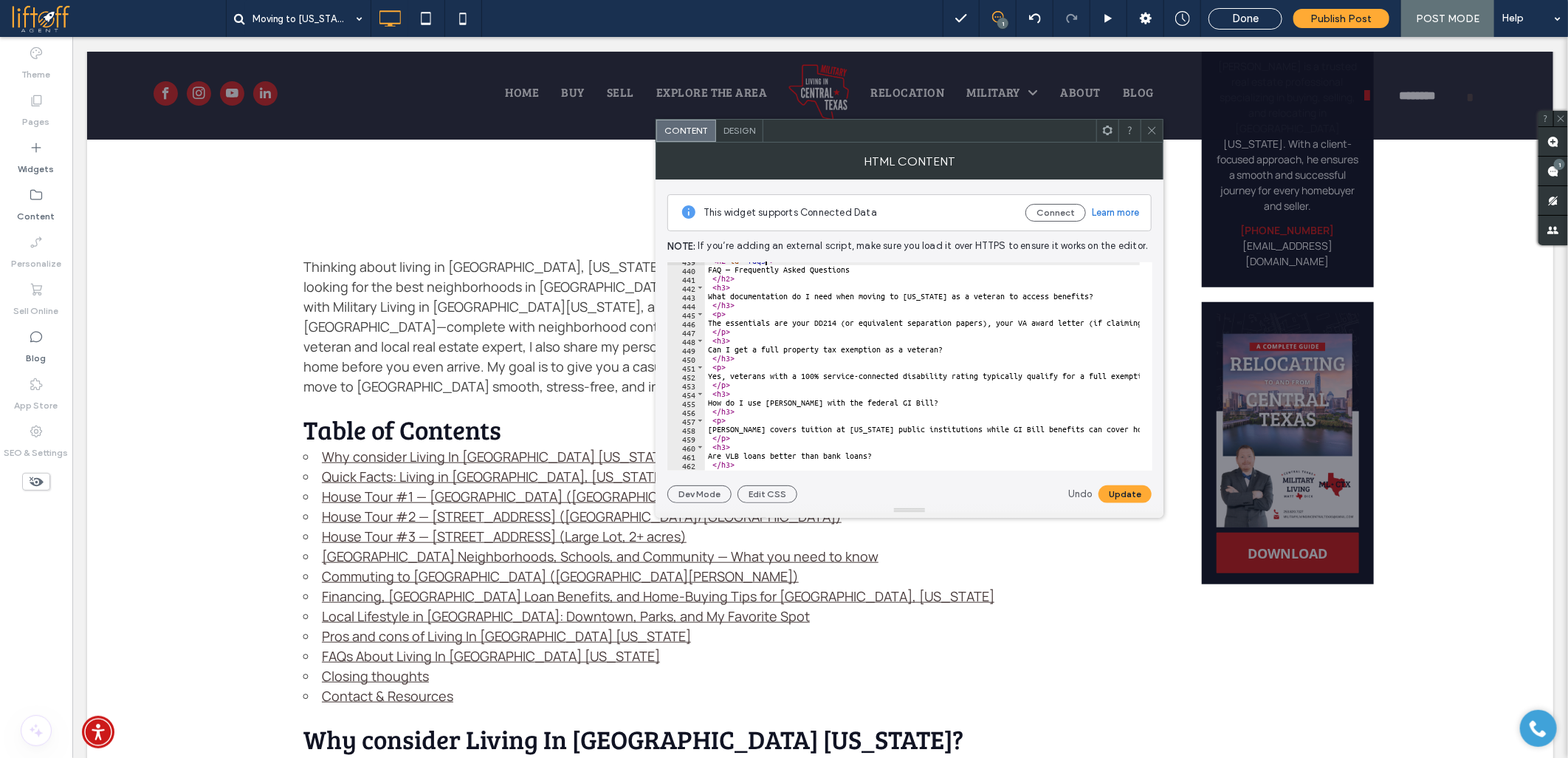
scroll to position [3839, 0]
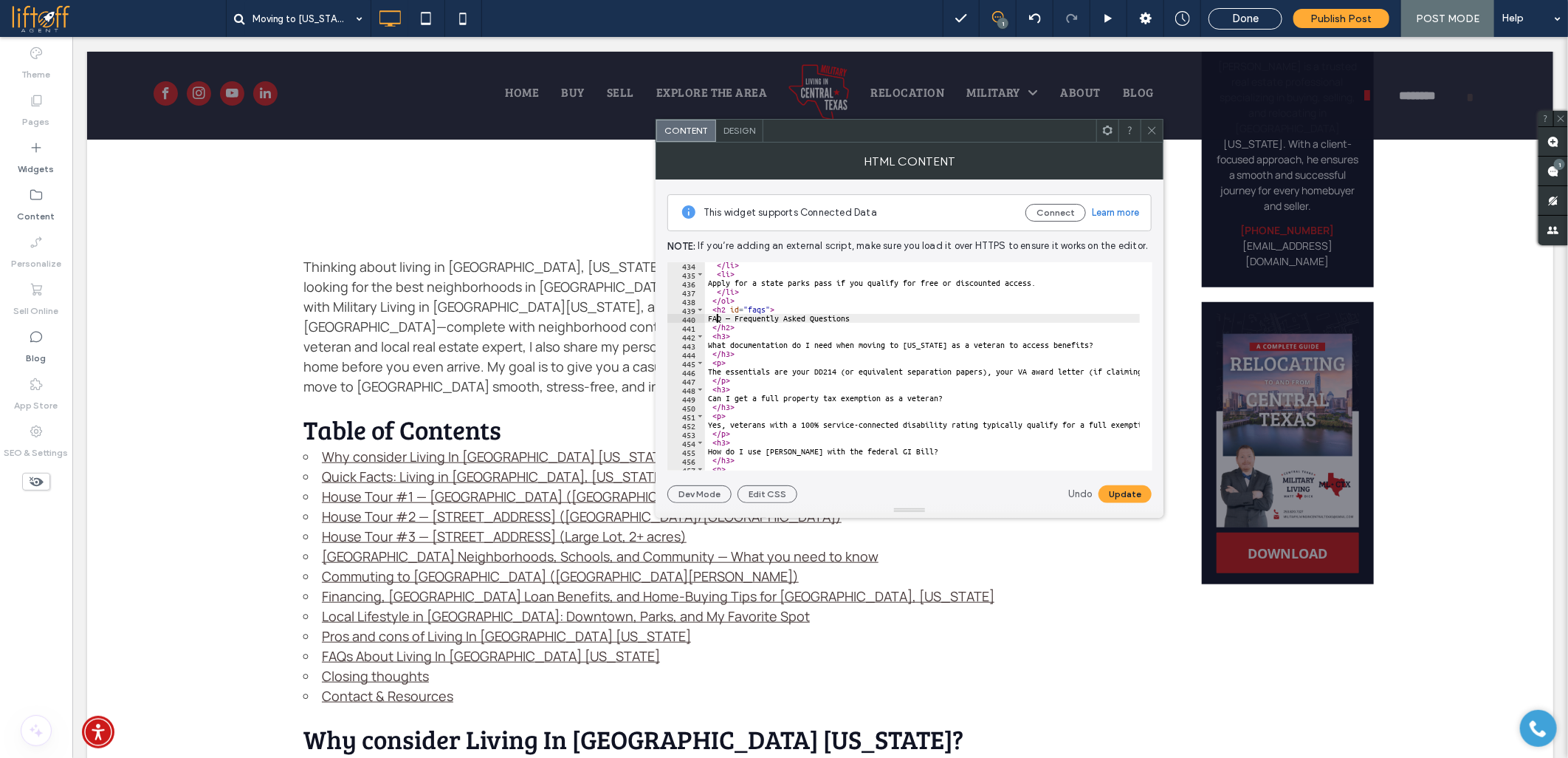
paste textarea "*******"
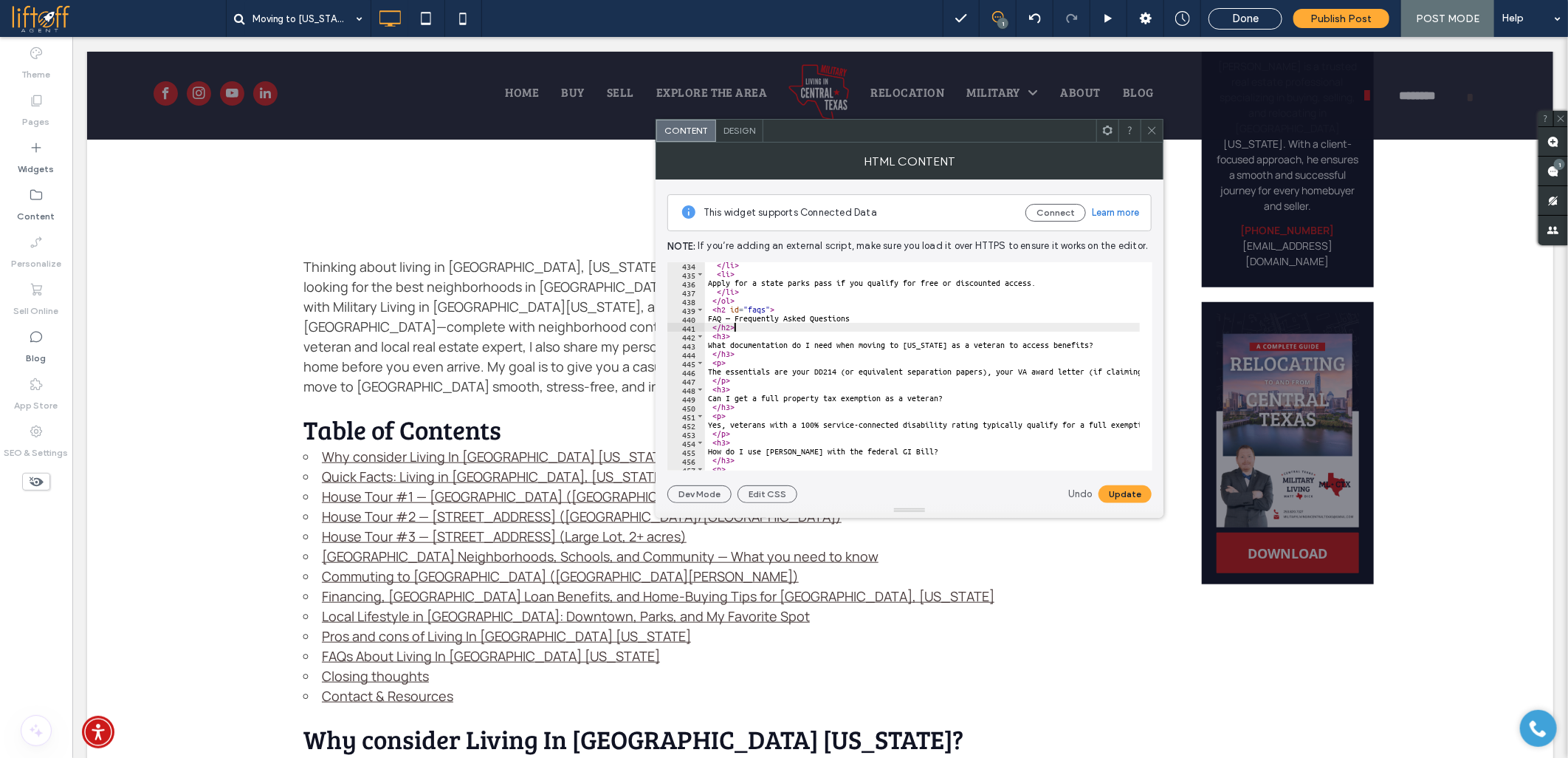
scroll to position [0, 1]
drag, startPoint x: 716, startPoint y: 320, endPoint x: 883, endPoint y: 316, distance: 167.0
paste textarea "*******"
type textarea "**********"
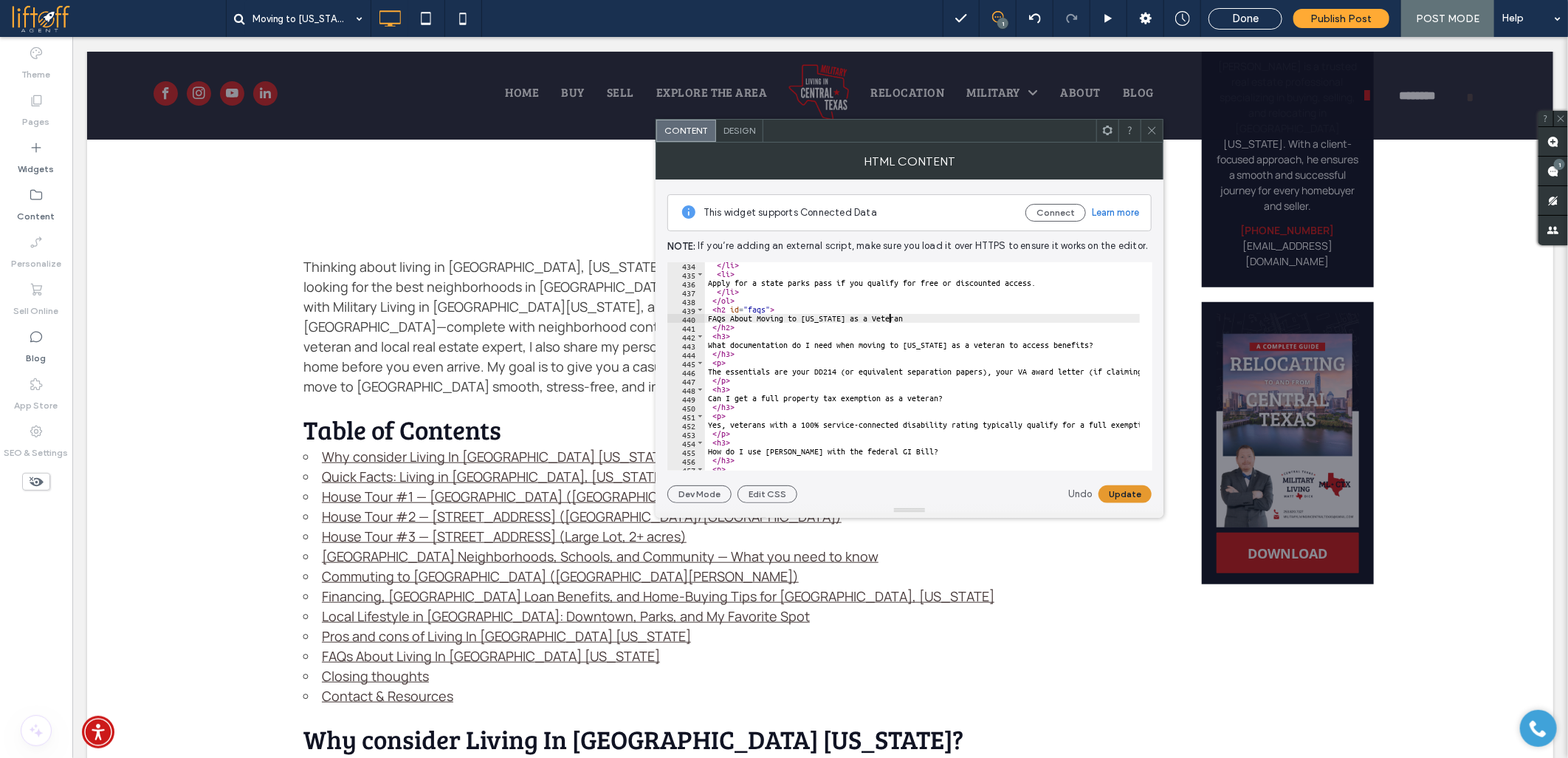
click at [1110, 493] on button "Update" at bounding box center [1125, 494] width 53 height 18
click at [1147, 130] on icon at bounding box center [1152, 130] width 11 height 11
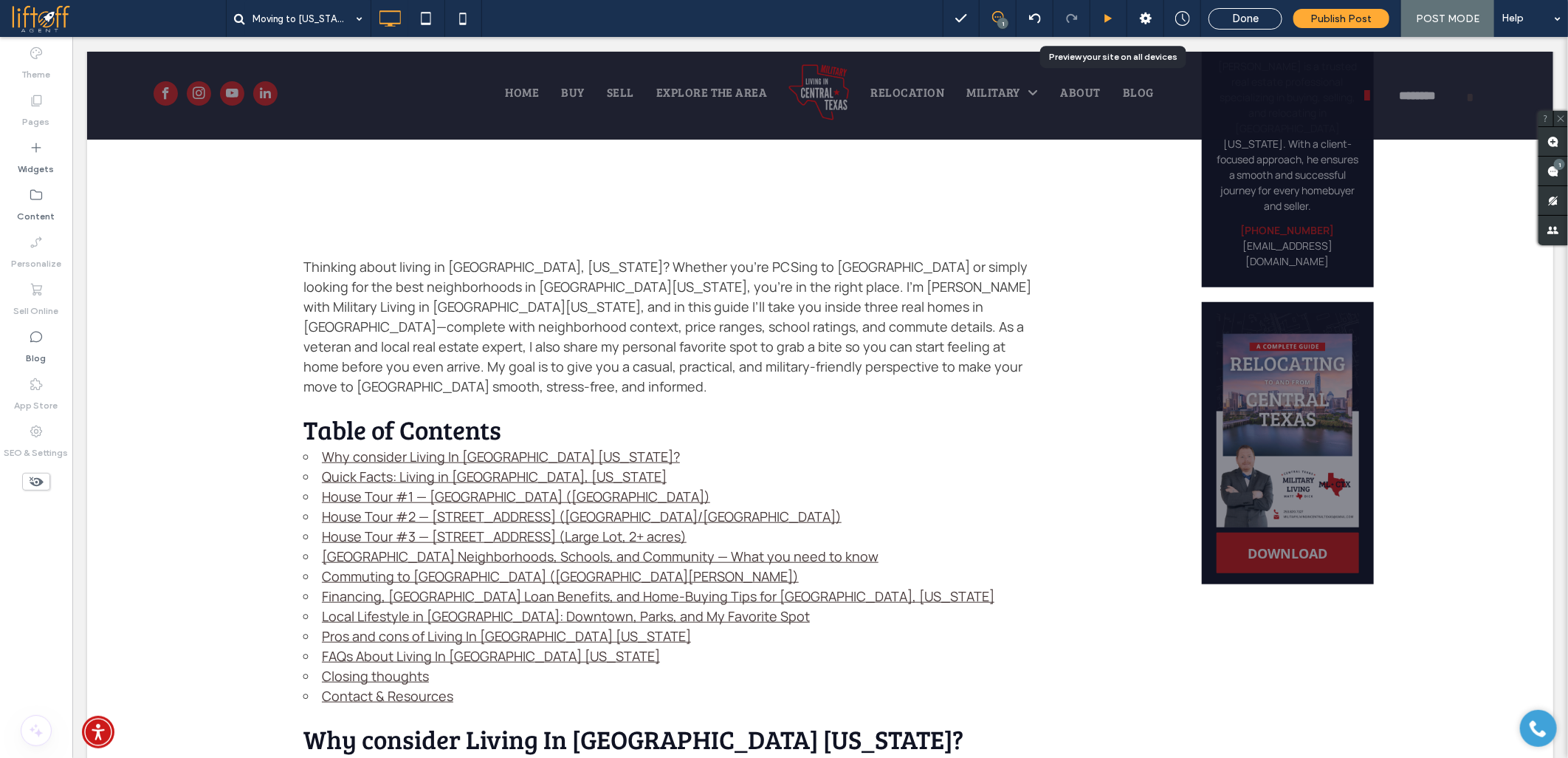
click at [1111, 10] on div at bounding box center [1109, 19] width 37 height 37
click at [1112, 13] on icon at bounding box center [1108, 19] width 11 height 11
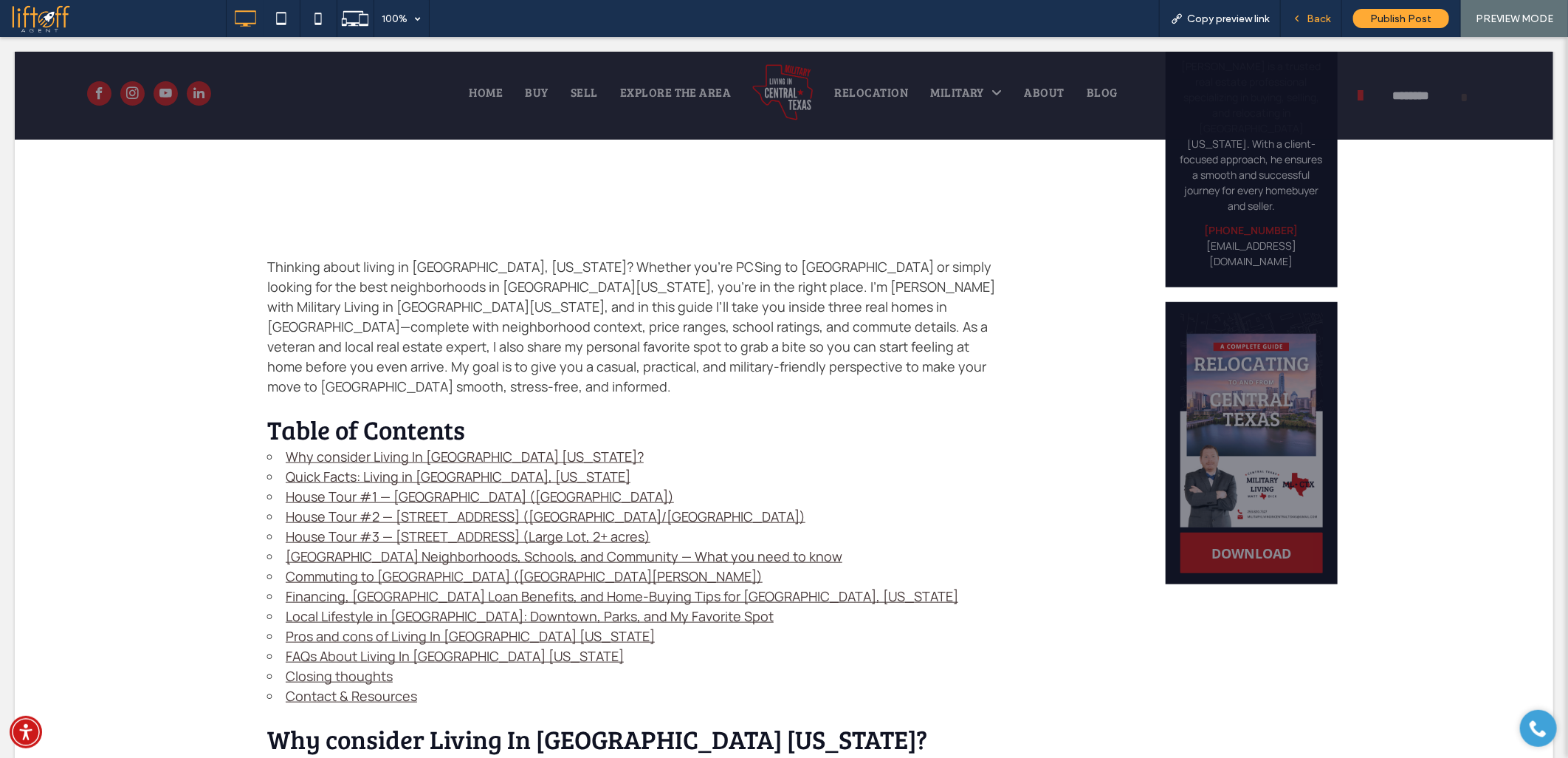
click at [1319, 16] on span "Back" at bounding box center [1319, 19] width 24 height 13
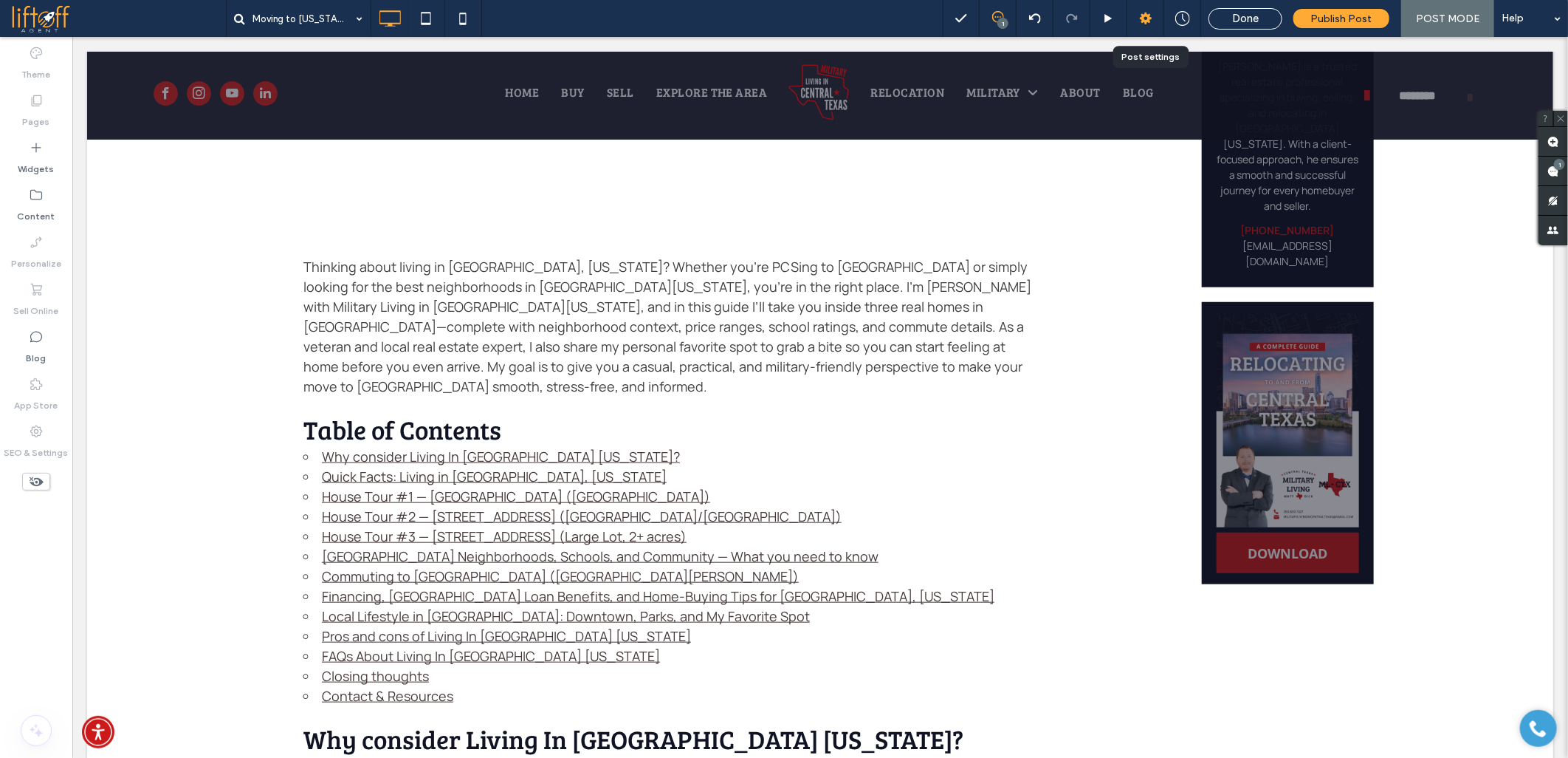
click at [1152, 19] on use at bounding box center [1146, 19] width 12 height 12
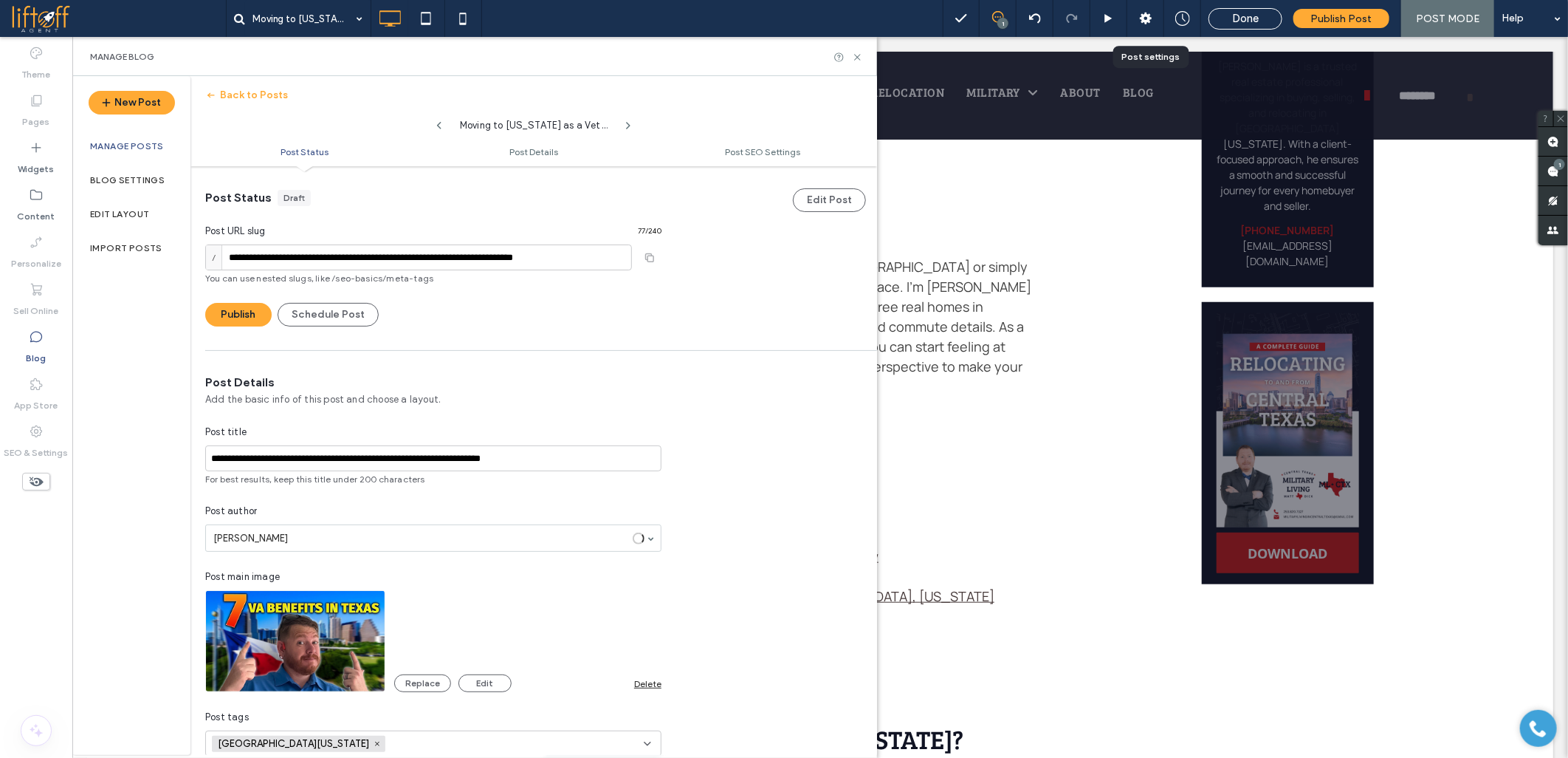
scroll to position [1, 0]
click at [231, 312] on button "Publish" at bounding box center [239, 314] width 67 height 24
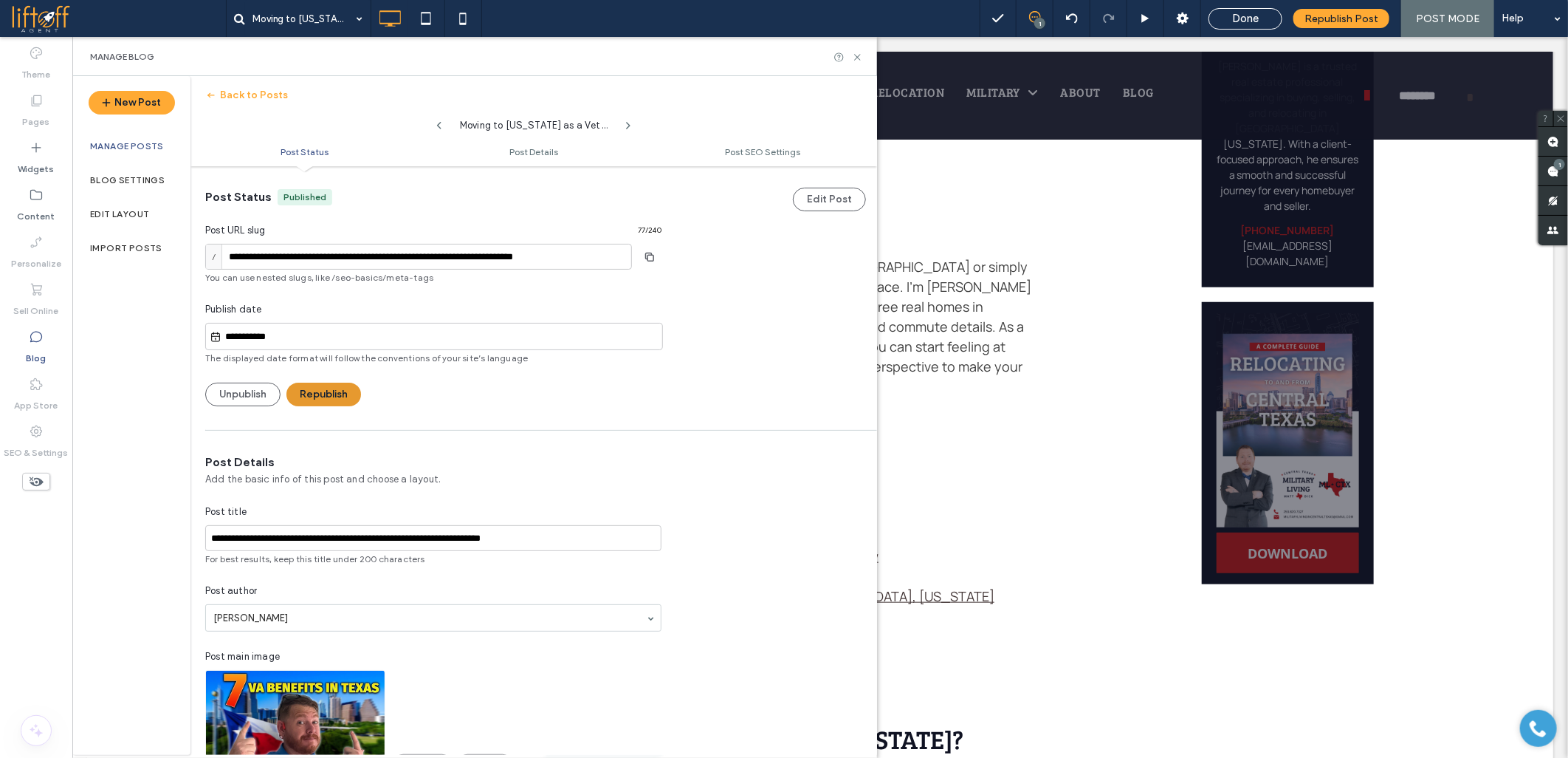
click at [326, 394] on button "Republish" at bounding box center [323, 395] width 75 height 24
click at [344, 91] on header "Back to Posts Moving to [US_STATE] as a Veteran: A Practical Guide to [US_STATE…" at bounding box center [534, 121] width 687 height 90
